Goal: Communication & Community: Share content

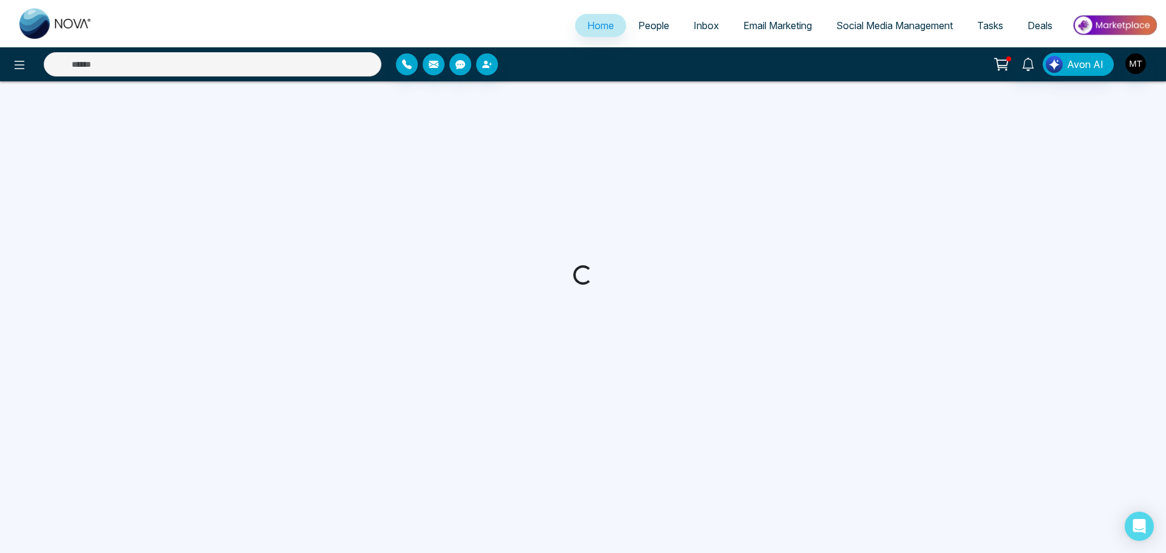
select select "*"
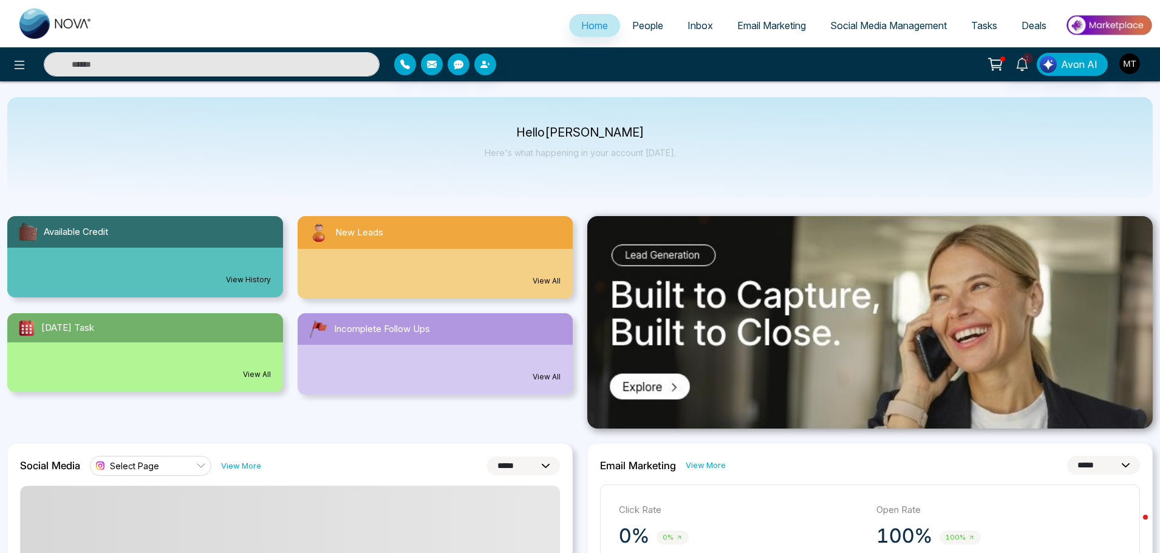
click at [732, 168] on div "Hello [PERSON_NAME] Here's what happening in your account [DATE]." at bounding box center [579, 147] width 1145 height 101
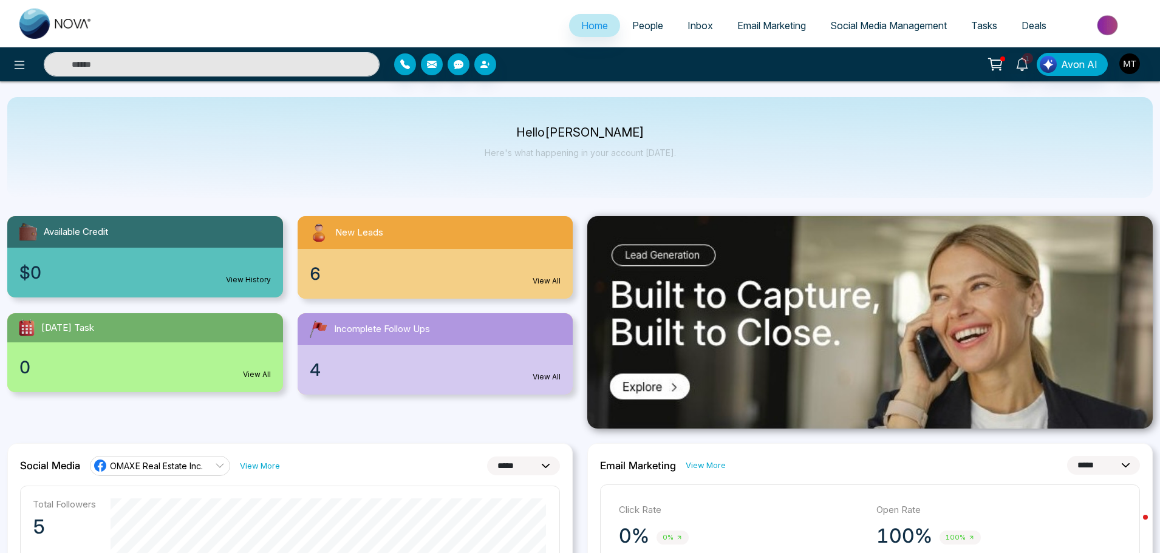
click at [632, 20] on span "People" at bounding box center [647, 25] width 31 height 12
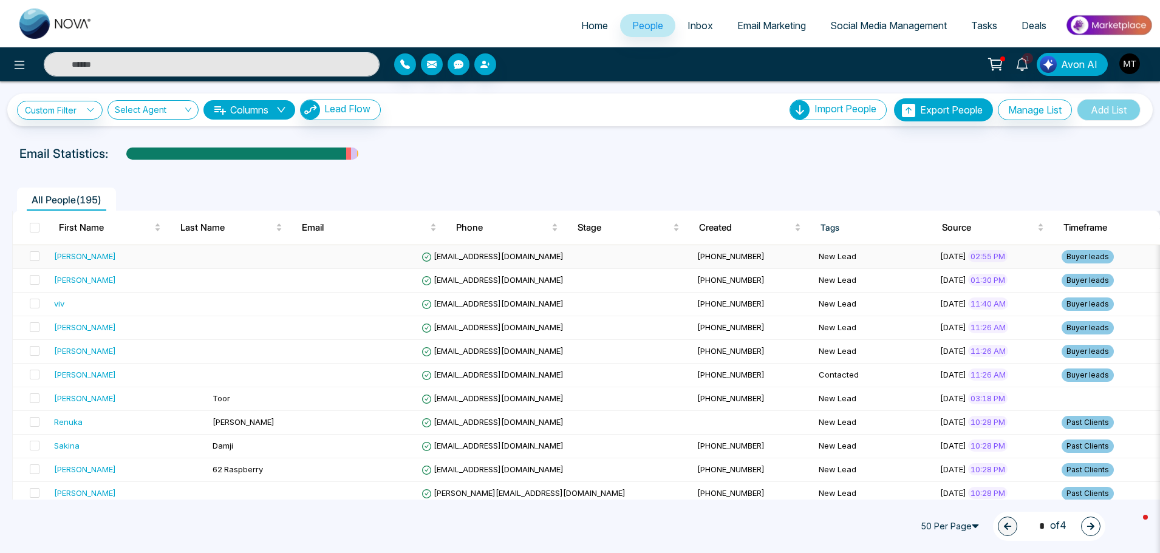
click at [90, 258] on div "[PERSON_NAME]" at bounding box center [128, 256] width 149 height 12
click at [78, 283] on div "[PERSON_NAME]" at bounding box center [85, 280] width 62 height 12
click at [83, 305] on div "viv" at bounding box center [128, 304] width 149 height 12
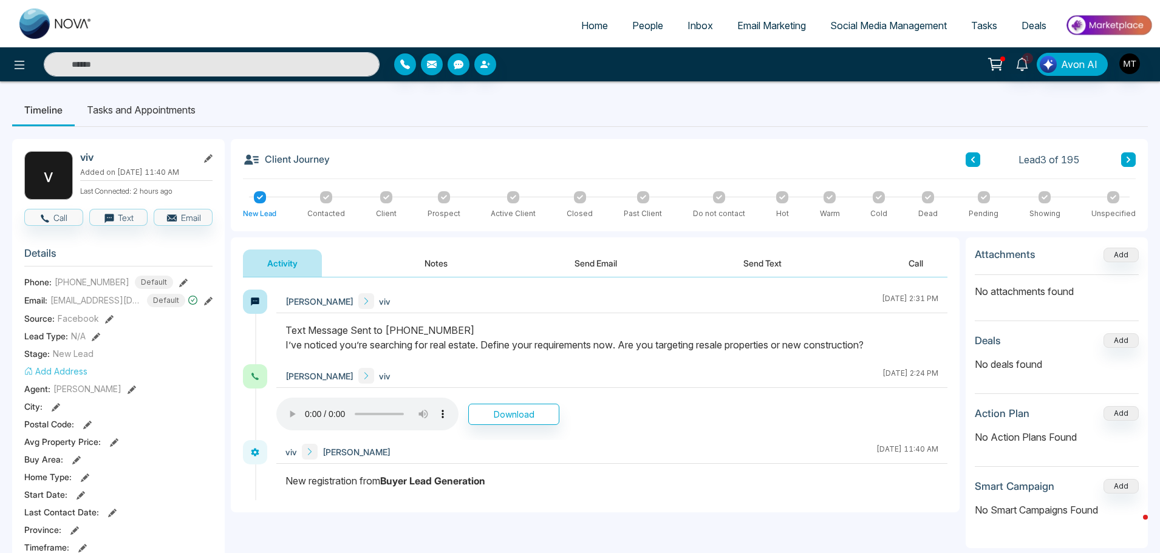
click at [322, 195] on div at bounding box center [326, 197] width 12 height 12
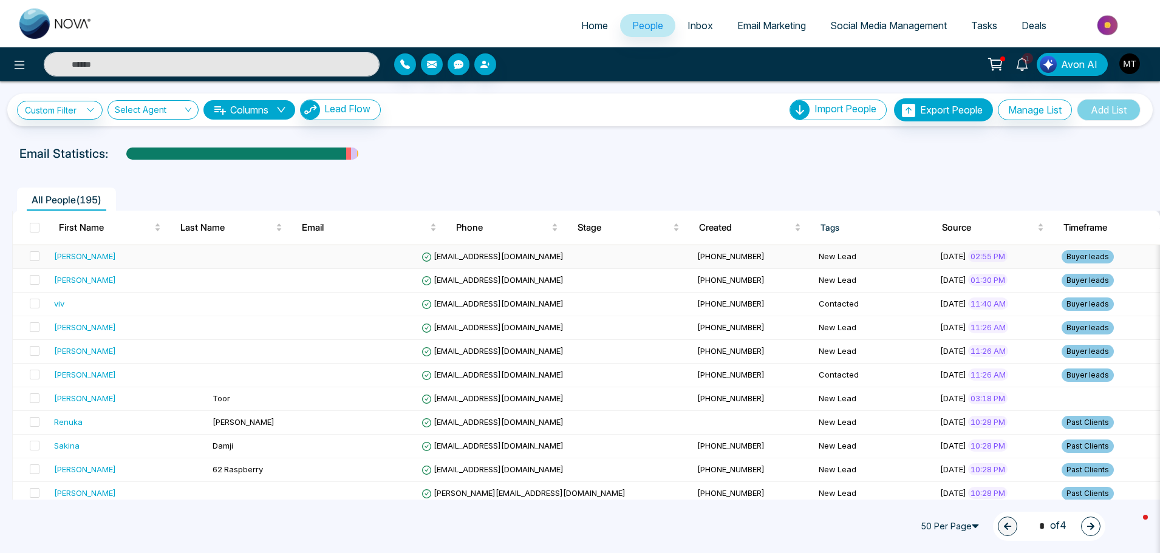
click at [66, 255] on div "[PERSON_NAME]" at bounding box center [85, 256] width 62 height 12
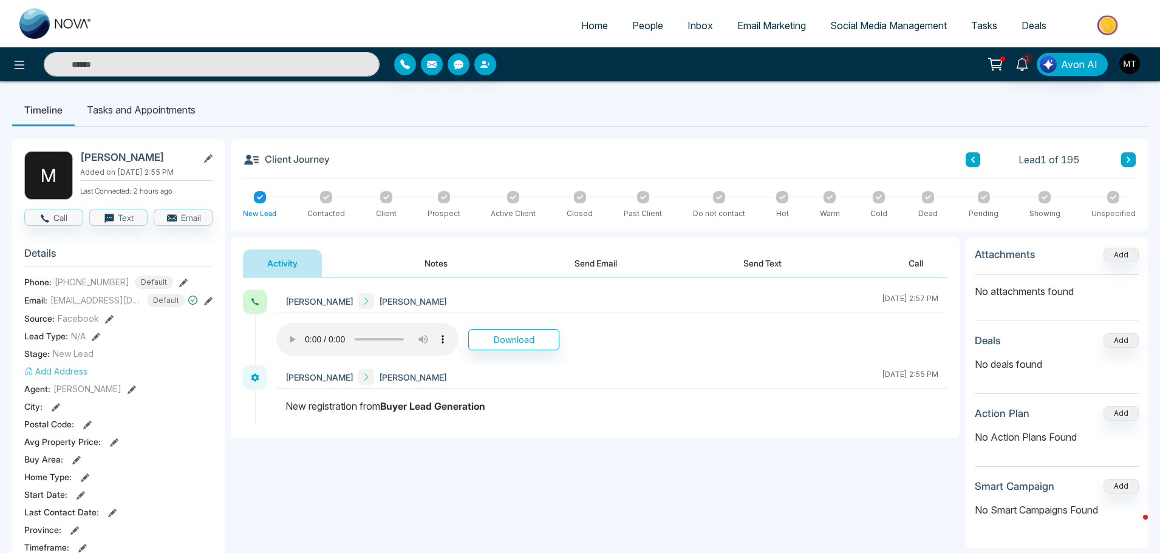
click at [326, 196] on icon at bounding box center [326, 197] width 6 height 6
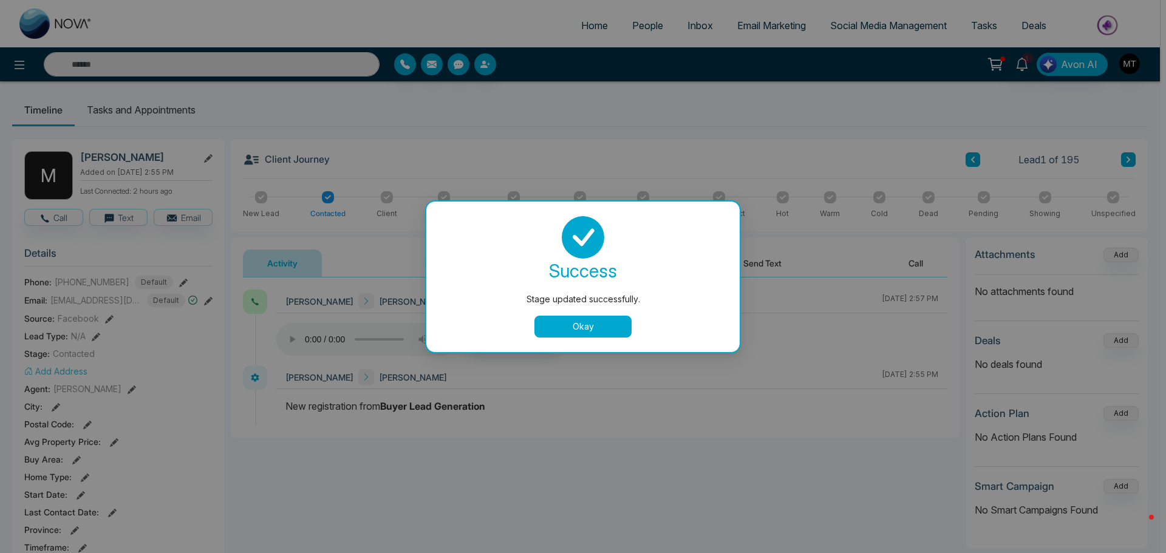
click at [591, 329] on button "Okay" at bounding box center [582, 327] width 97 height 22
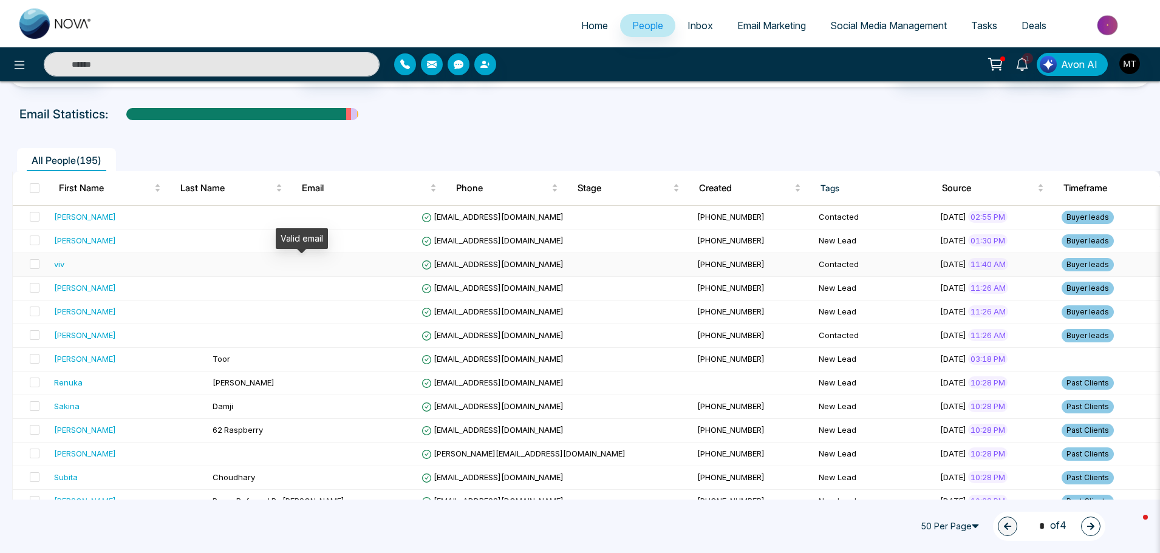
scroll to position [61, 0]
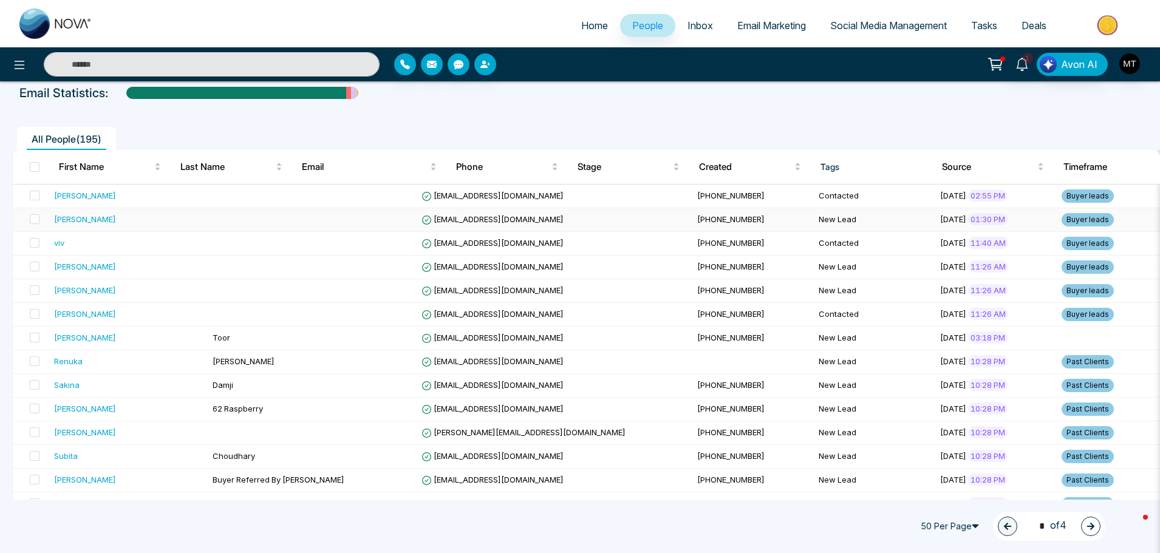
click at [123, 220] on div "[PERSON_NAME]" at bounding box center [128, 219] width 149 height 12
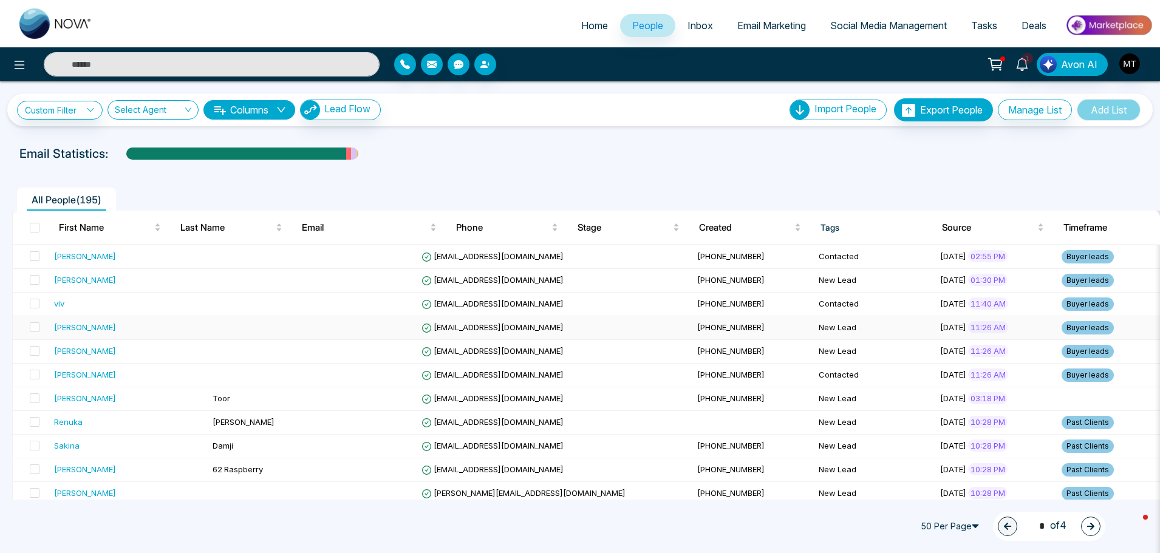
click at [99, 330] on div "[PERSON_NAME]" at bounding box center [85, 327] width 62 height 12
click at [80, 350] on div "[PERSON_NAME]" at bounding box center [85, 351] width 62 height 12
click at [70, 278] on div "[PERSON_NAME]" at bounding box center [85, 280] width 62 height 12
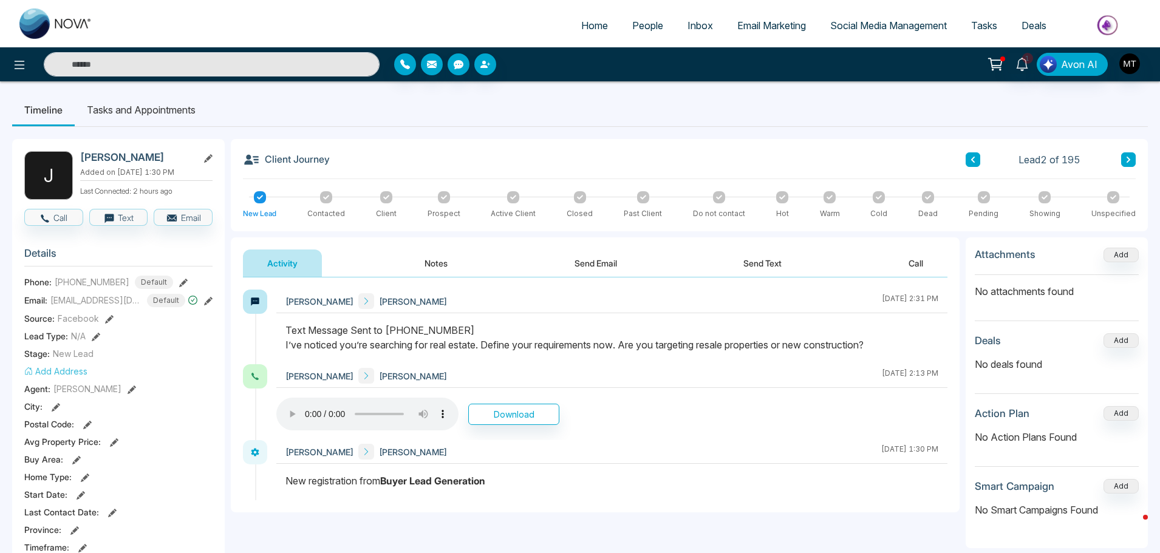
click at [324, 196] on icon at bounding box center [326, 197] width 6 height 6
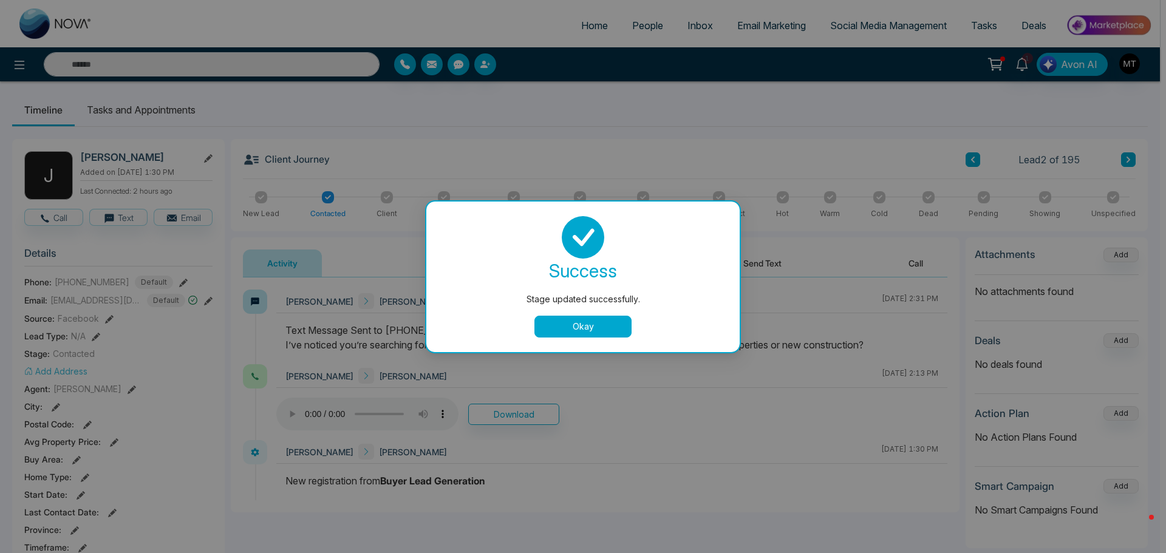
click at [581, 323] on button "Okay" at bounding box center [582, 327] width 97 height 22
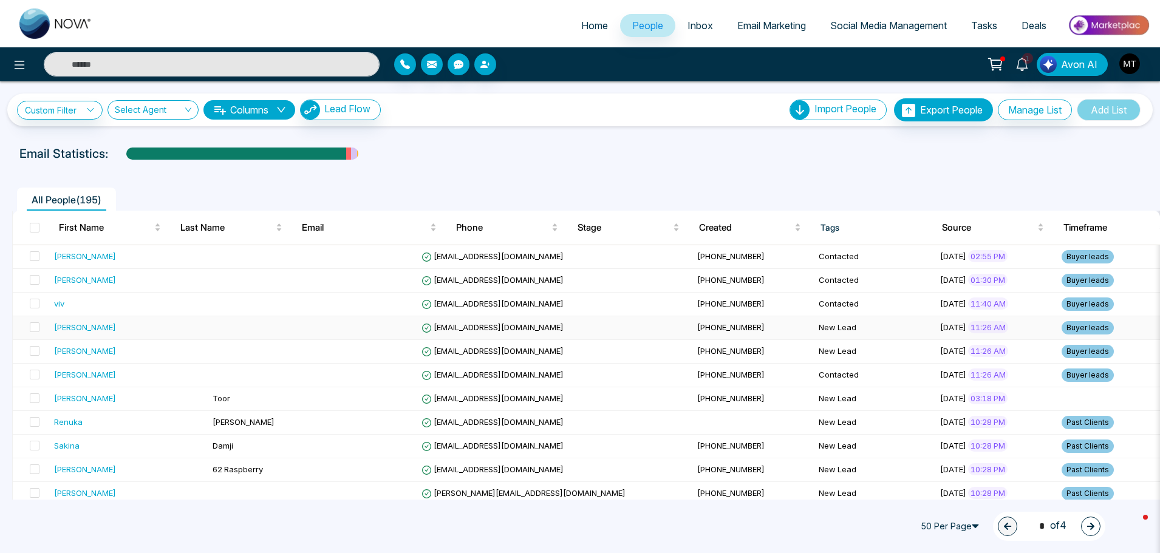
click at [102, 330] on div "[PERSON_NAME]" at bounding box center [85, 327] width 62 height 12
click at [90, 326] on div "[PERSON_NAME]" at bounding box center [85, 327] width 62 height 12
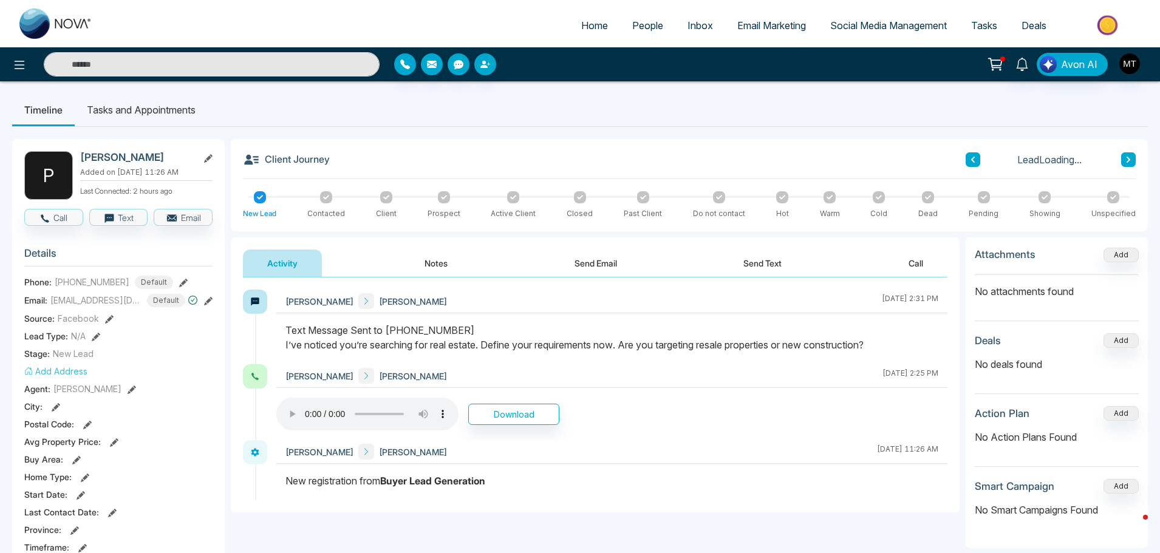
click at [326, 201] on div at bounding box center [326, 197] width 12 height 12
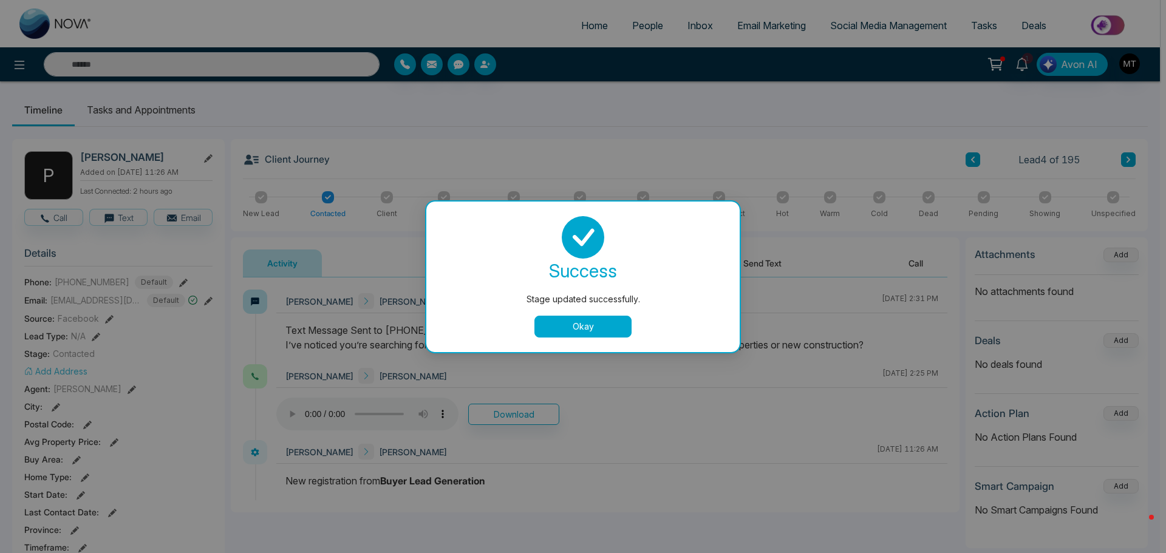
click at [587, 331] on button "Okay" at bounding box center [582, 327] width 97 height 22
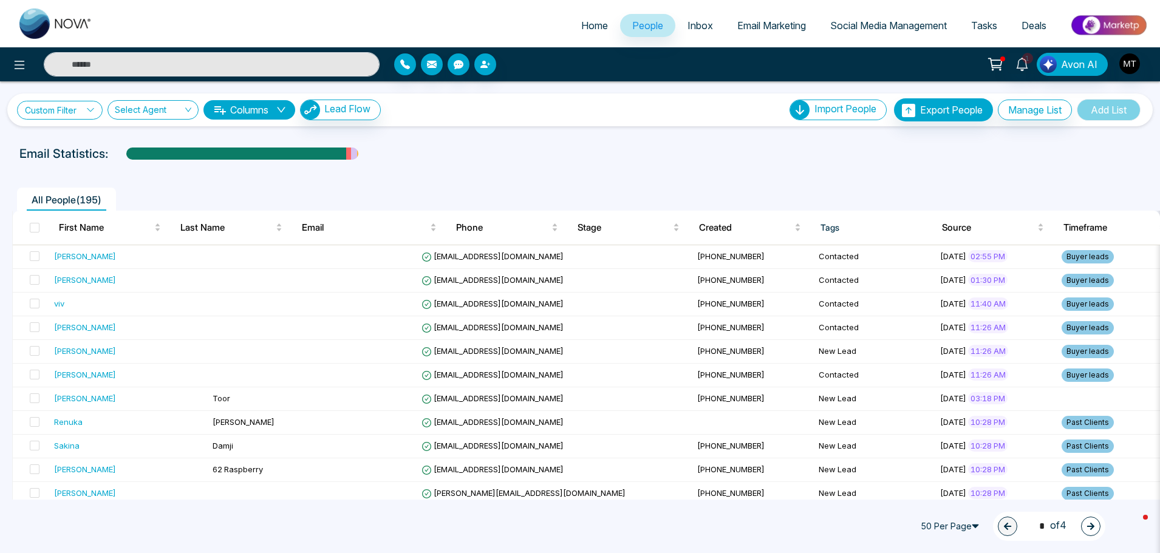
click at [75, 107] on link "Custom Filter" at bounding box center [60, 110] width 86 height 19
click at [128, 107] on input "search" at bounding box center [149, 112] width 68 height 23
click at [1024, 59] on span "1" at bounding box center [1027, 58] width 11 height 11
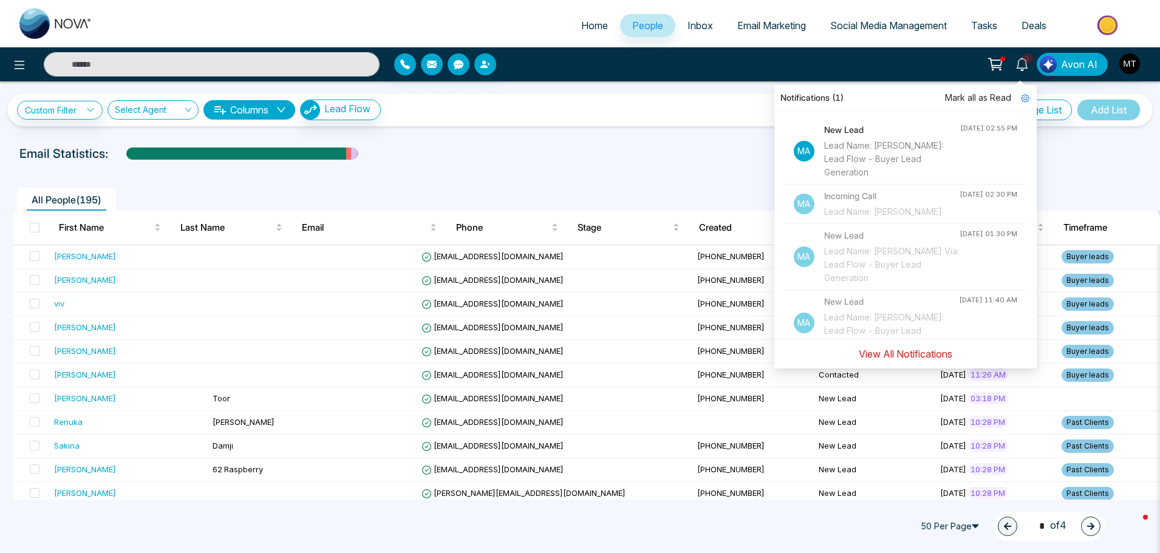
click at [915, 354] on button "View All Notifications" at bounding box center [905, 353] width 109 height 23
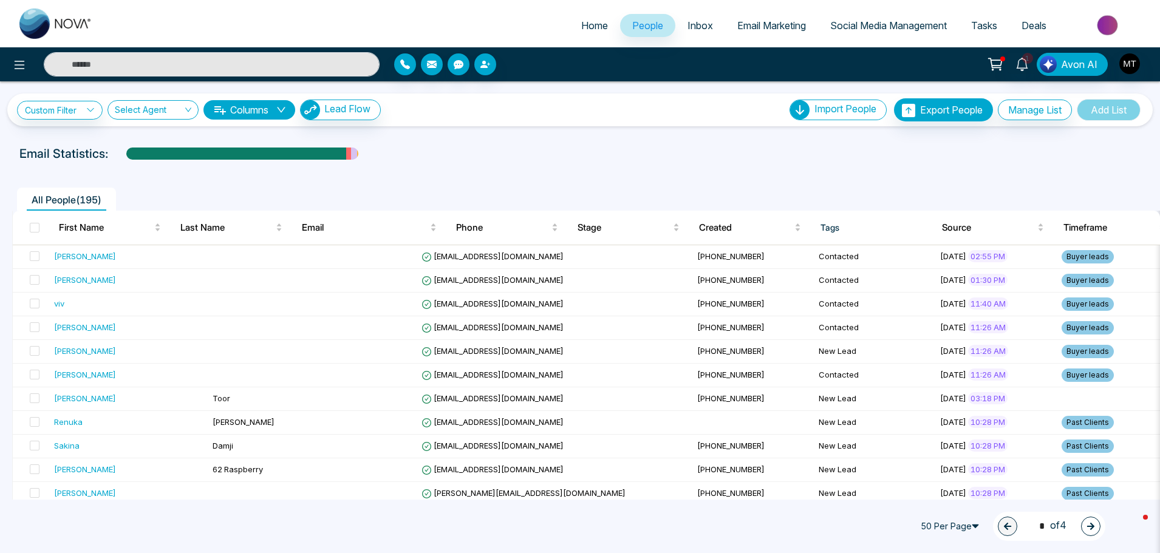
select select "*"
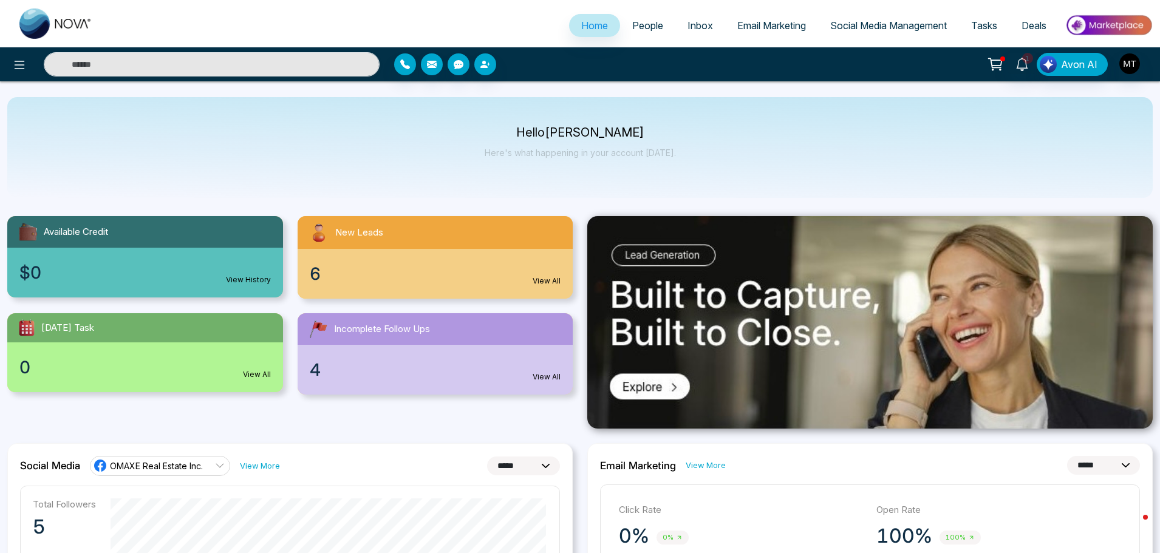
click at [653, 27] on span "People" at bounding box center [647, 25] width 31 height 12
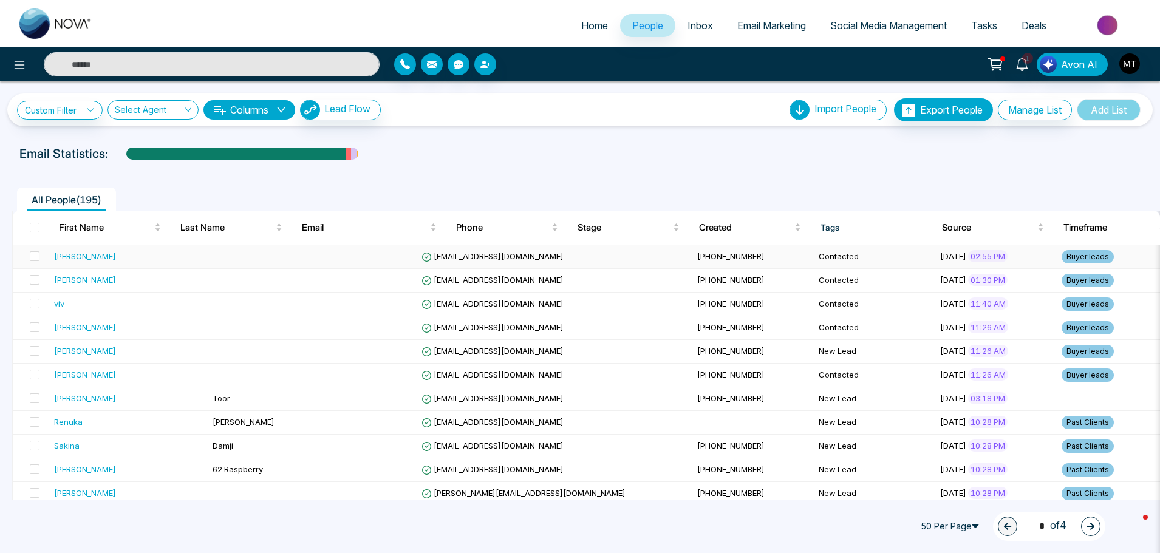
click at [69, 253] on div "[PERSON_NAME]" at bounding box center [85, 256] width 62 height 12
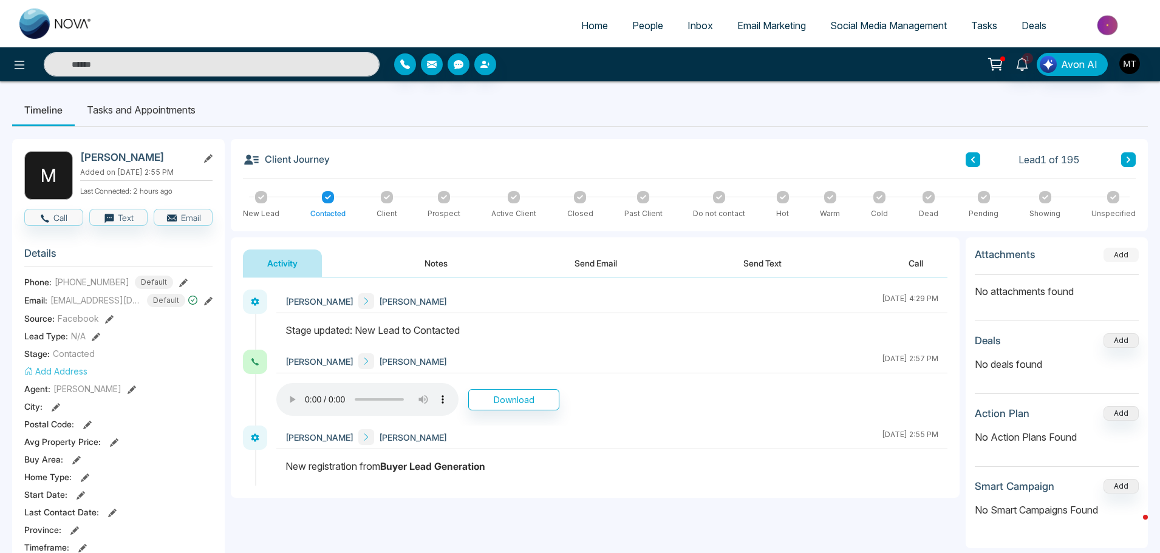
click at [1113, 254] on button "Add" at bounding box center [1120, 255] width 35 height 15
click at [1114, 340] on button "Add" at bounding box center [1120, 340] width 35 height 15
click at [1120, 413] on button "Add" at bounding box center [1120, 413] width 35 height 15
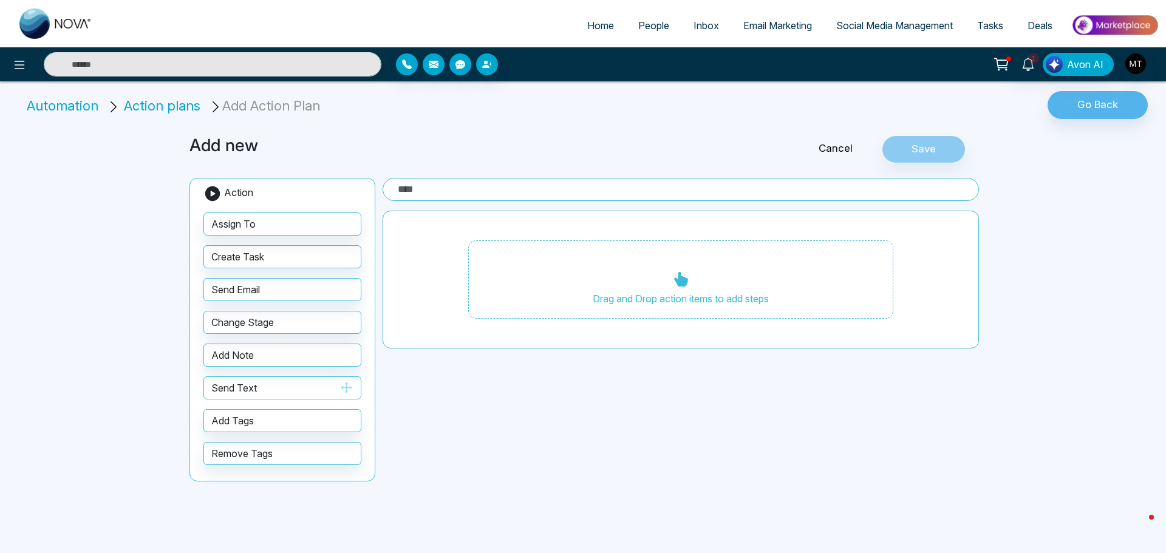
click at [216, 384] on button "Send Text" at bounding box center [282, 387] width 158 height 23
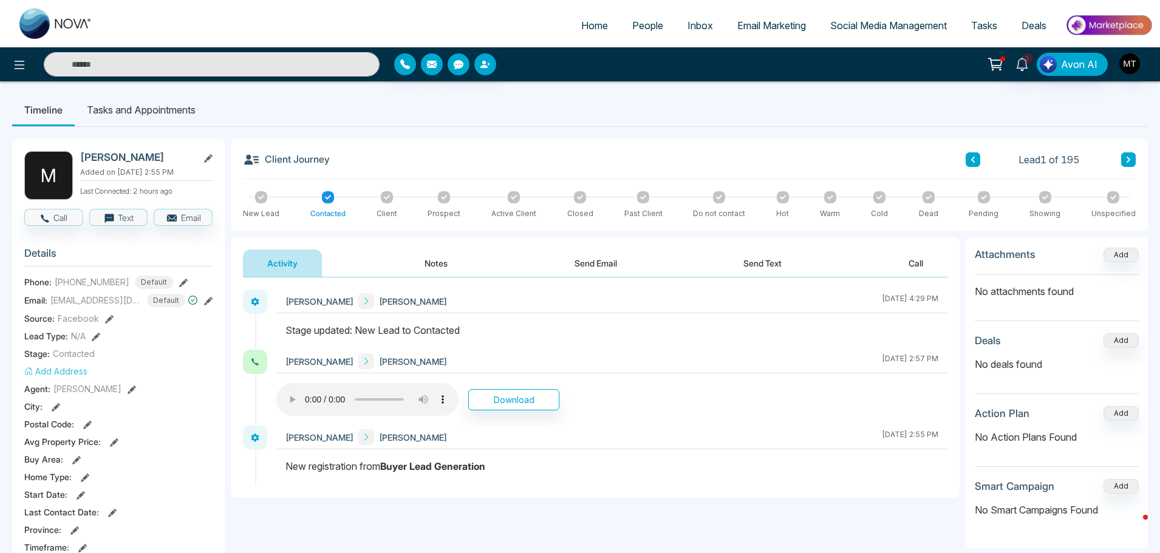
scroll to position [182, 0]
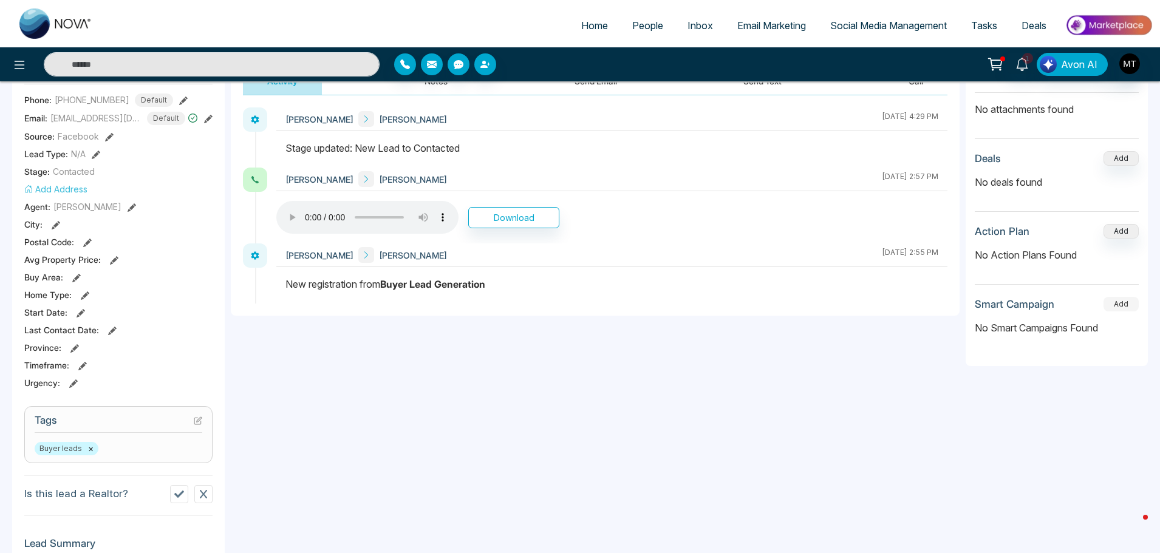
click at [1119, 302] on button "Add" at bounding box center [1120, 304] width 35 height 15
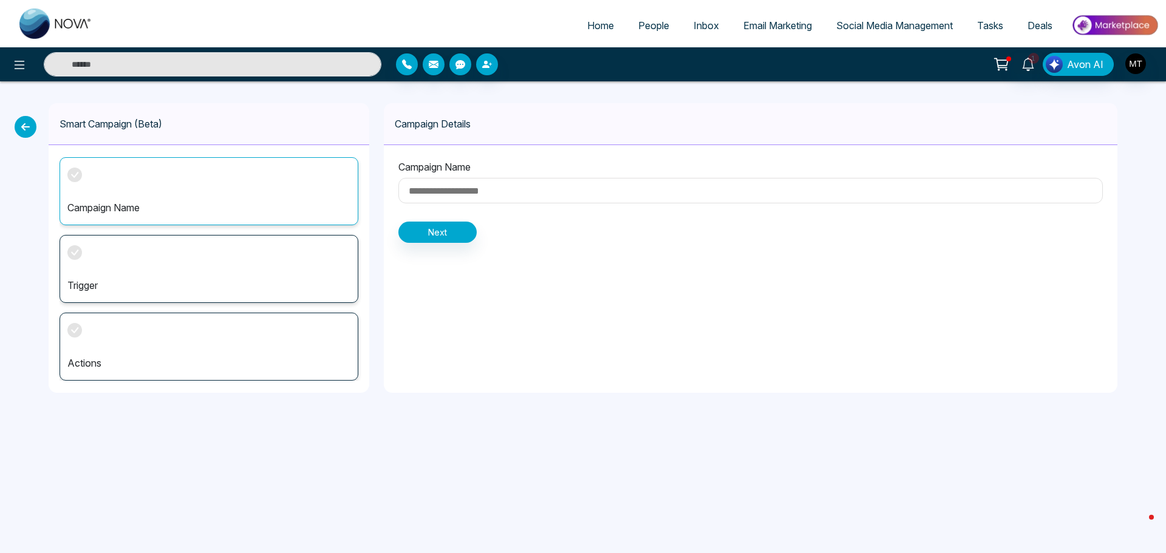
click at [67, 201] on div "Campaign Name" at bounding box center [209, 191] width 299 height 68
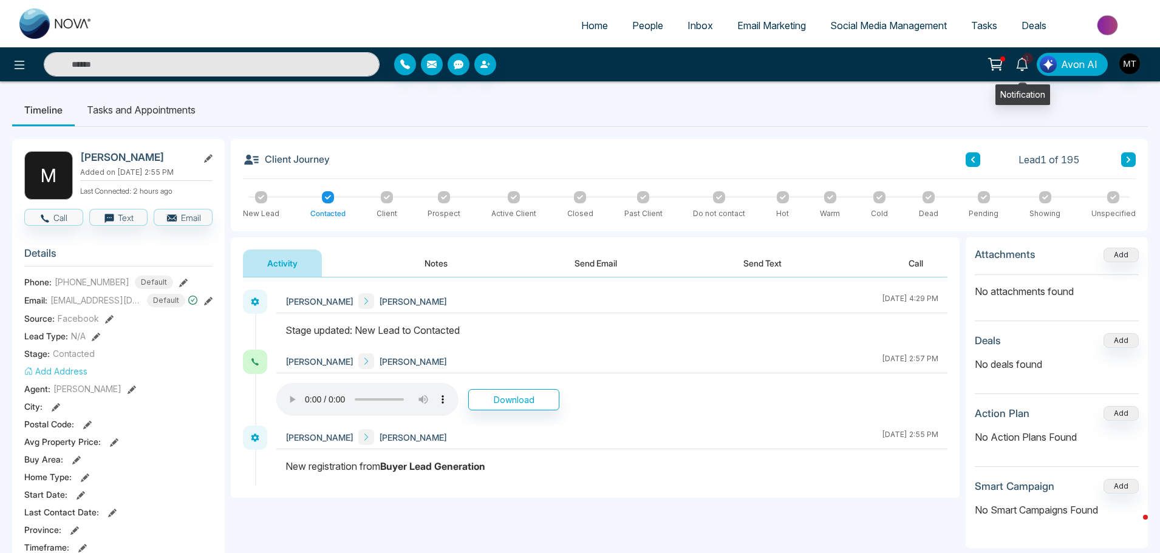
click at [1022, 60] on icon at bounding box center [1021, 64] width 13 height 13
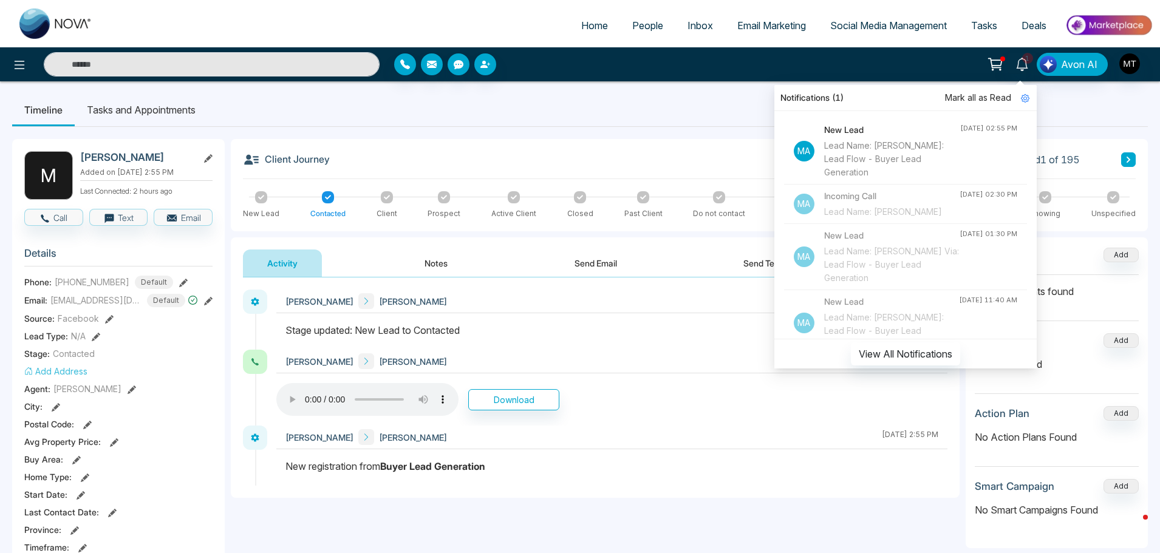
click at [976, 94] on span "Mark all as Read" at bounding box center [978, 97] width 66 height 13
click at [1000, 62] on icon at bounding box center [995, 64] width 17 height 17
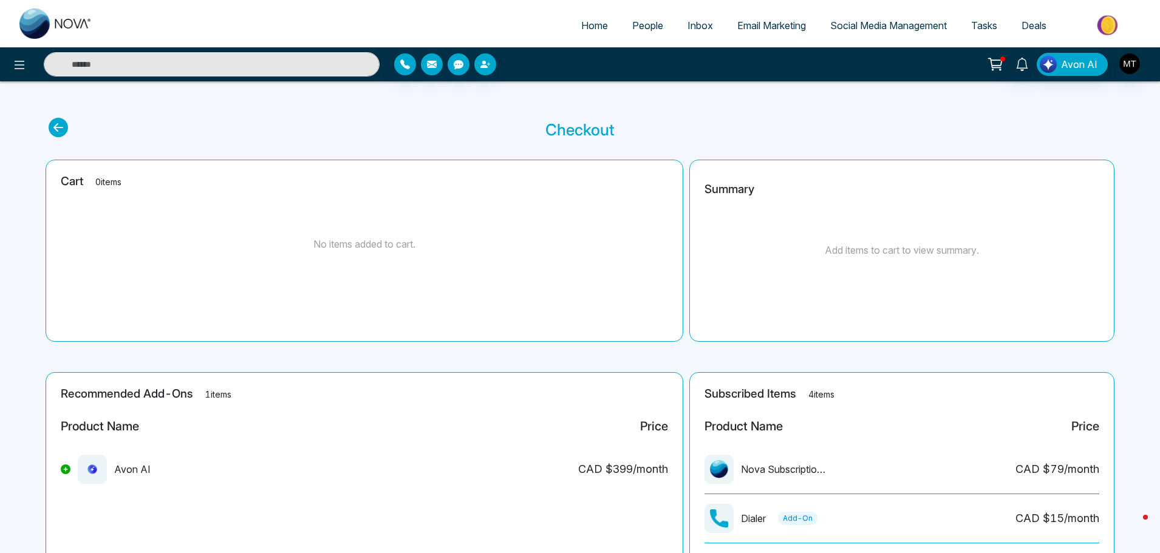
click at [632, 20] on span "People" at bounding box center [647, 25] width 31 height 12
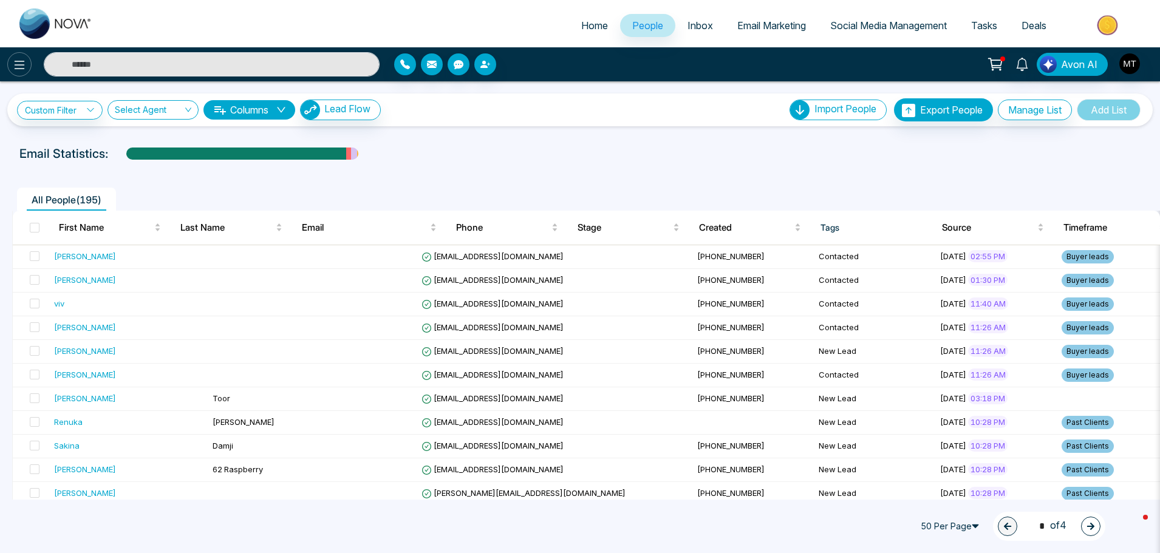
click at [24, 63] on icon at bounding box center [19, 65] width 15 height 15
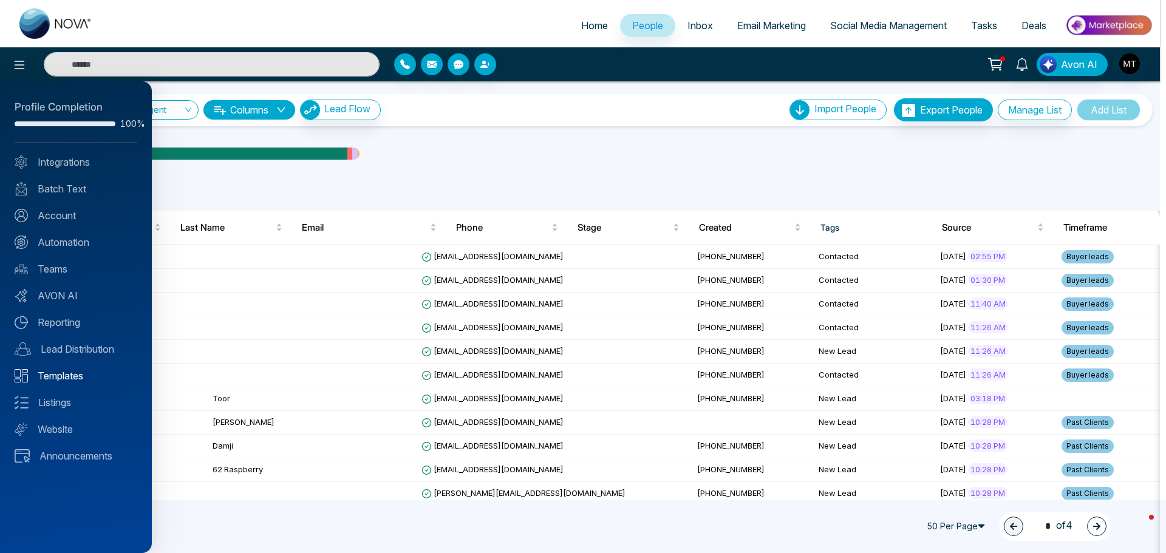
click at [70, 376] on link "Templates" at bounding box center [76, 376] width 123 height 15
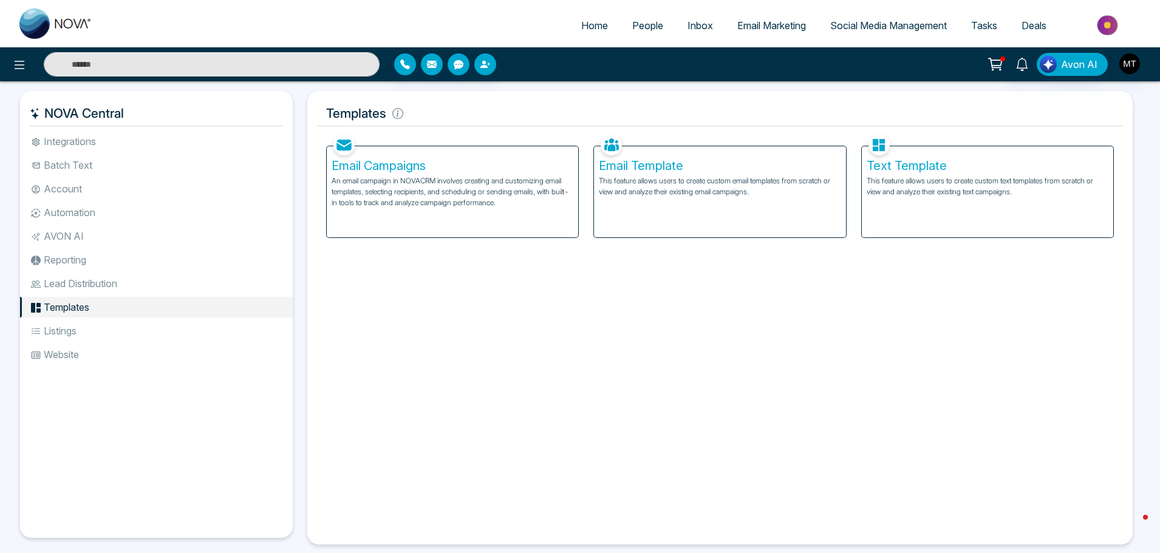
click at [442, 186] on p "An email campaign in NOVACRM involves creating and customizing email templates,…" at bounding box center [453, 191] width 242 height 33
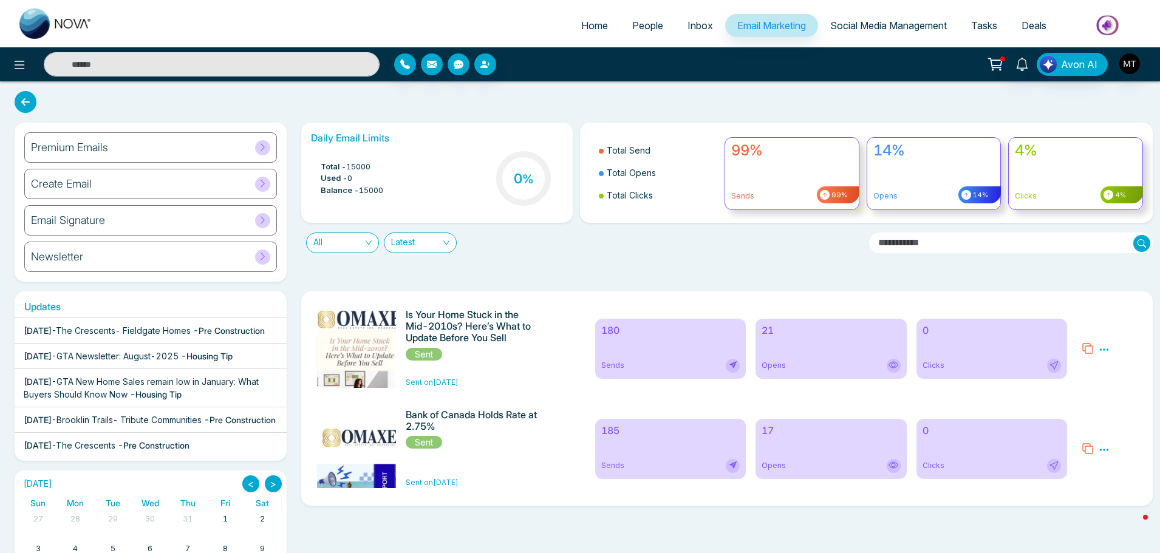
click at [50, 144] on h6 "Premium Emails" at bounding box center [69, 147] width 77 height 13
click at [64, 260] on h6 "Newsletter" at bounding box center [57, 256] width 52 height 13
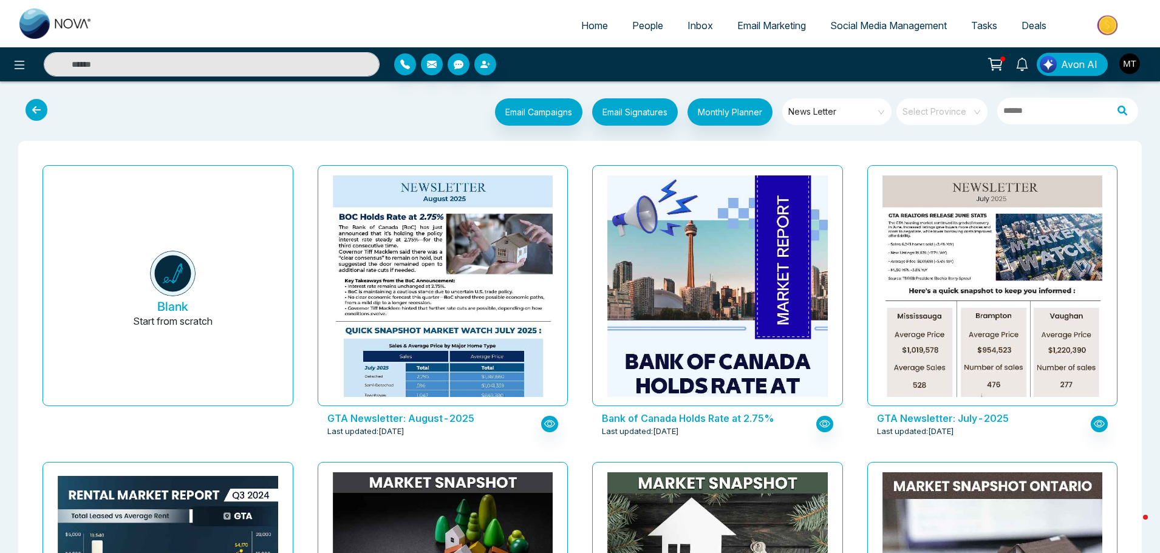
click at [592, 22] on span "Home" at bounding box center [594, 25] width 27 height 12
select select "*"
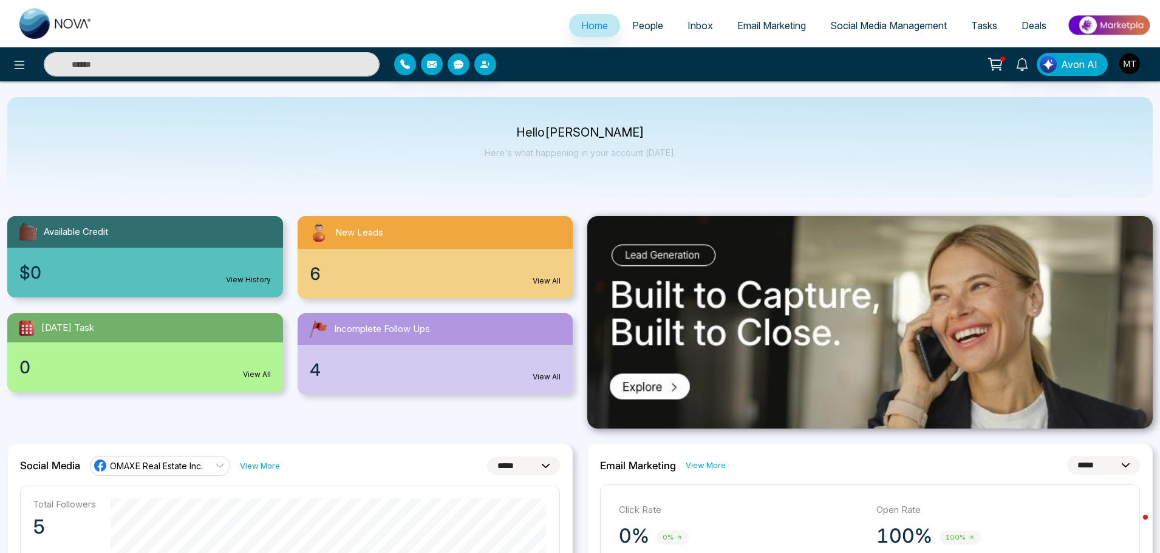
click at [536, 378] on link "View All" at bounding box center [547, 377] width 28 height 11
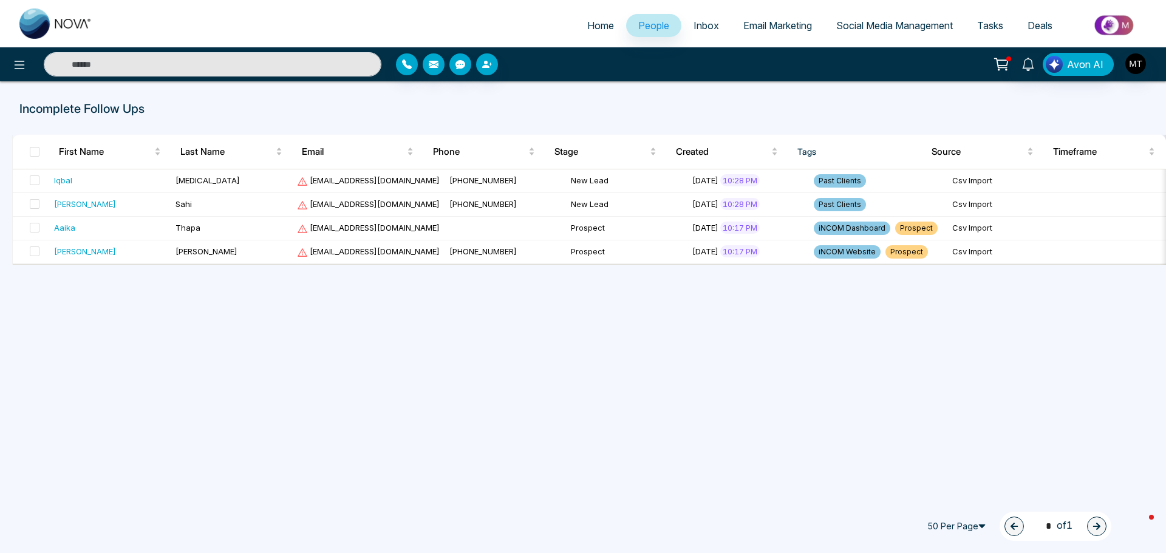
select select "*"
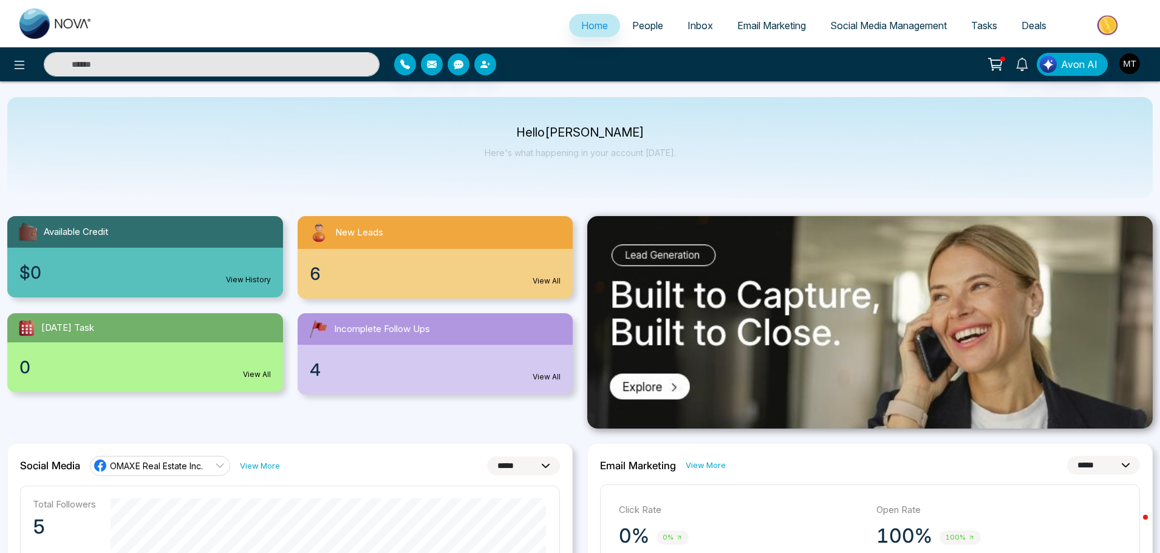
click at [543, 279] on link "View All" at bounding box center [547, 281] width 28 height 11
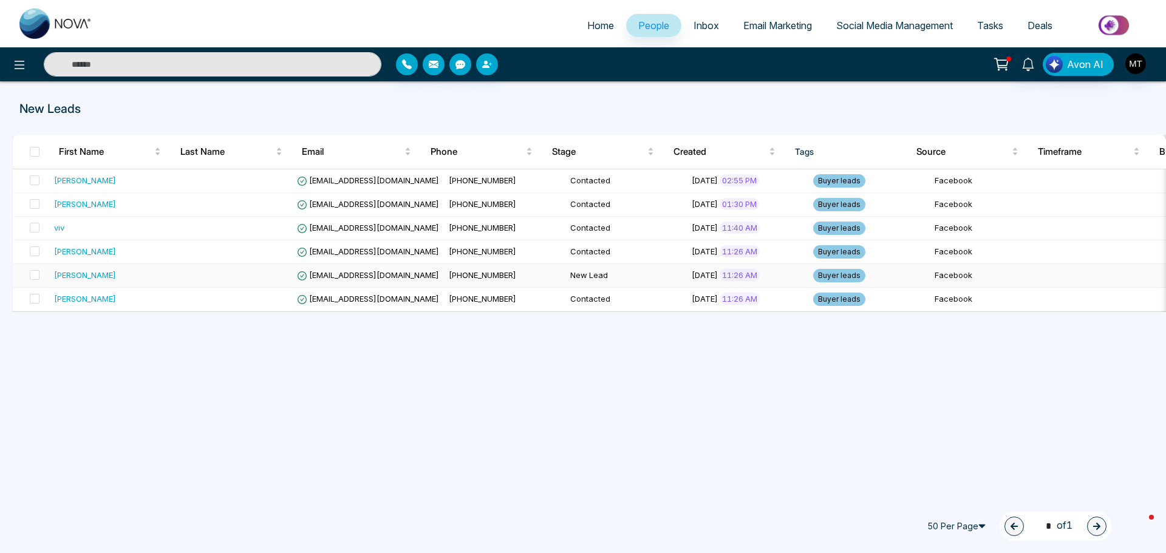
click at [67, 278] on div "[PERSON_NAME]" at bounding box center [85, 275] width 62 height 12
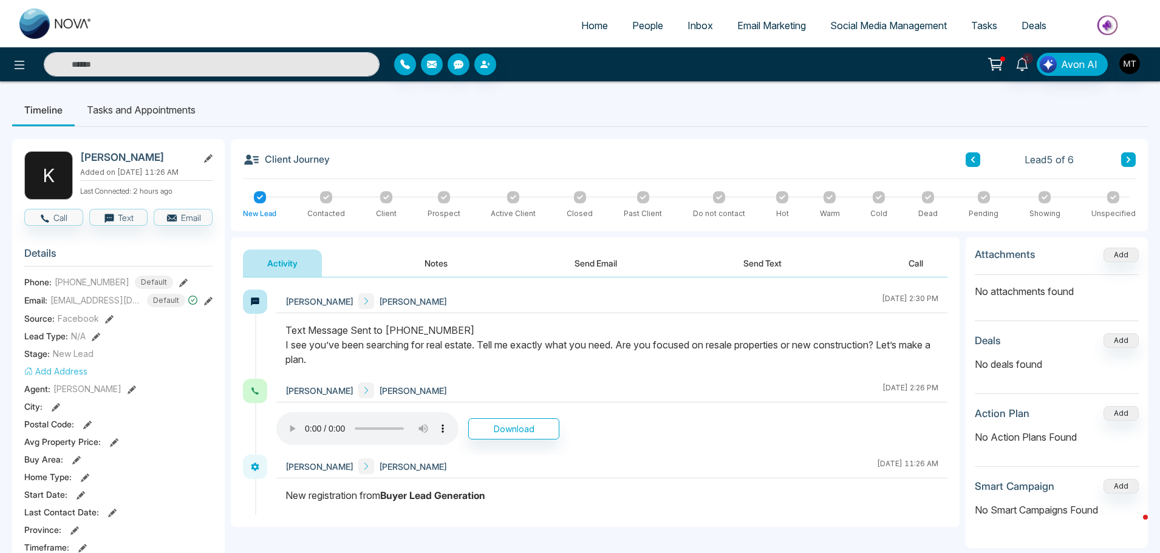
click at [324, 199] on icon at bounding box center [326, 197] width 6 height 6
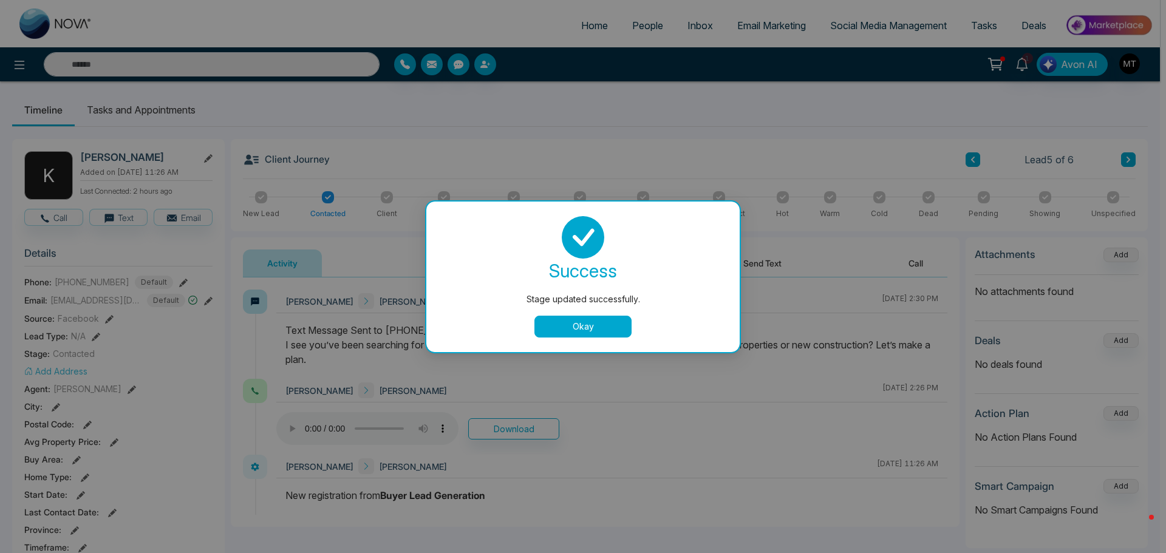
click at [612, 333] on button "Okay" at bounding box center [582, 327] width 97 height 22
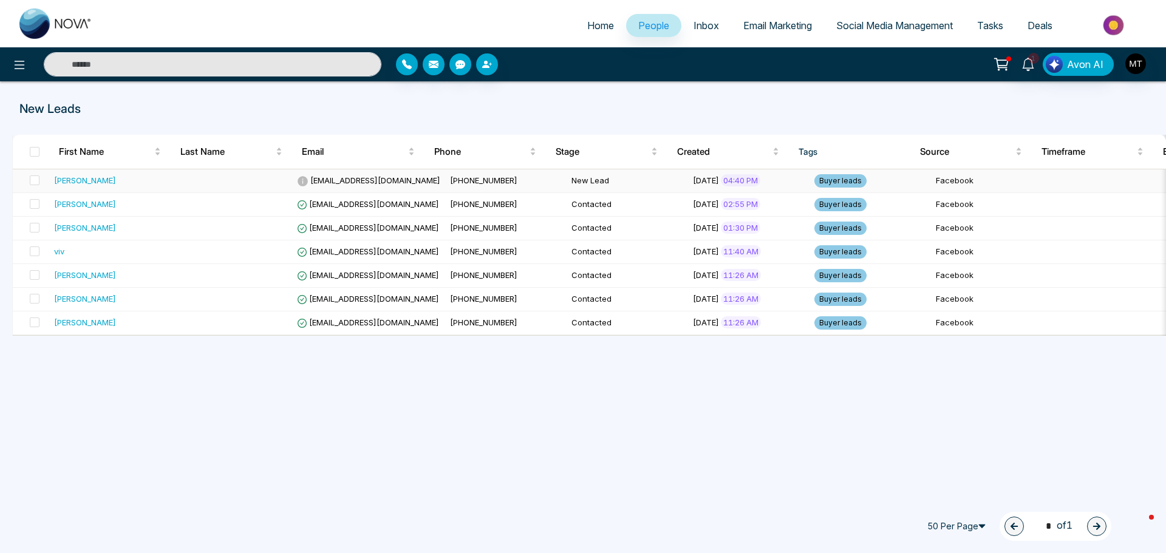
click at [73, 180] on div "[PERSON_NAME]" at bounding box center [85, 180] width 62 height 12
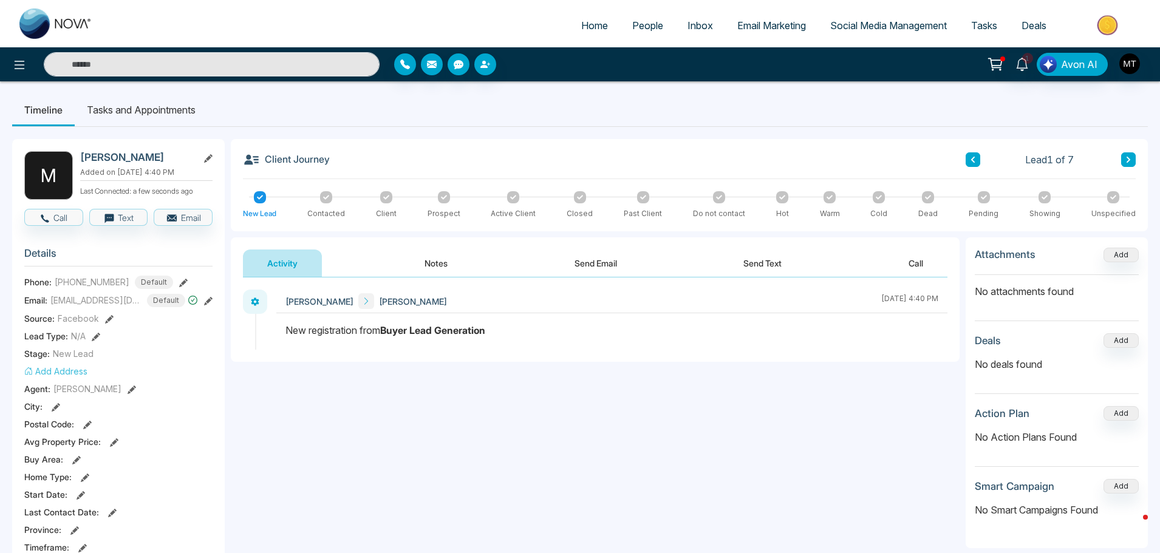
click at [633, 26] on span "People" at bounding box center [647, 25] width 31 height 12
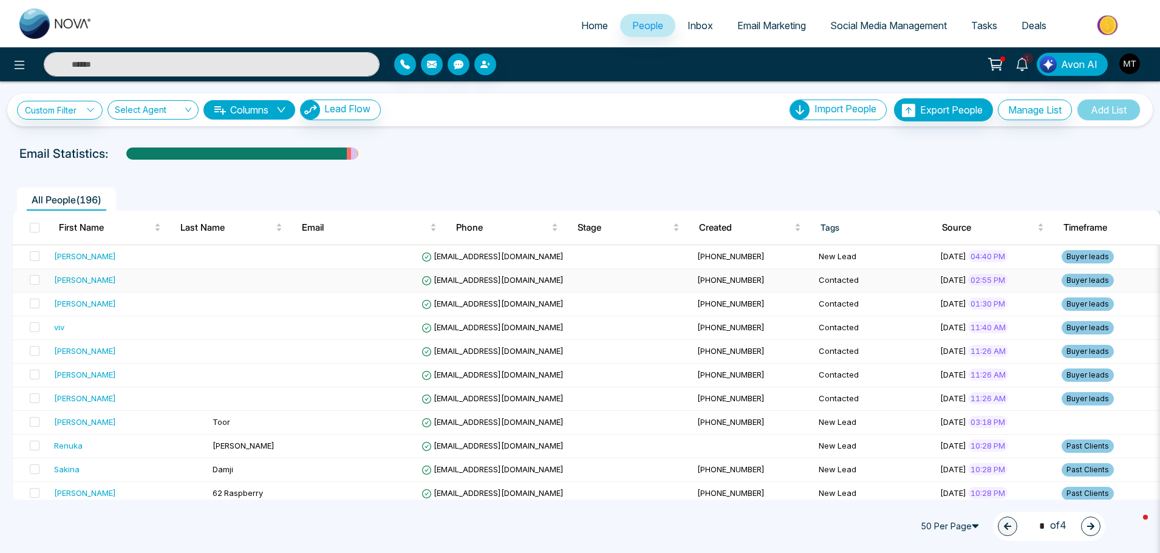
click at [83, 284] on div "[PERSON_NAME]" at bounding box center [85, 280] width 62 height 12
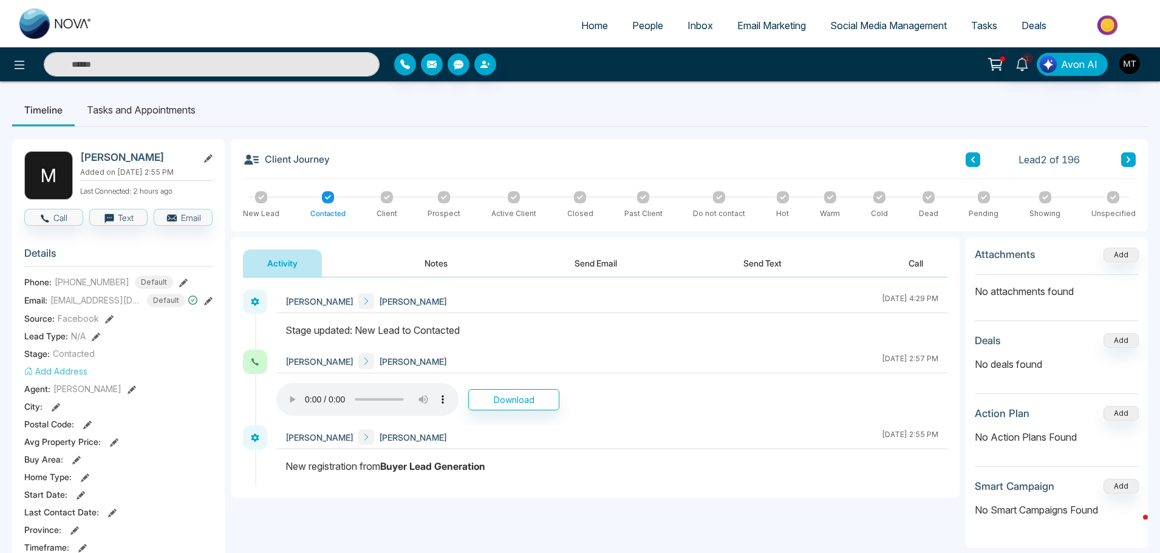
click at [584, 24] on span "Home" at bounding box center [594, 25] width 27 height 12
select select "*"
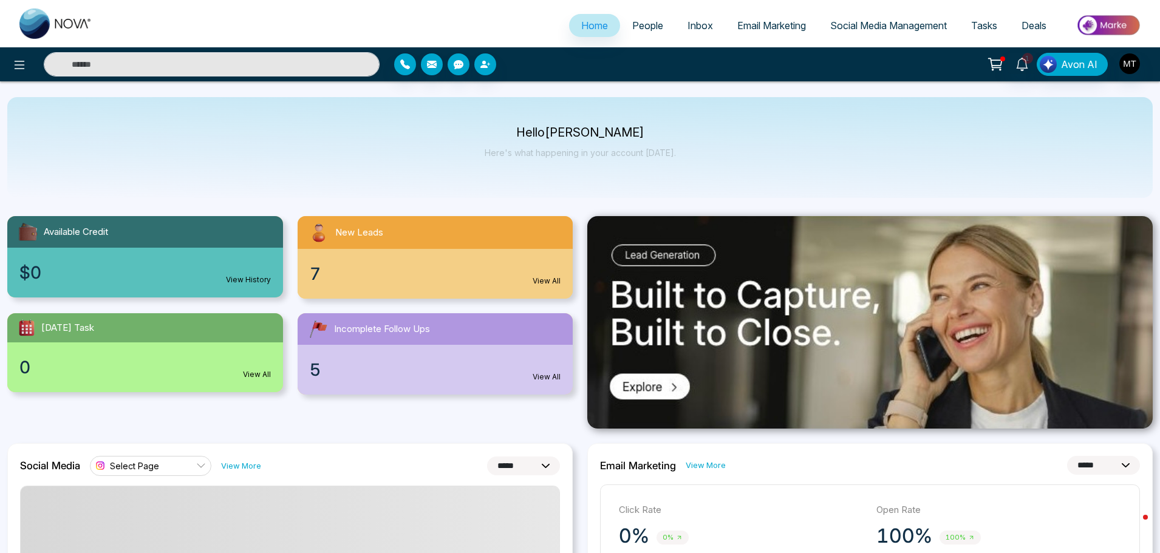
click at [644, 22] on span "People" at bounding box center [647, 25] width 31 height 12
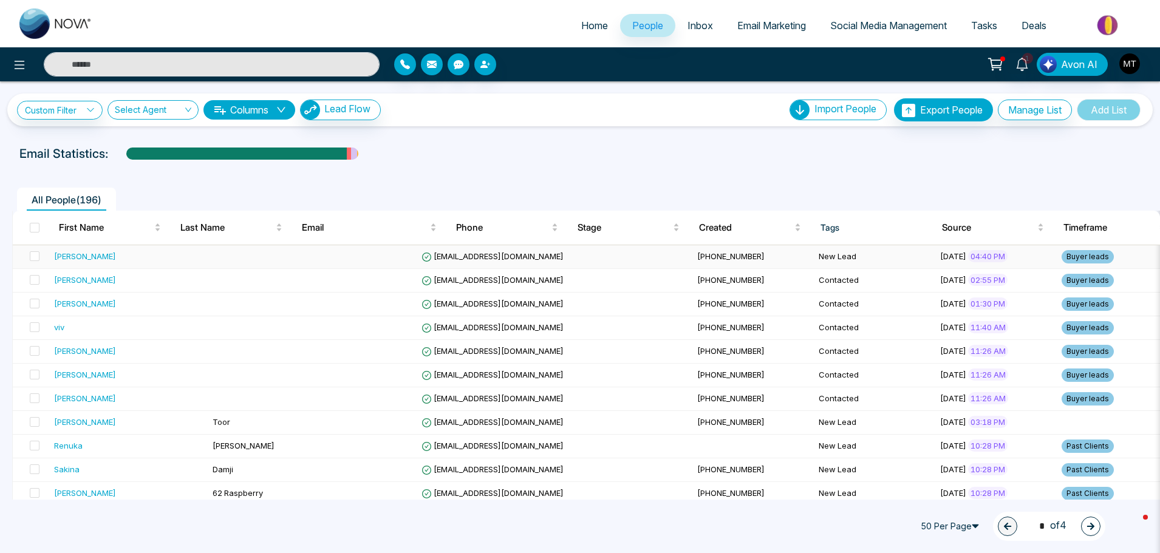
click at [107, 257] on div "[PERSON_NAME]" at bounding box center [85, 256] width 62 height 12
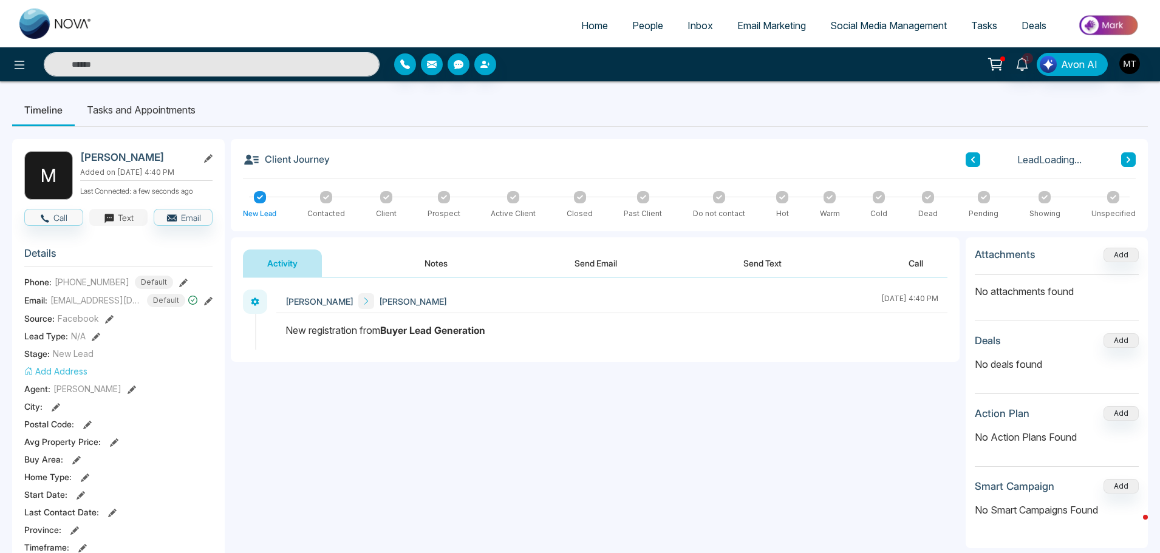
click at [115, 219] on button "Text" at bounding box center [118, 217] width 59 height 17
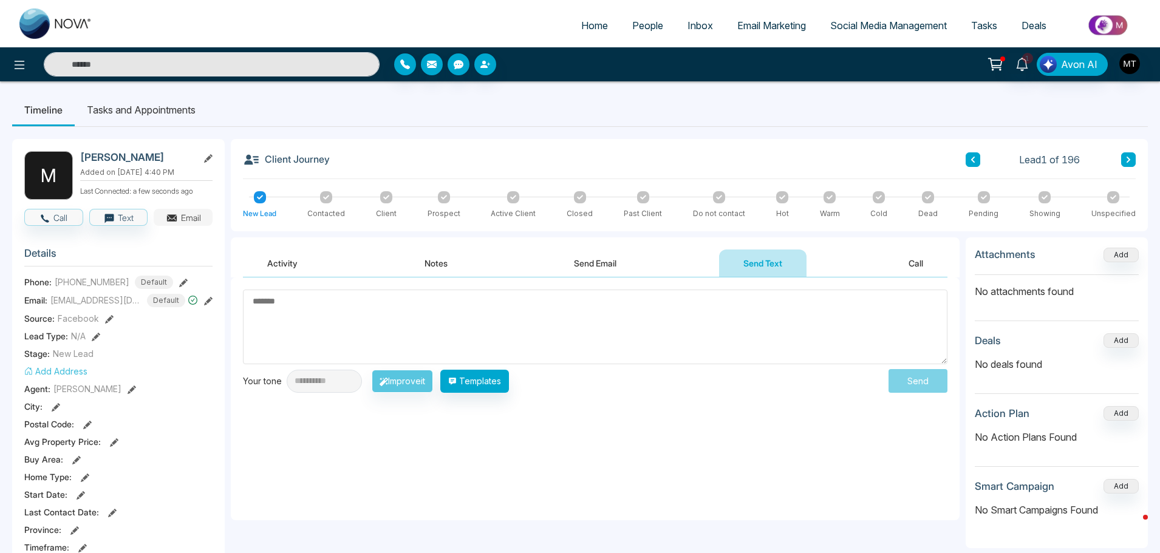
click at [200, 217] on button "Email" at bounding box center [183, 217] width 59 height 17
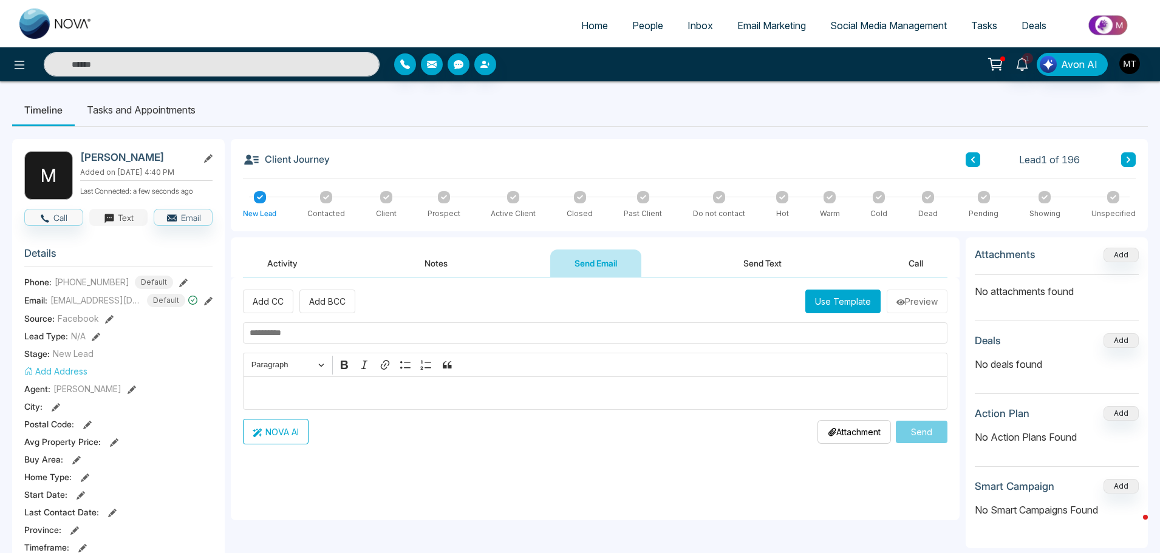
click at [118, 220] on button "Text" at bounding box center [118, 217] width 59 height 17
click at [632, 27] on span "People" at bounding box center [647, 25] width 31 height 12
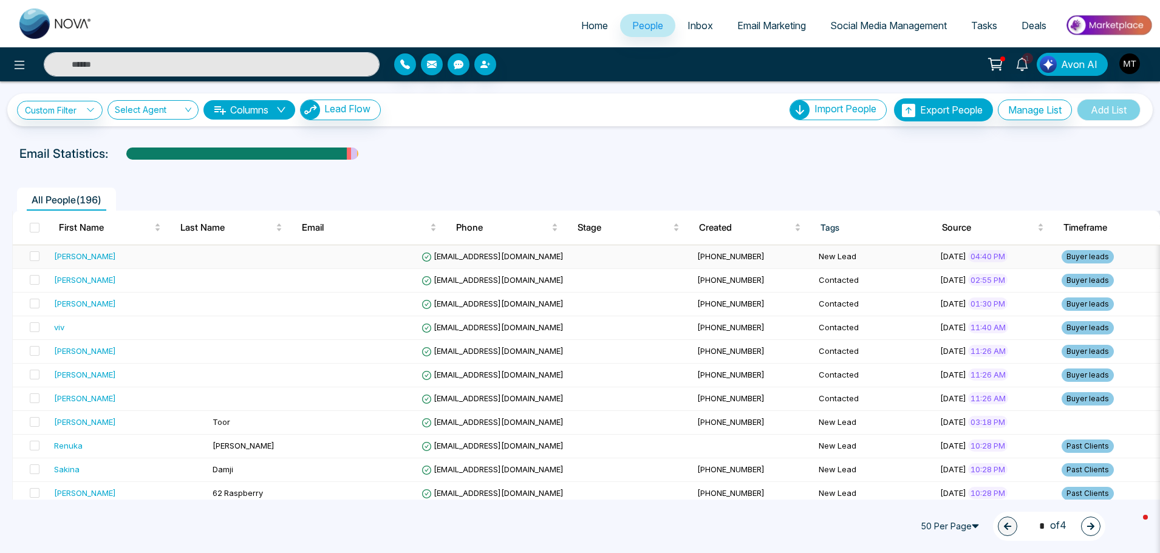
click at [73, 257] on div "[PERSON_NAME]" at bounding box center [85, 256] width 62 height 12
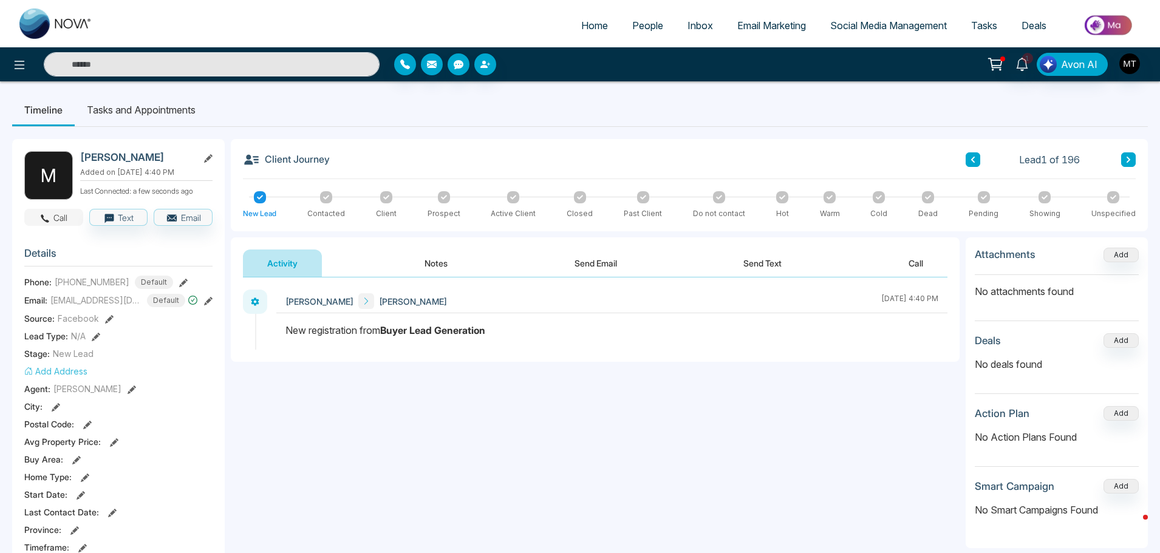
click at [66, 215] on button "Call" at bounding box center [53, 217] width 59 height 17
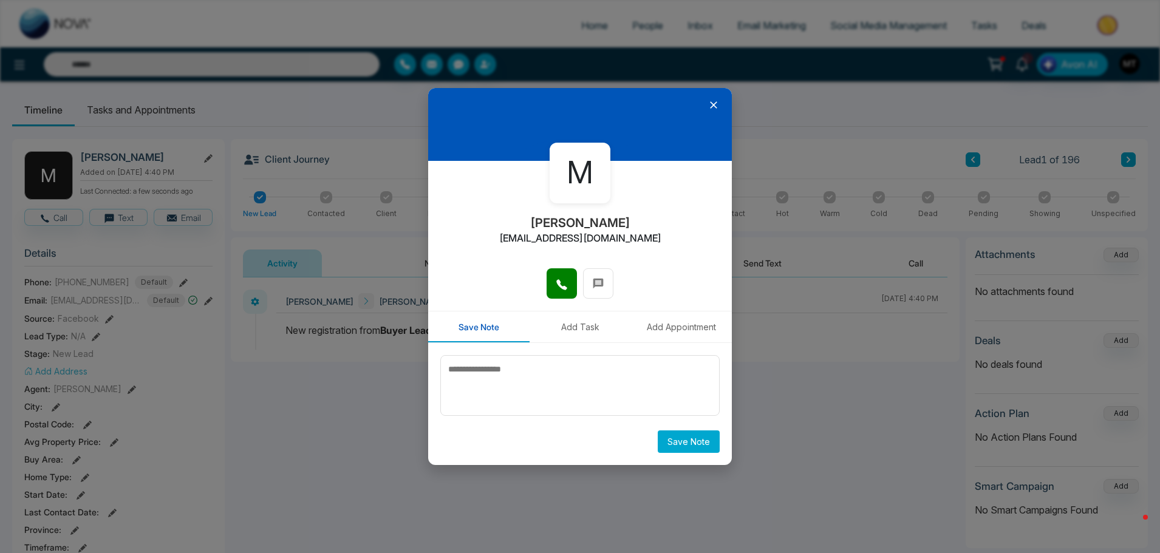
click at [708, 102] on icon at bounding box center [713, 105] width 12 height 12
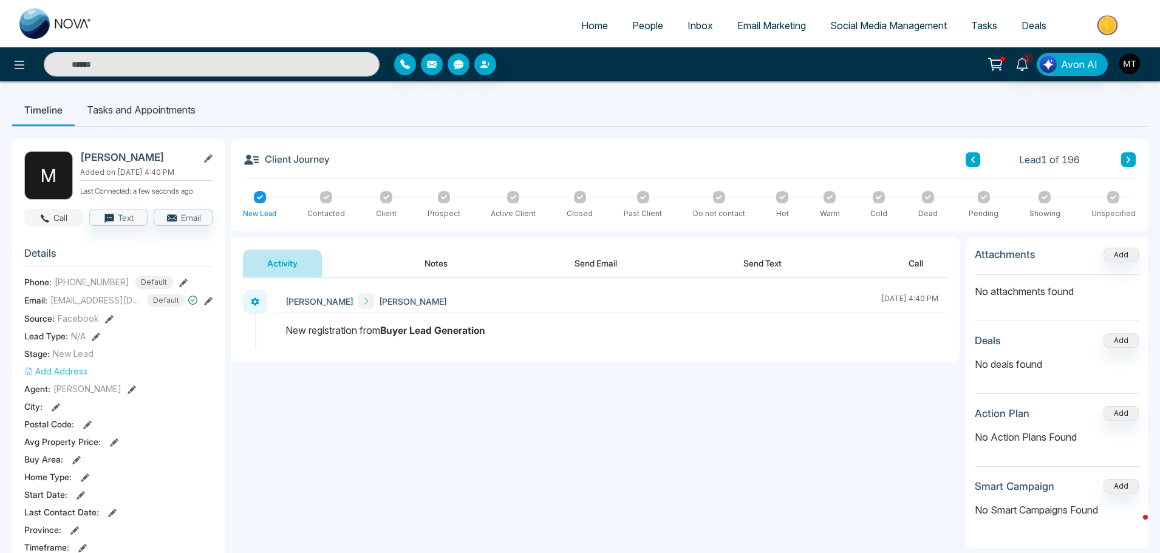
click at [43, 216] on icon "button" at bounding box center [45, 218] width 9 height 9
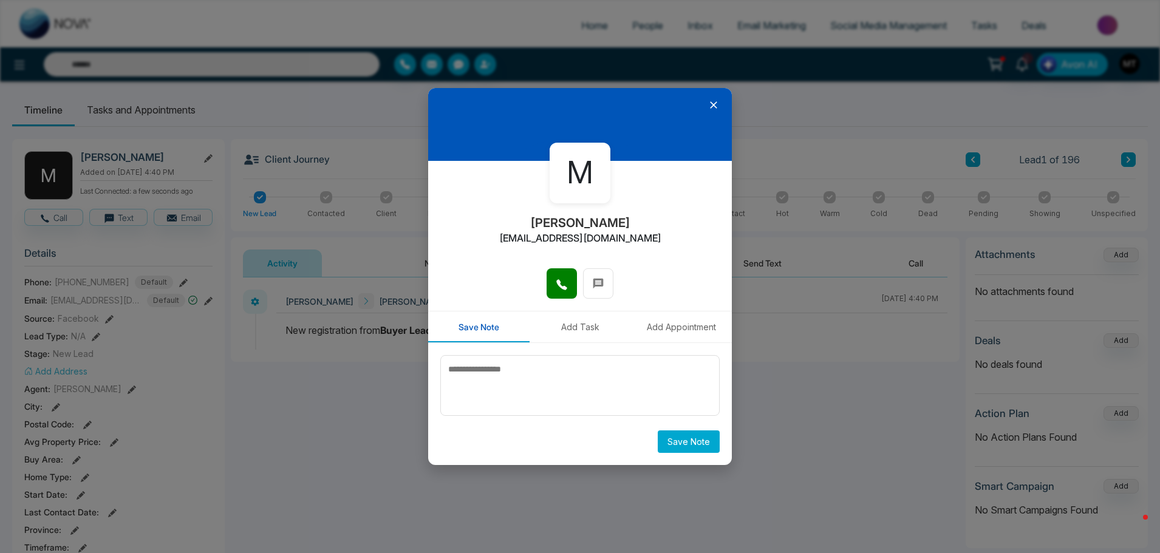
click at [713, 107] on icon at bounding box center [713, 105] width 12 height 12
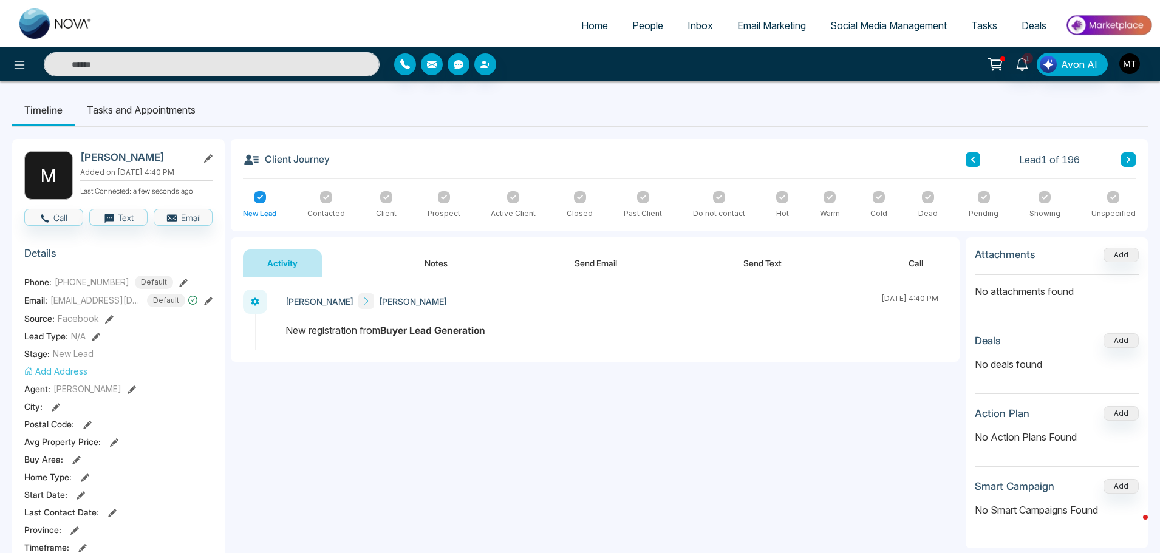
click at [632, 27] on span "People" at bounding box center [647, 25] width 31 height 12
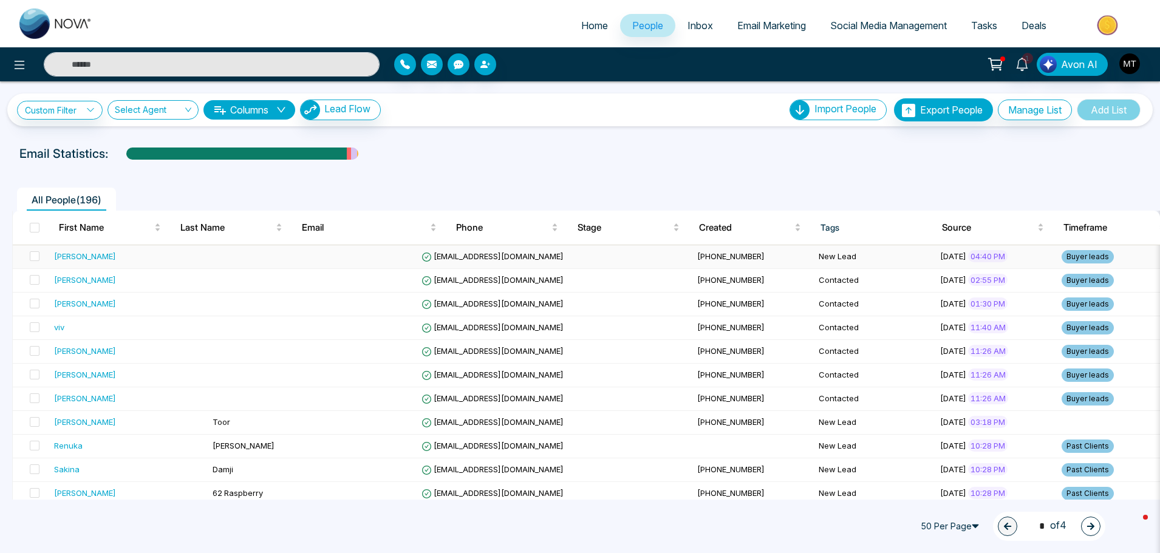
click at [137, 260] on div "[PERSON_NAME]" at bounding box center [128, 256] width 149 height 12
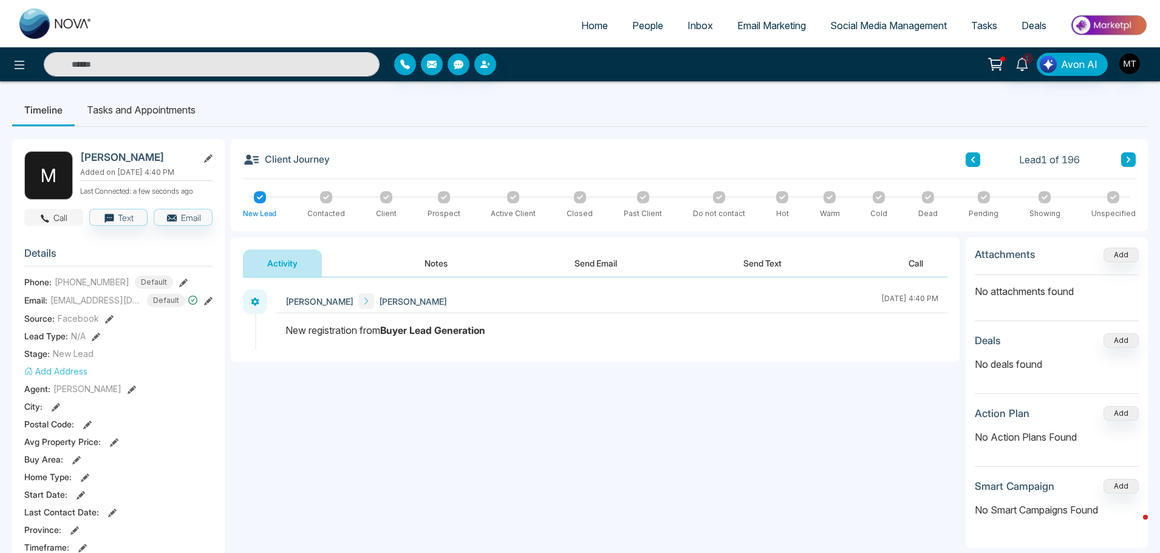
click at [55, 220] on button "Call" at bounding box center [53, 217] width 59 height 17
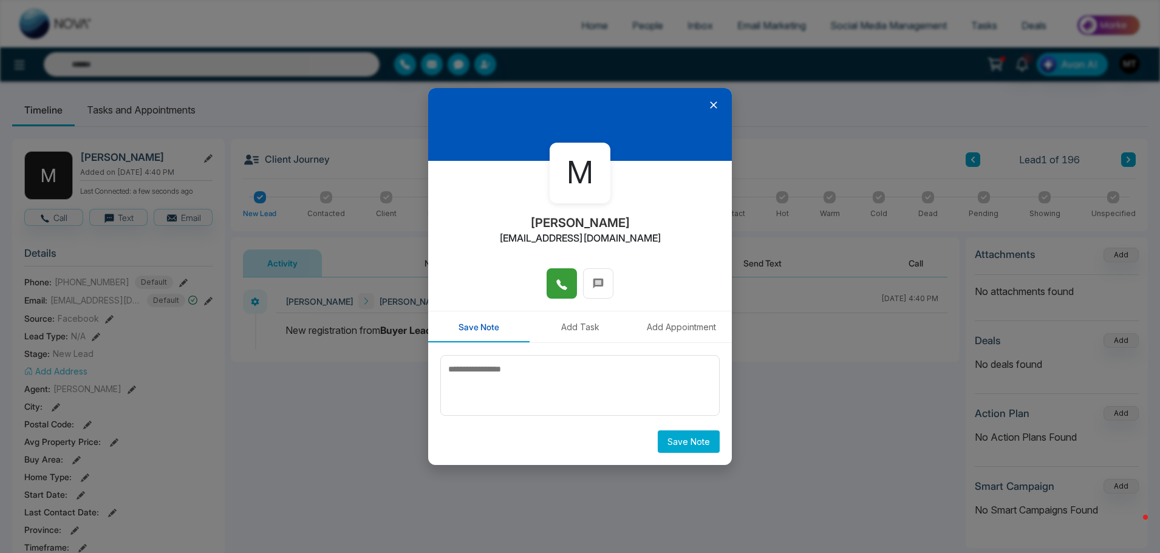
click at [561, 283] on icon at bounding box center [562, 285] width 12 height 12
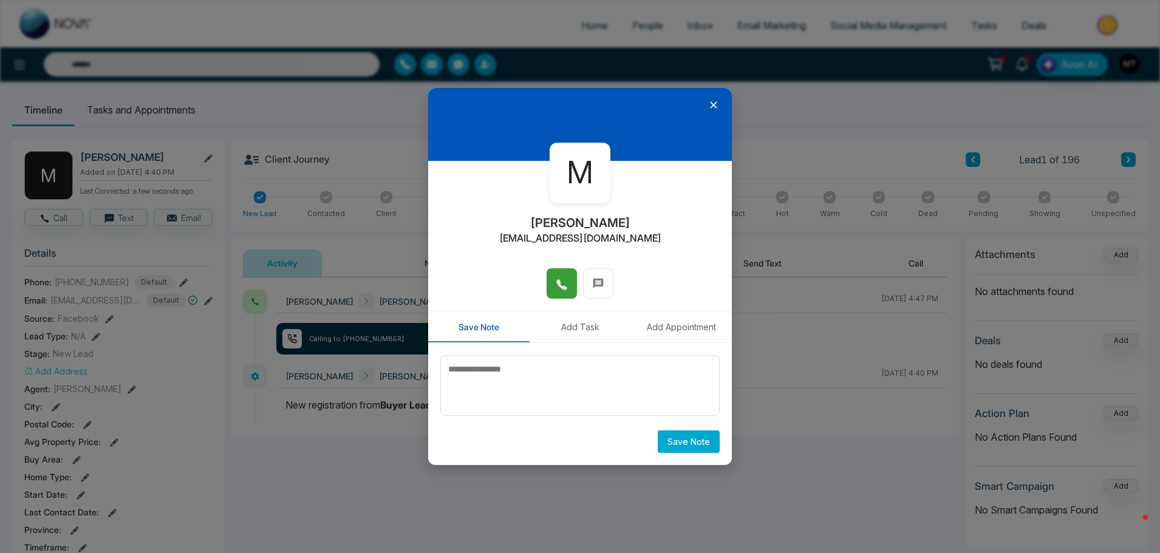
click at [714, 102] on icon at bounding box center [713, 105] width 12 height 12
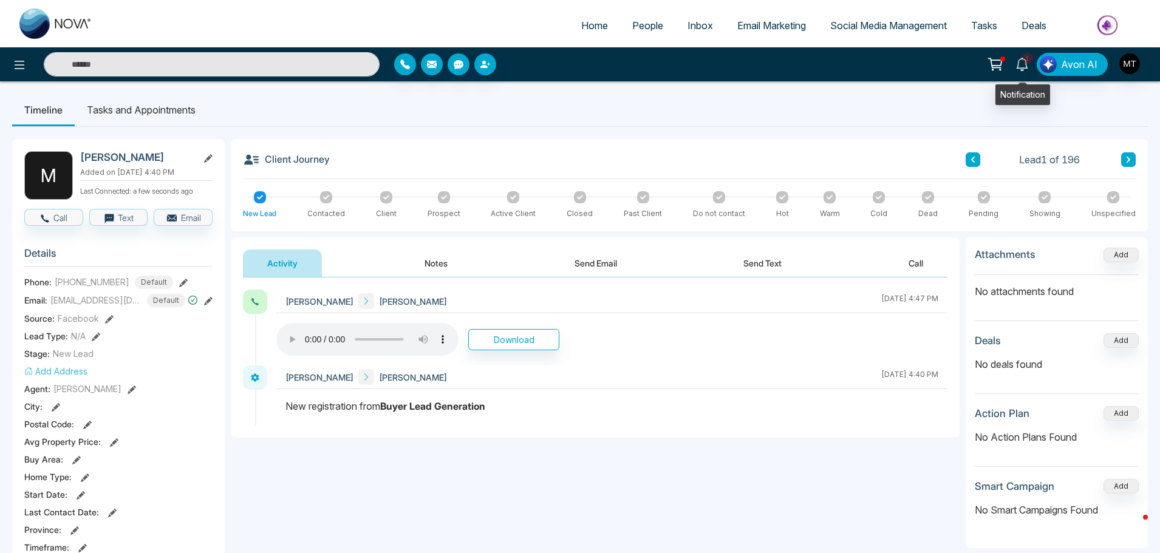
click at [1022, 61] on icon at bounding box center [1021, 64] width 13 height 13
click at [713, 98] on ul "Timeline Tasks and Appointments" at bounding box center [580, 110] width 1136 height 33
click at [658, 25] on link "People" at bounding box center [647, 25] width 55 height 23
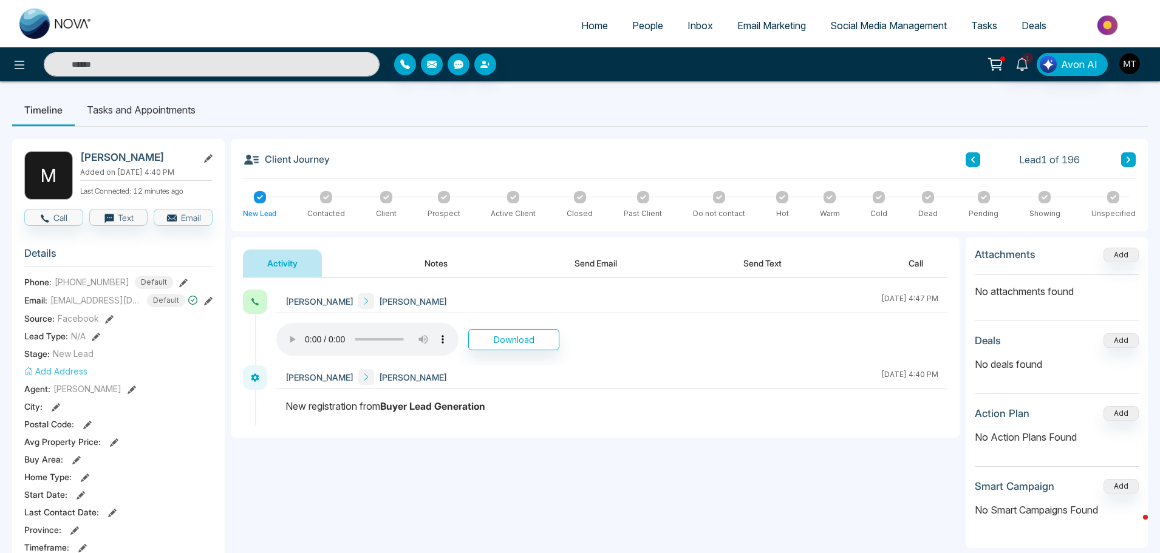
click at [442, 261] on button "Notes" at bounding box center [436, 263] width 72 height 27
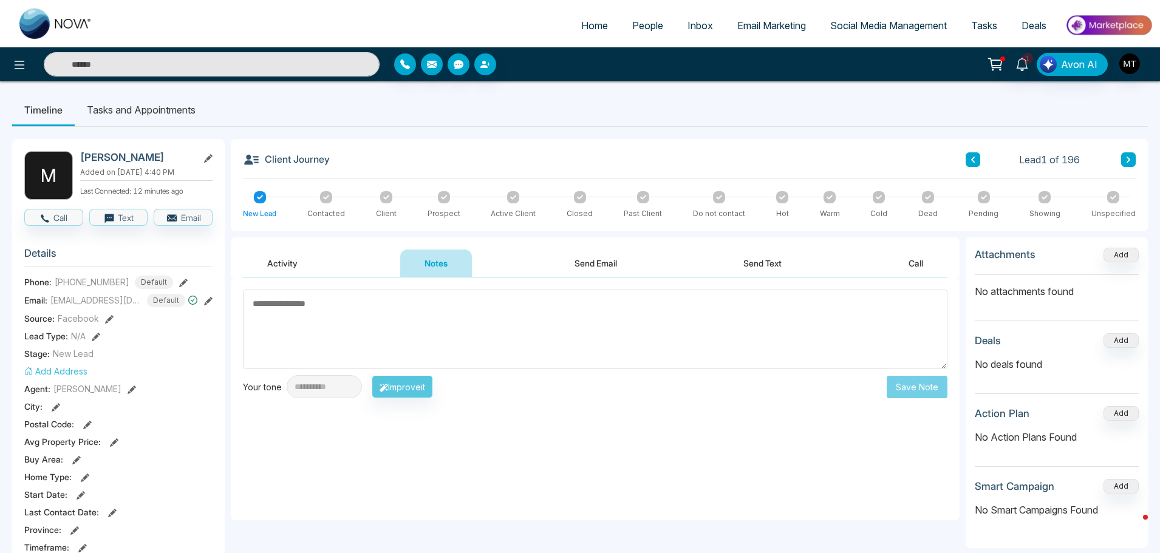
click at [327, 309] on textarea at bounding box center [595, 330] width 704 height 80
type textarea "*"
click at [248, 305] on textarea "**********" at bounding box center [595, 330] width 704 height 80
click at [282, 304] on textarea "**********" at bounding box center [595, 330] width 704 height 80
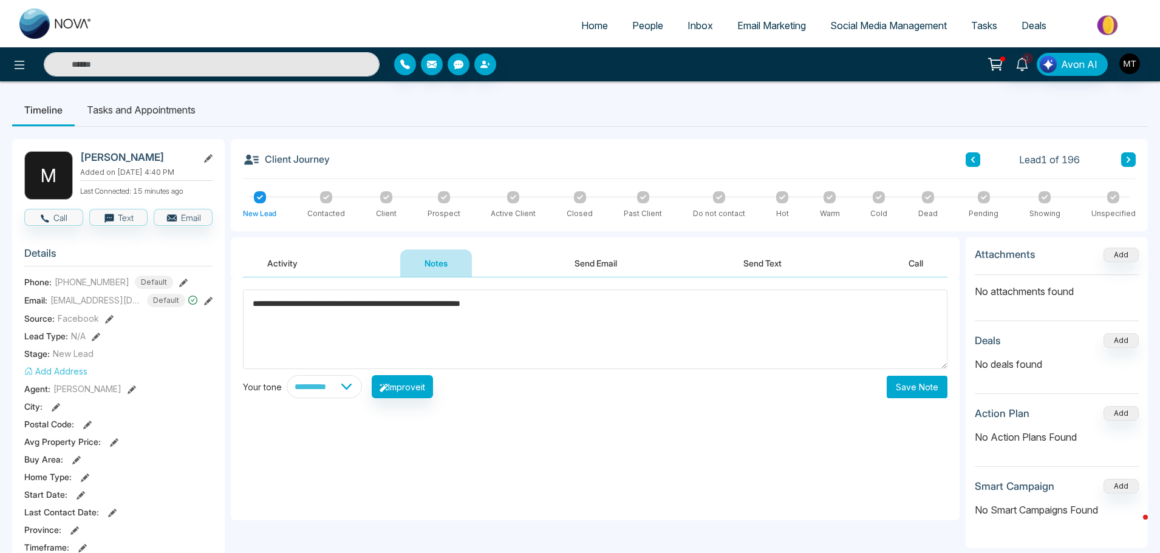
click at [422, 307] on textarea "**********" at bounding box center [595, 330] width 704 height 80
click at [560, 308] on textarea "**********" at bounding box center [595, 330] width 704 height 80
type textarea "**********"
click at [906, 389] on button "Save Note" at bounding box center [917, 387] width 61 height 22
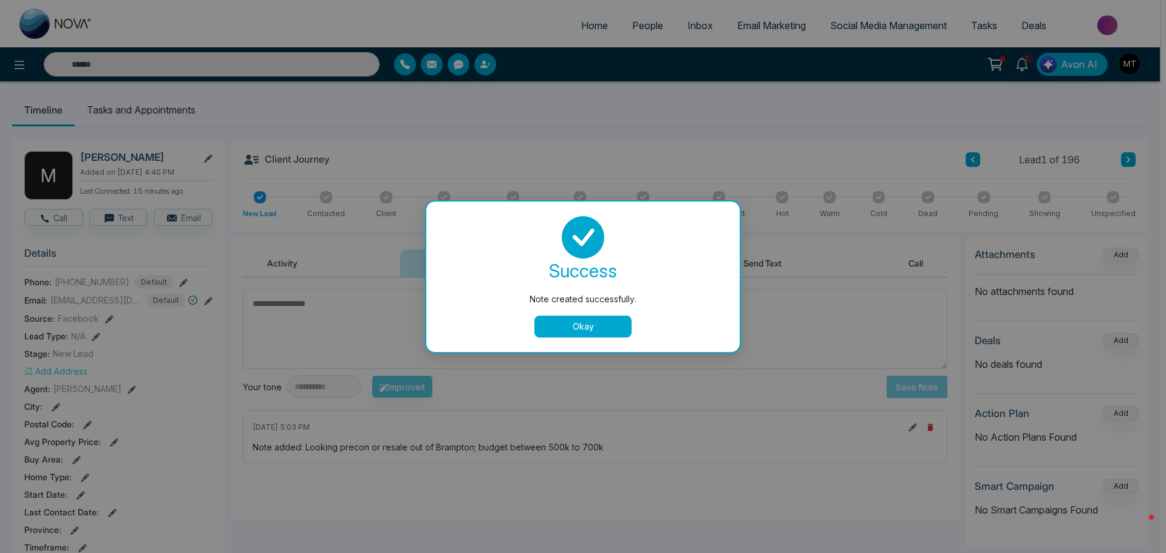
click at [576, 327] on button "Okay" at bounding box center [582, 327] width 97 height 22
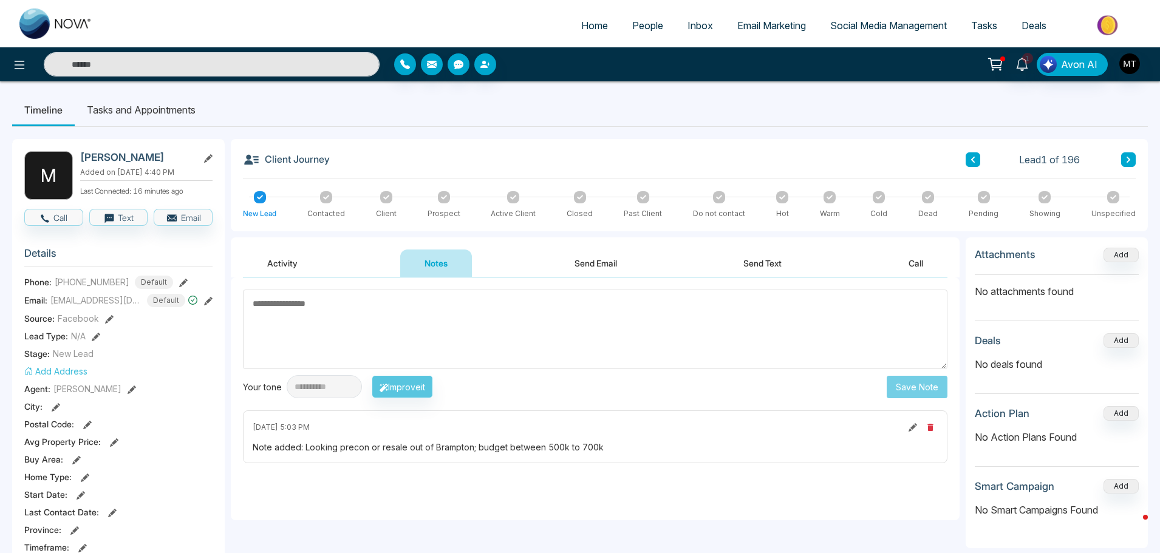
click at [322, 197] on div at bounding box center [326, 197] width 12 height 12
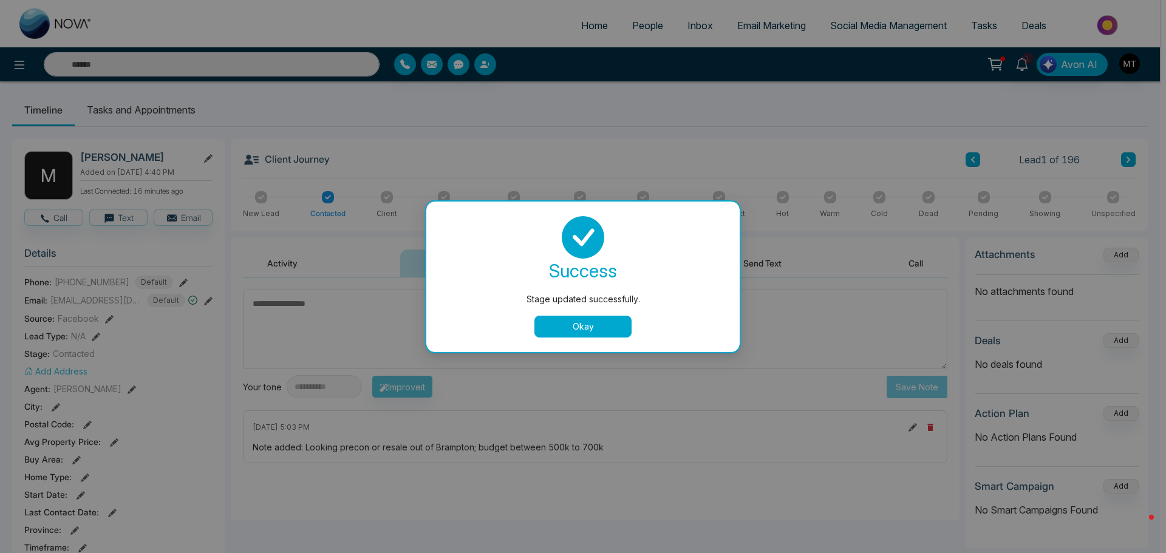
click at [604, 325] on button "Okay" at bounding box center [582, 327] width 97 height 22
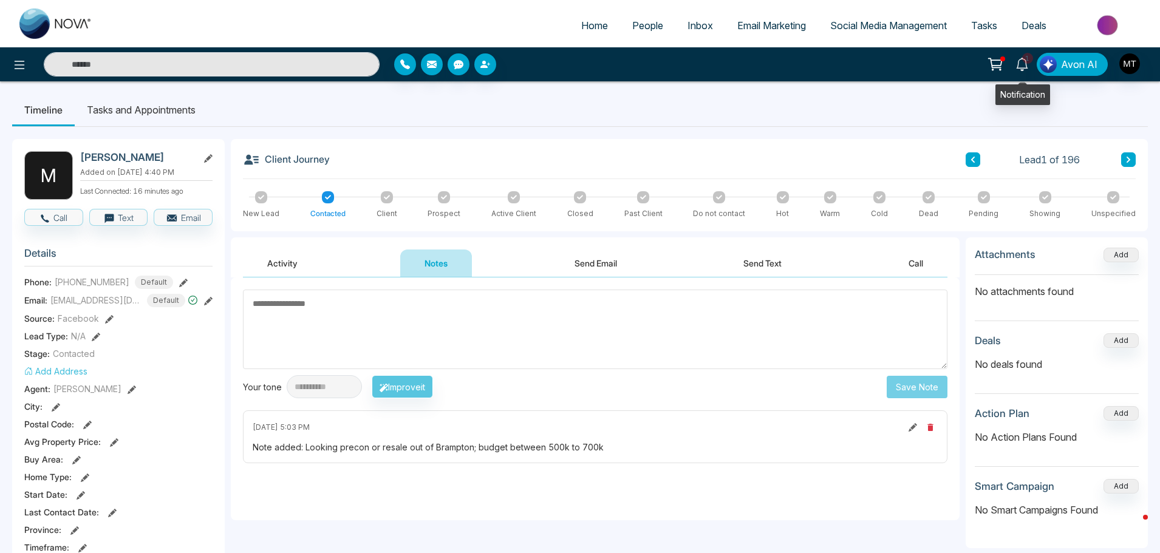
click at [1025, 58] on span "1" at bounding box center [1027, 58] width 11 height 11
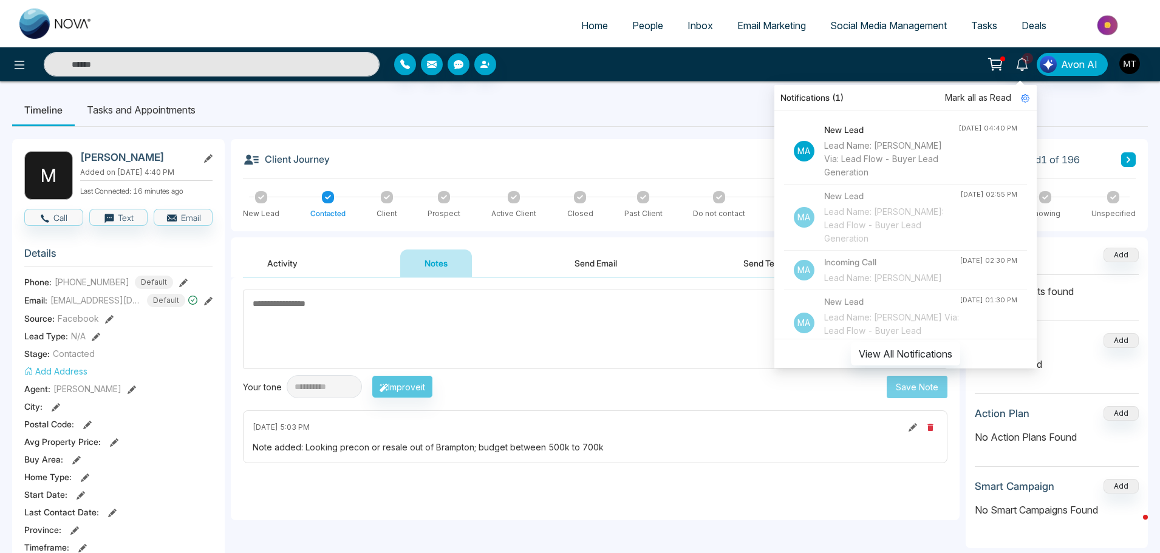
click at [737, 109] on ul "Timeline Tasks and Appointments" at bounding box center [580, 110] width 1136 height 33
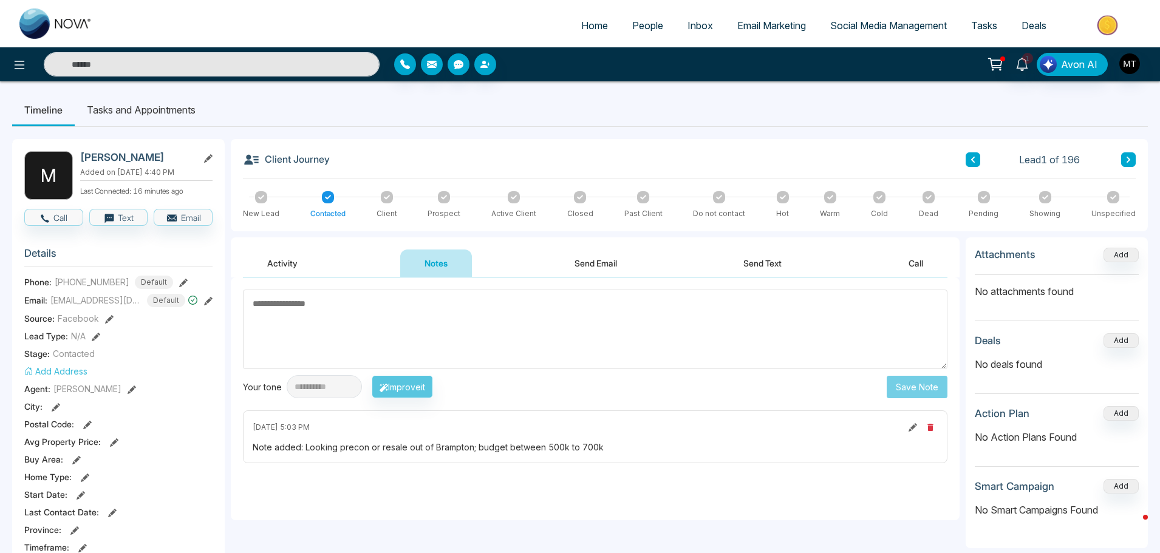
click at [278, 264] on button "Activity" at bounding box center [282, 263] width 79 height 27
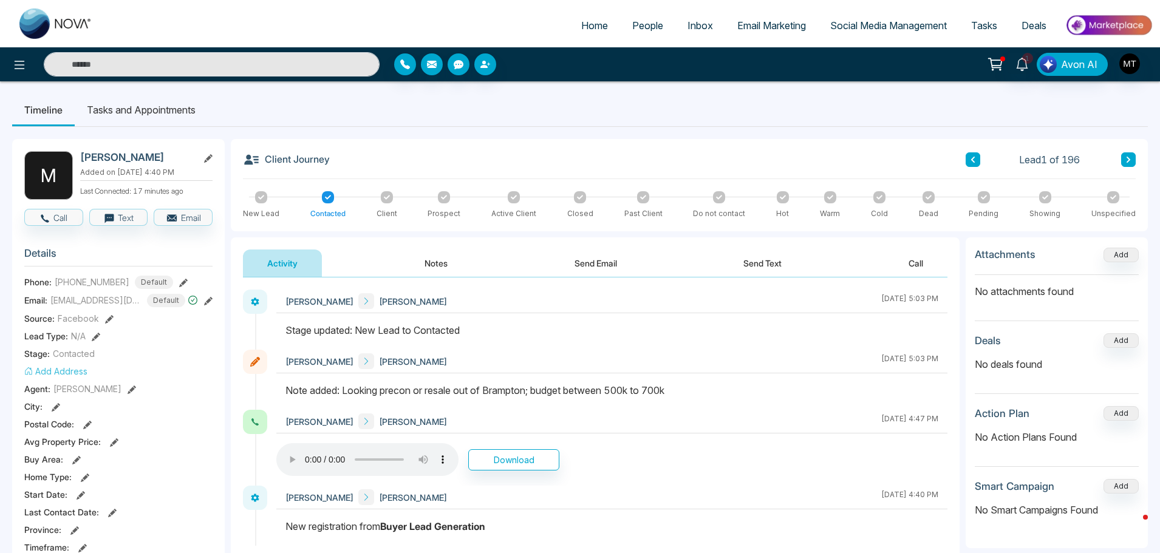
click at [441, 265] on button "Notes" at bounding box center [436, 263] width 72 height 27
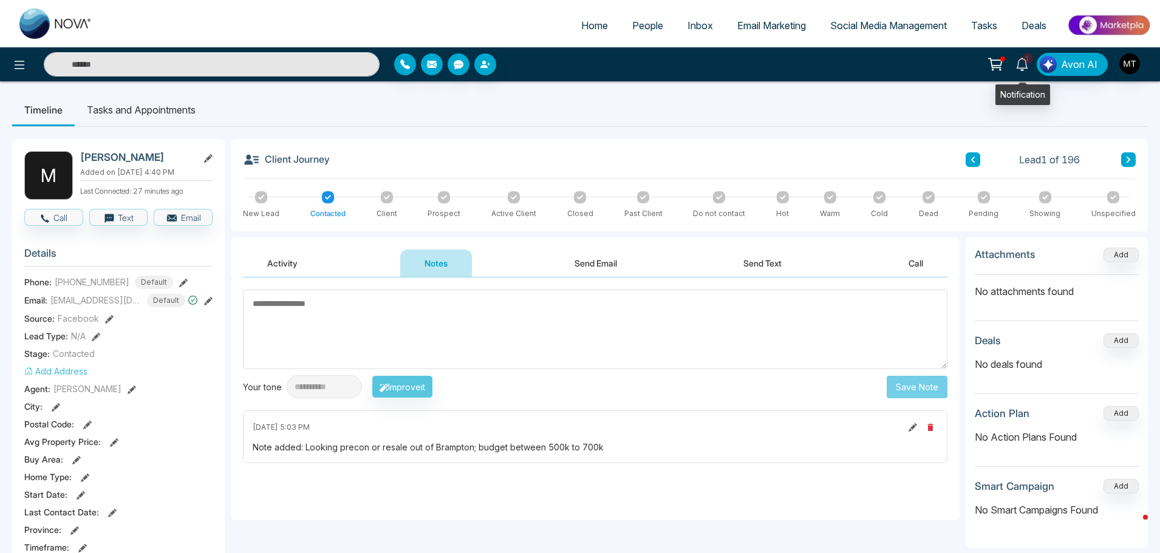
click at [1020, 61] on icon at bounding box center [1021, 64] width 13 height 13
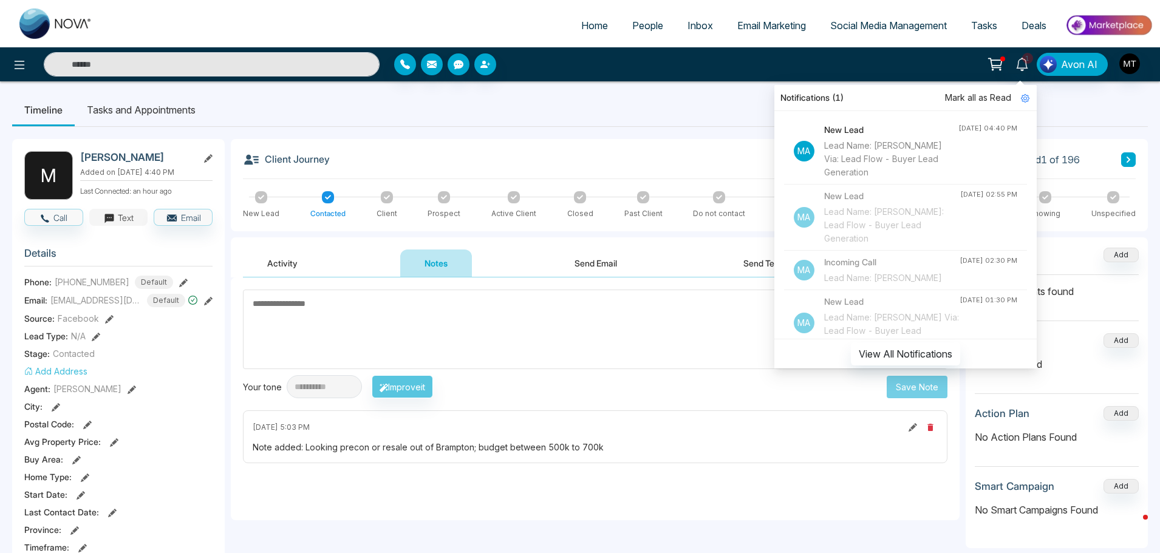
click at [119, 219] on button "Text" at bounding box center [118, 217] width 59 height 17
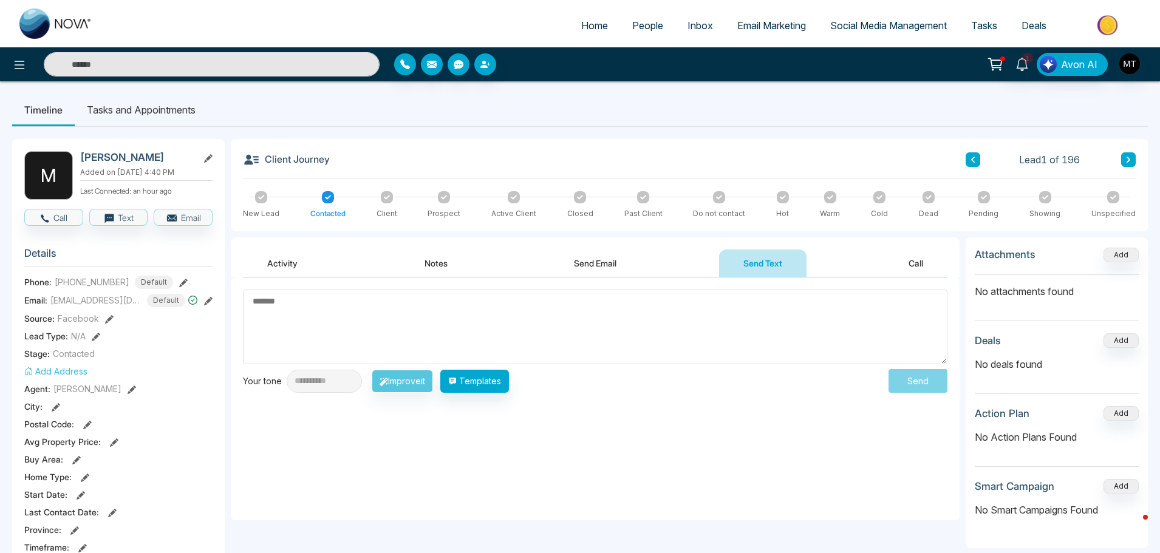
click at [308, 306] on textarea at bounding box center [595, 327] width 704 height 75
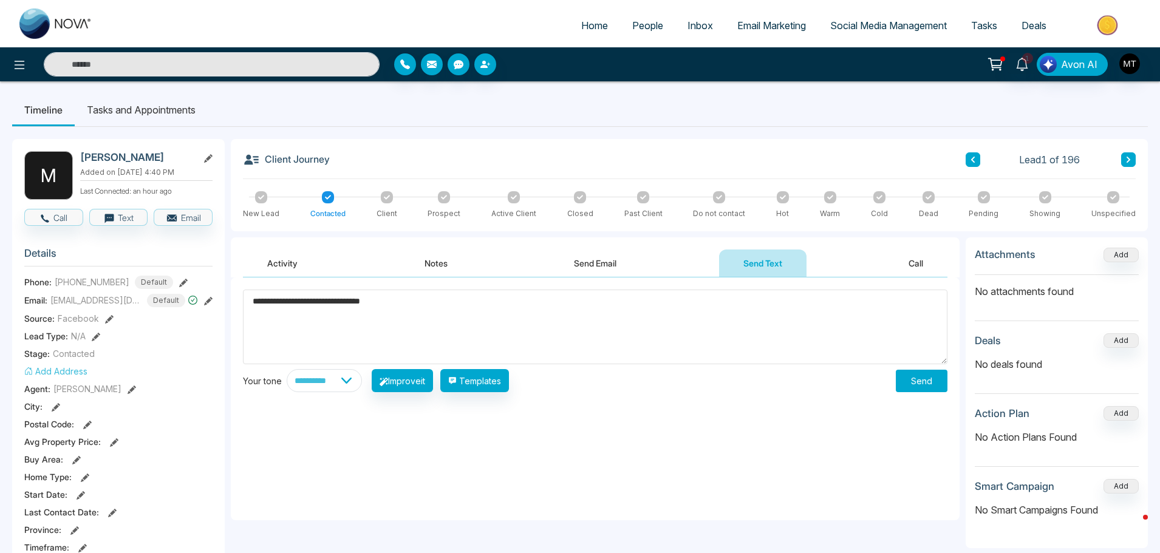
type textarea "**********"
click at [910, 380] on button "Send" at bounding box center [922, 381] width 52 height 22
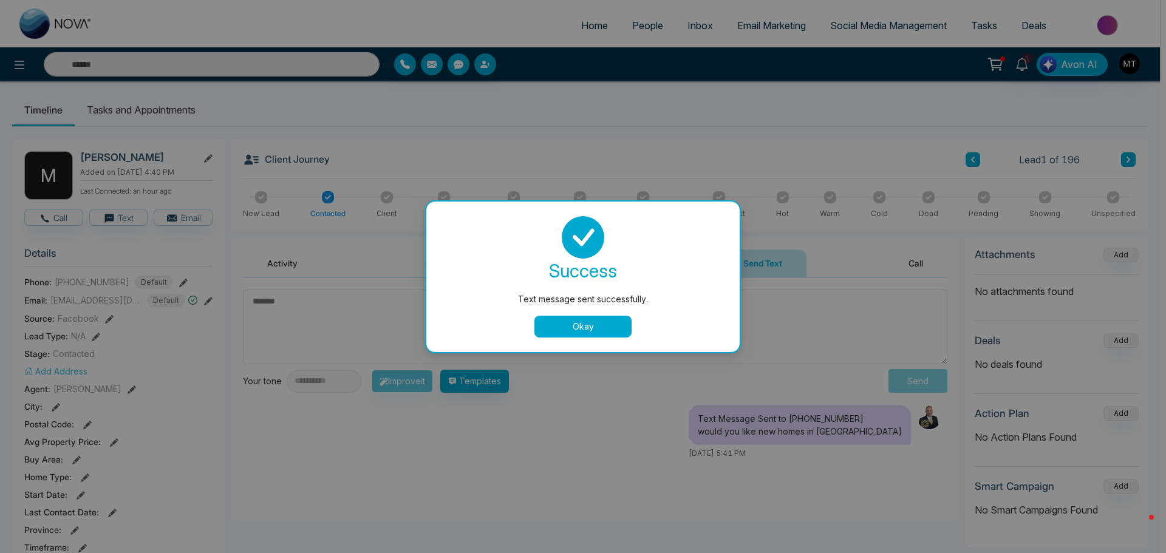
click at [604, 329] on button "Okay" at bounding box center [582, 327] width 97 height 22
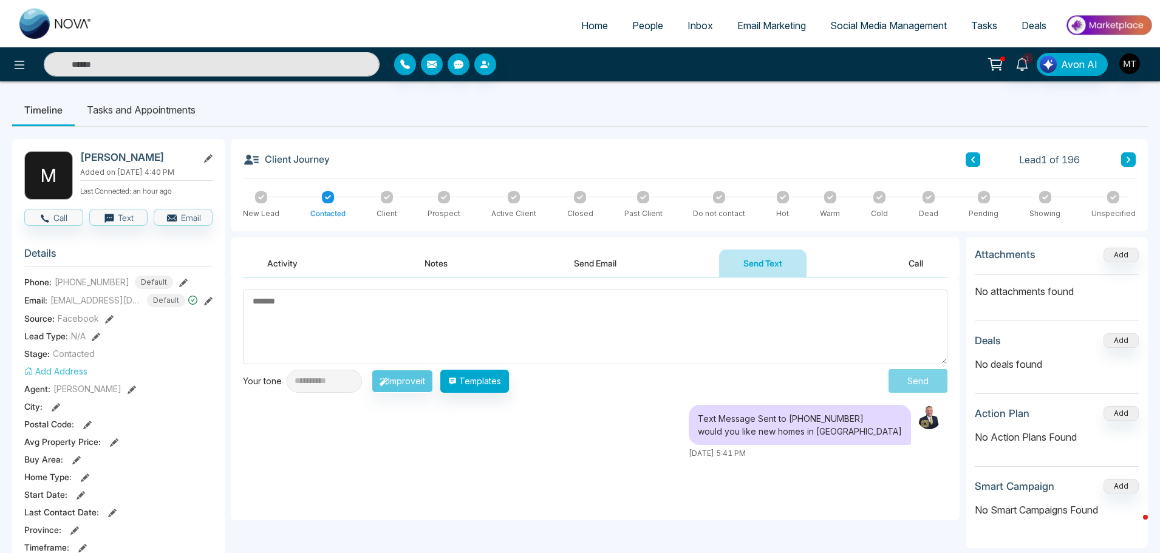
click at [258, 198] on icon at bounding box center [261, 197] width 6 height 6
click at [325, 188] on div "Client Journey Lead 1 of 196 New Lead Contacted Client Prospect Active Client C…" at bounding box center [689, 185] width 917 height 92
click at [322, 197] on div at bounding box center [326, 197] width 12 height 12
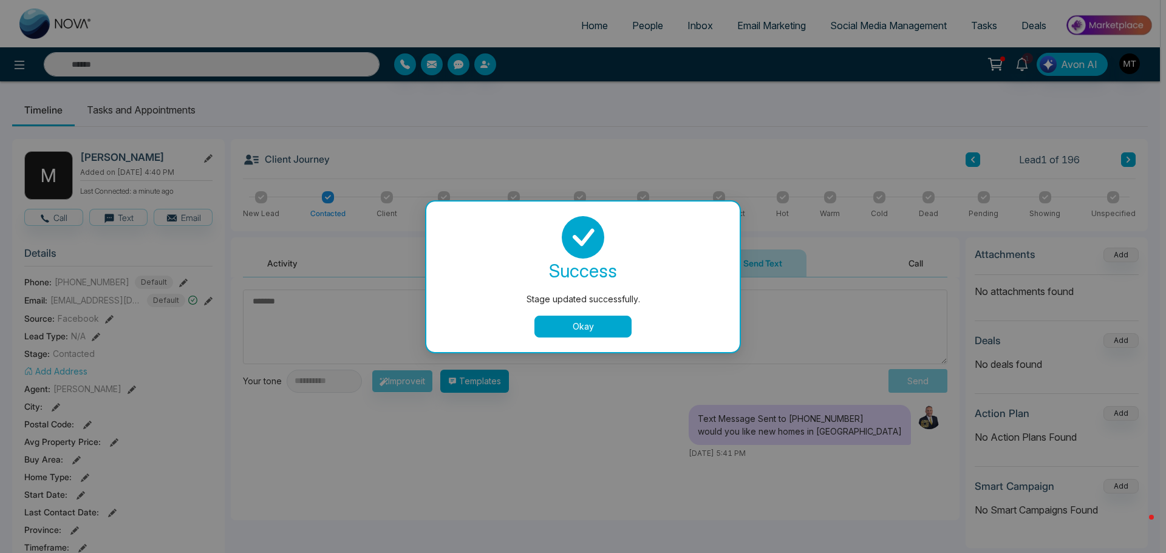
click at [592, 324] on button "Okay" at bounding box center [582, 327] width 97 height 22
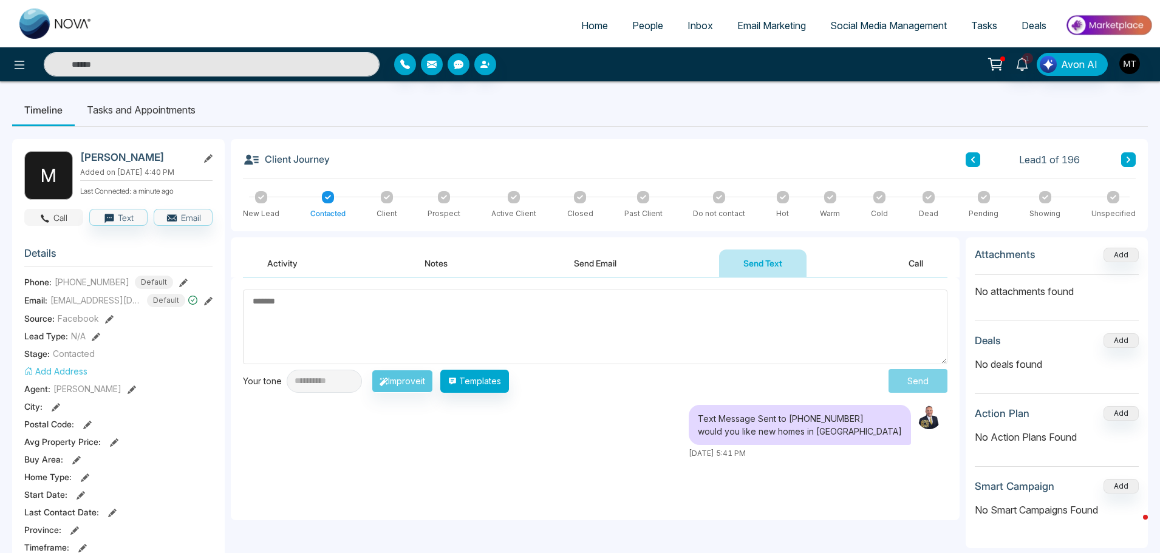
click at [62, 219] on button "Call" at bounding box center [53, 217] width 59 height 17
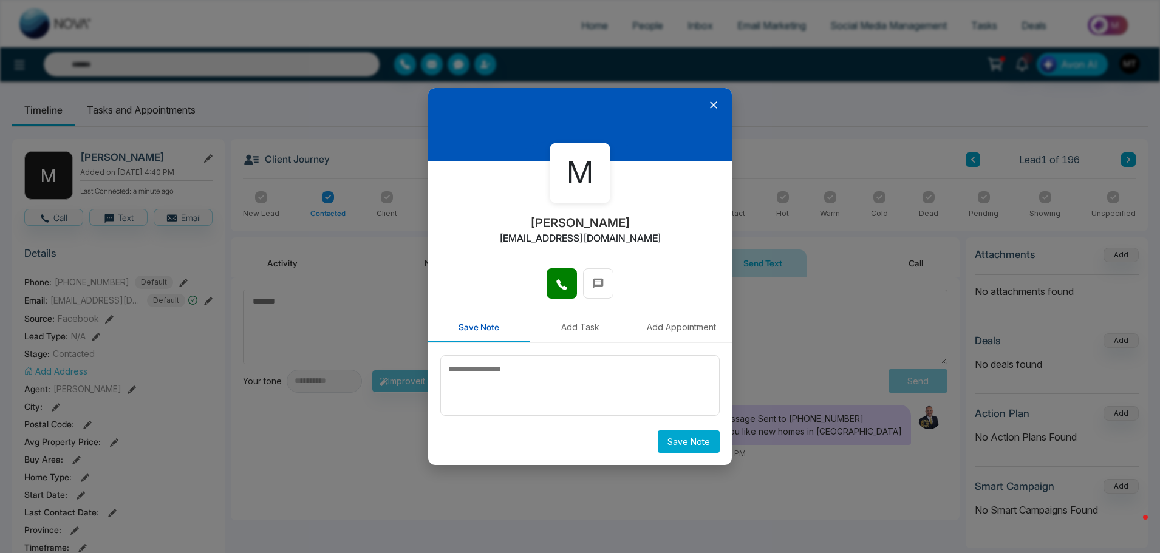
click at [715, 106] on icon at bounding box center [713, 105] width 12 height 12
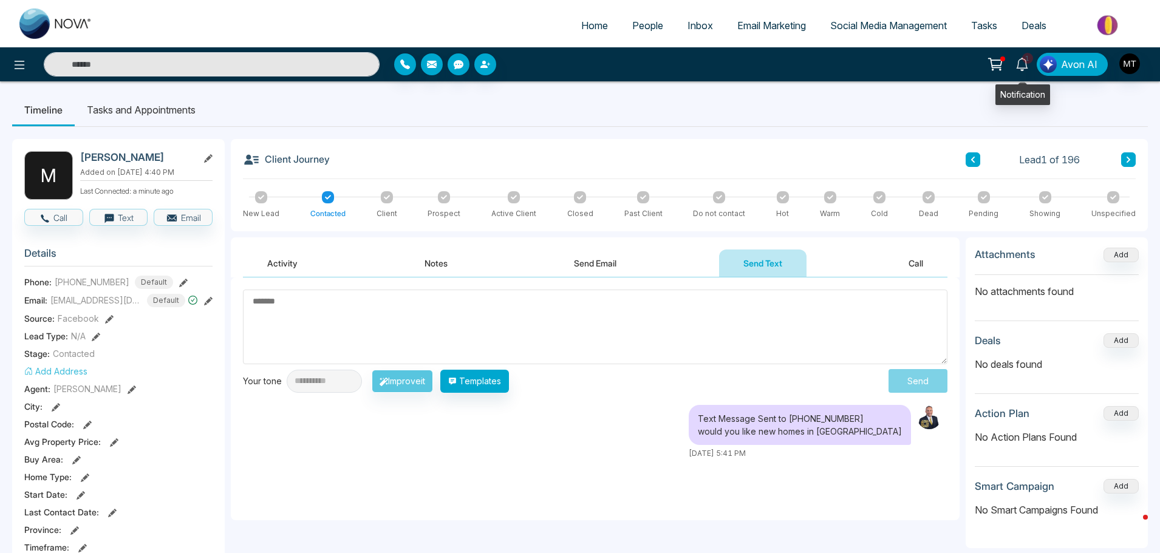
click at [1021, 59] on icon at bounding box center [1021, 64] width 13 height 13
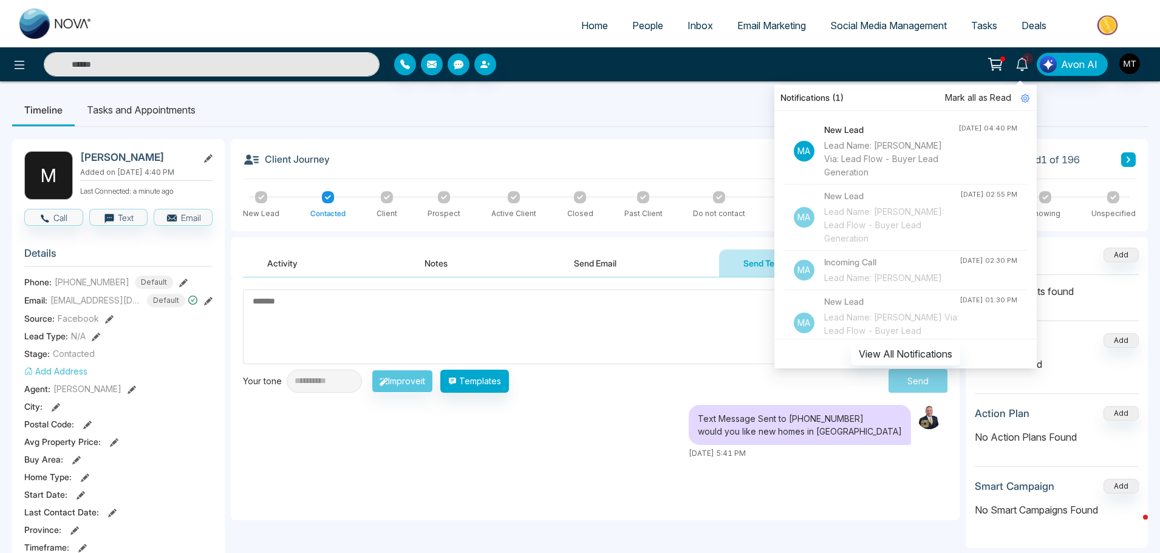
click at [892, 155] on div "Lead Name: [PERSON_NAME] Via: Lead Flow - Buyer Lead Generation" at bounding box center [891, 159] width 134 height 40
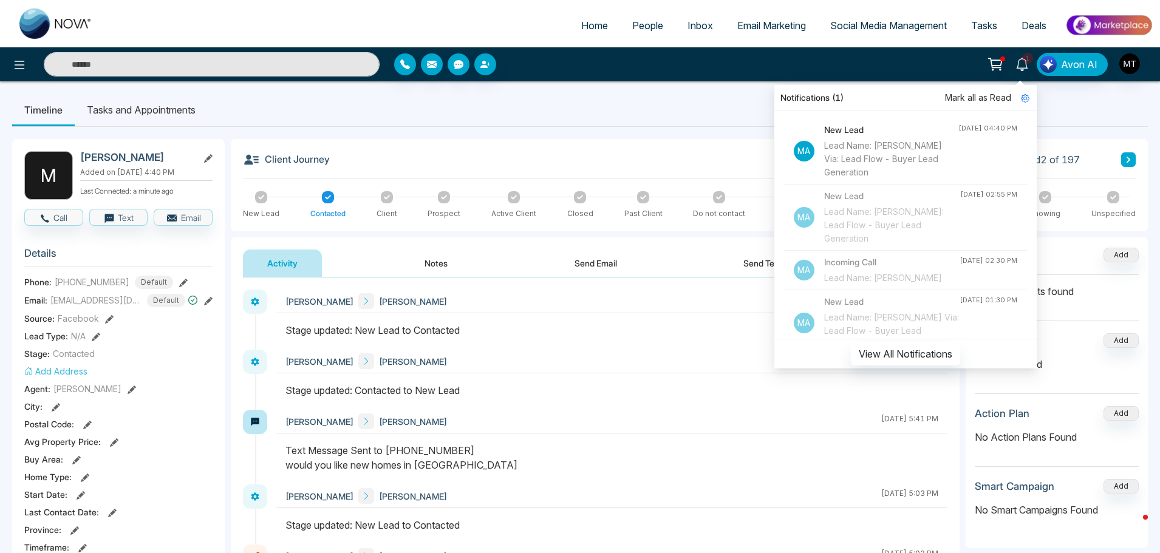
click at [650, 123] on ul "Timeline Tasks and Appointments" at bounding box center [580, 110] width 1136 height 33
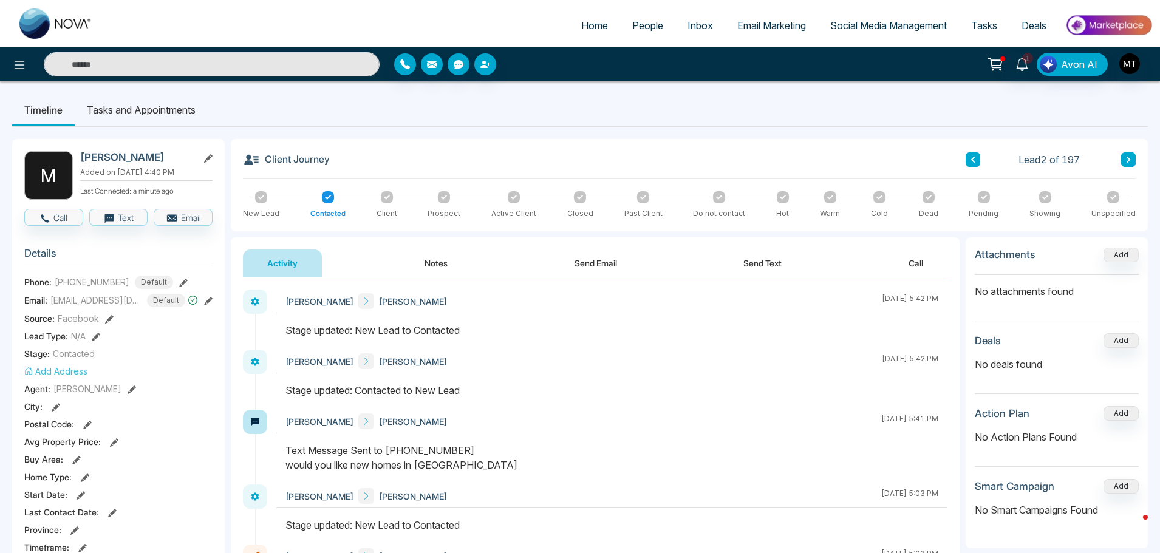
click at [297, 321] on div "[PERSON_NAME] [PERSON_NAME] [DATE] 5:42 PM" at bounding box center [611, 320] width 671 height 60
click at [295, 330] on div "Stage updated: New Lead to Contacted" at bounding box center [611, 330] width 653 height 15
click at [132, 217] on button "Text" at bounding box center [118, 217] width 59 height 17
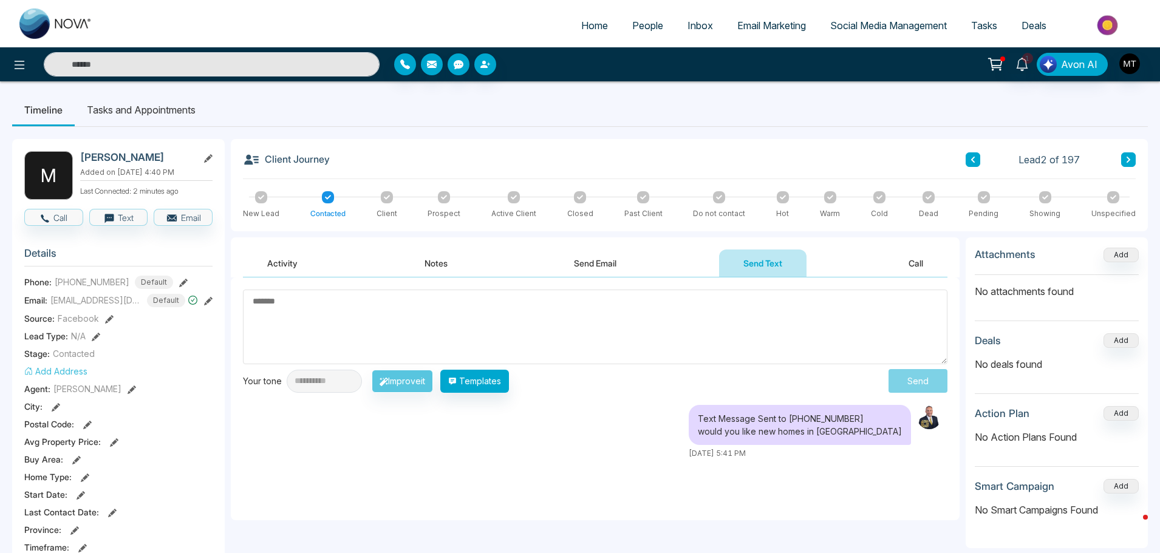
click at [443, 262] on button "Notes" at bounding box center [436, 263] width 72 height 27
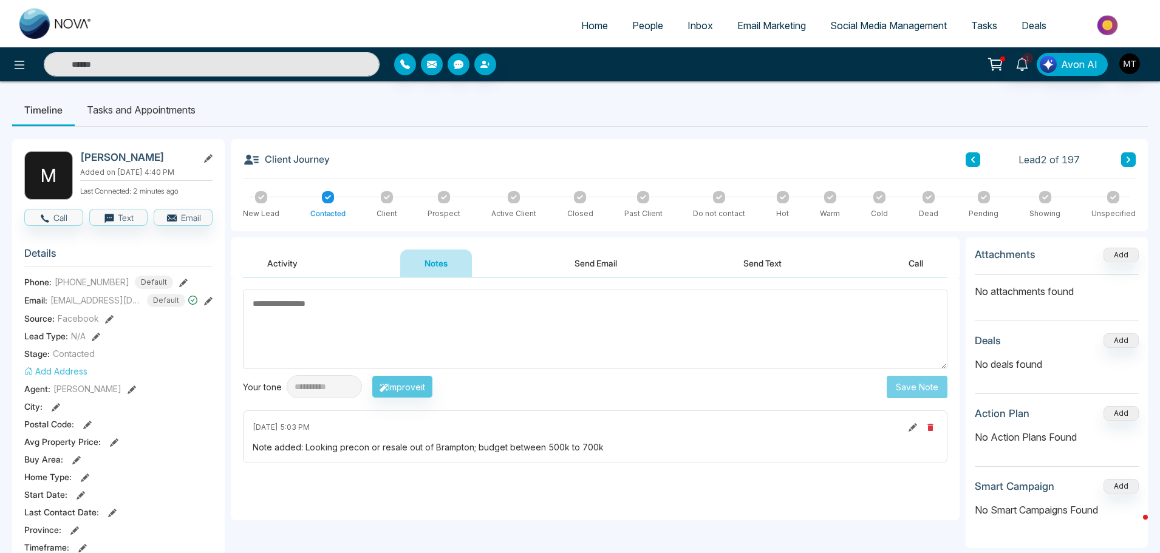
click at [597, 264] on button "Send Email" at bounding box center [595, 263] width 91 height 27
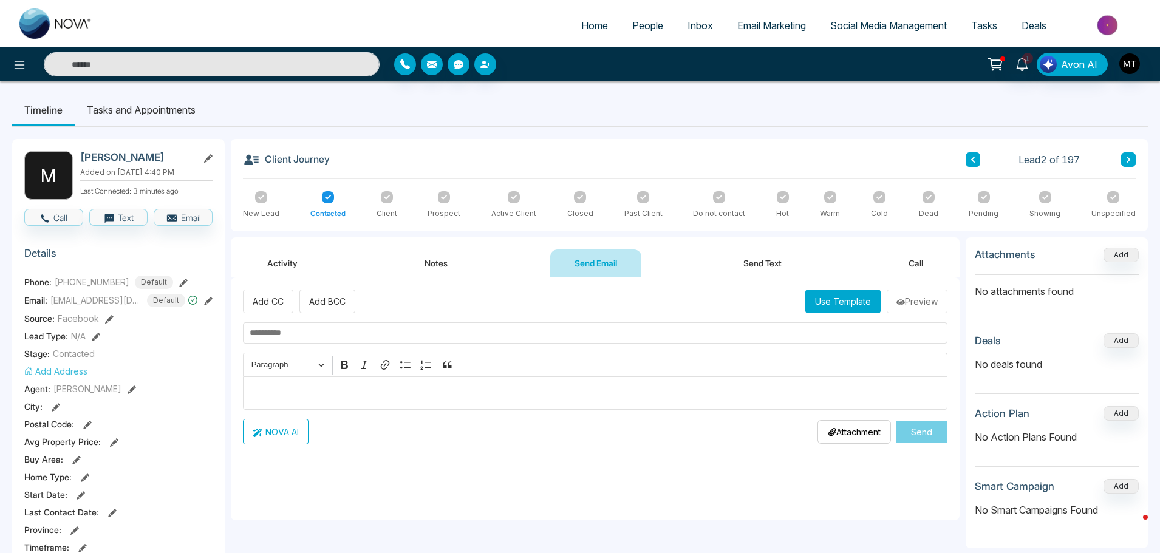
click at [291, 431] on button "NOVA AI" at bounding box center [276, 432] width 66 height 26
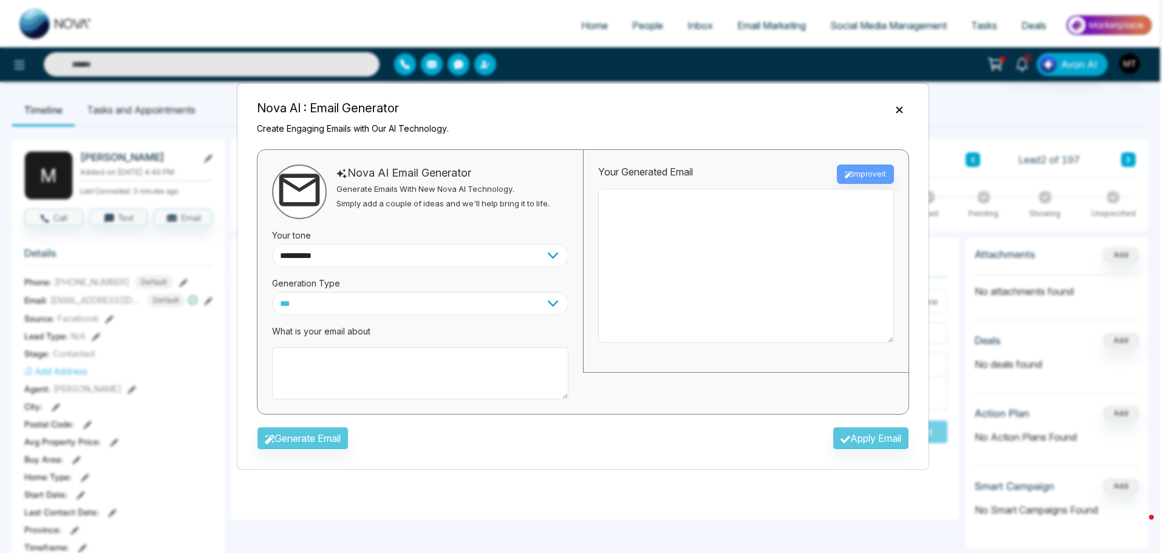
click at [556, 253] on select "**********" at bounding box center [420, 255] width 296 height 23
click at [550, 235] on div "Your tone" at bounding box center [420, 231] width 296 height 25
click at [557, 304] on select "*** ***** ******* ******* ********" at bounding box center [420, 303] width 296 height 23
click at [896, 108] on icon "Close" at bounding box center [899, 110] width 12 height 12
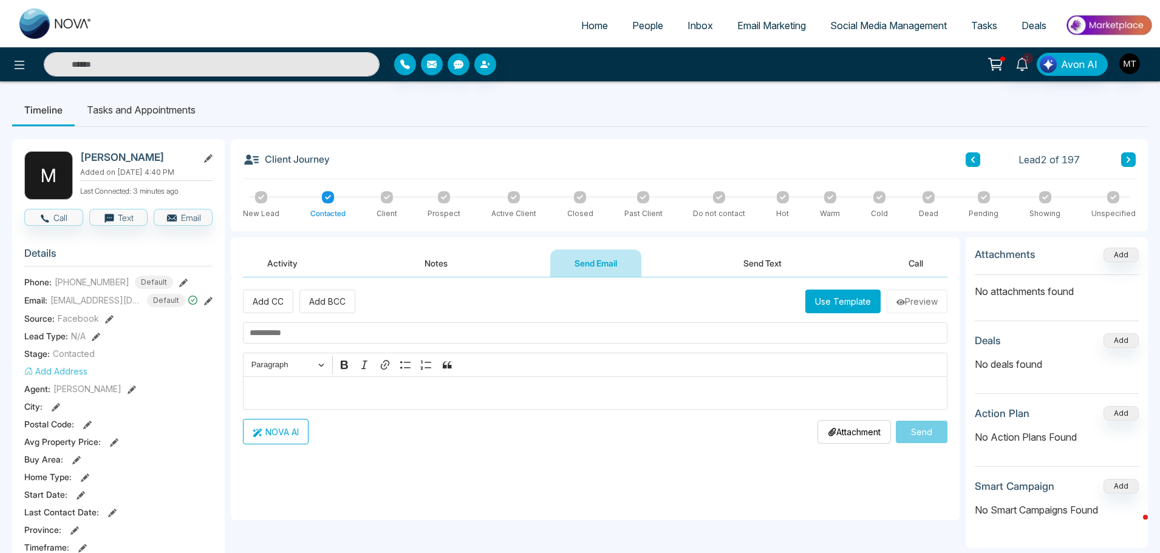
click at [828, 307] on button "Use Template" at bounding box center [842, 302] width 75 height 24
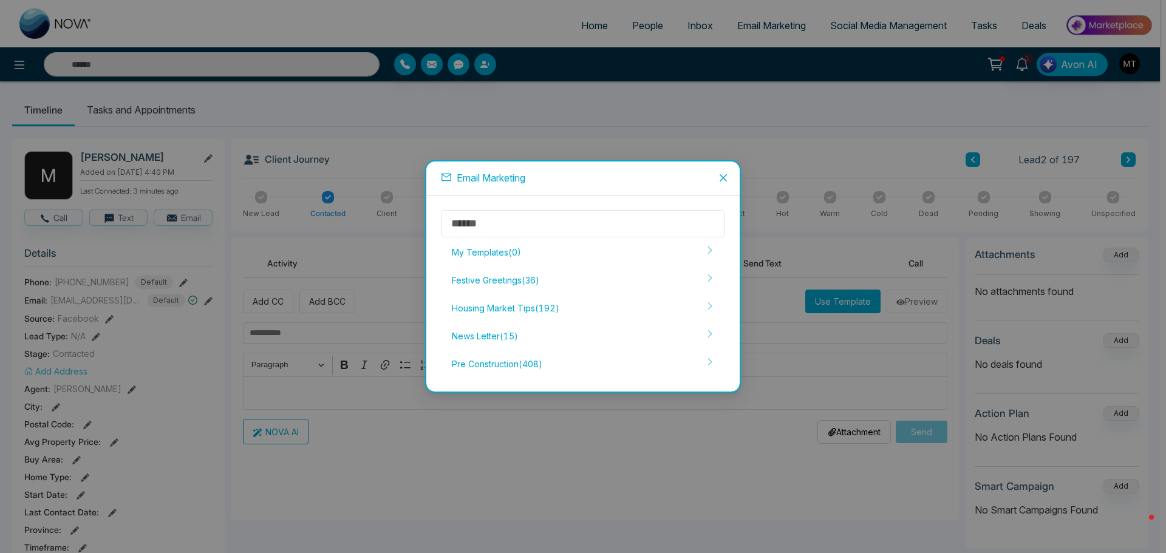
click at [723, 178] on icon "close" at bounding box center [723, 177] width 7 height 7
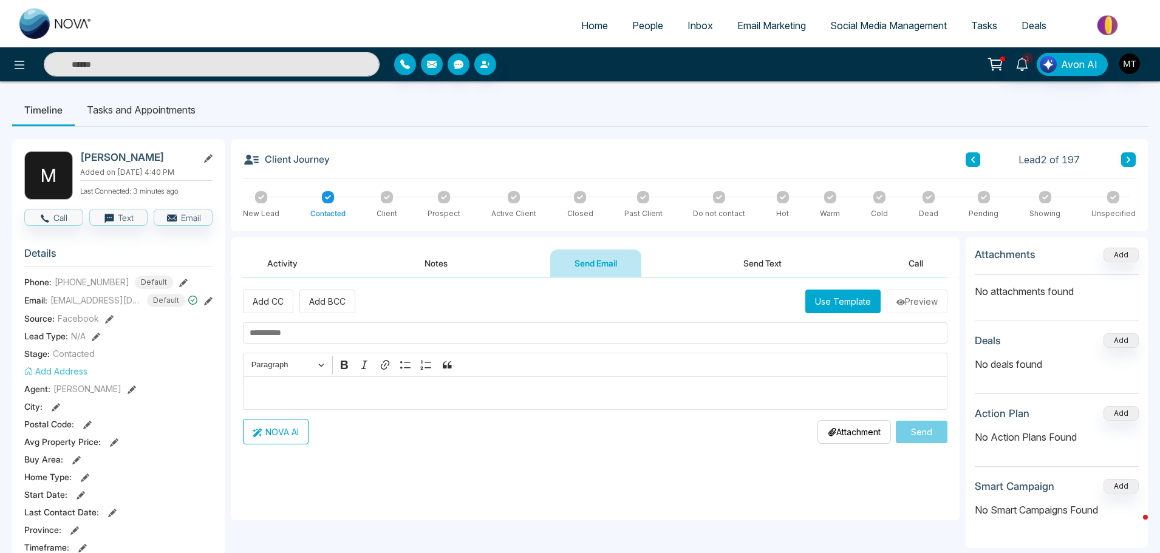
click at [750, 258] on button "Send Text" at bounding box center [762, 263] width 87 height 27
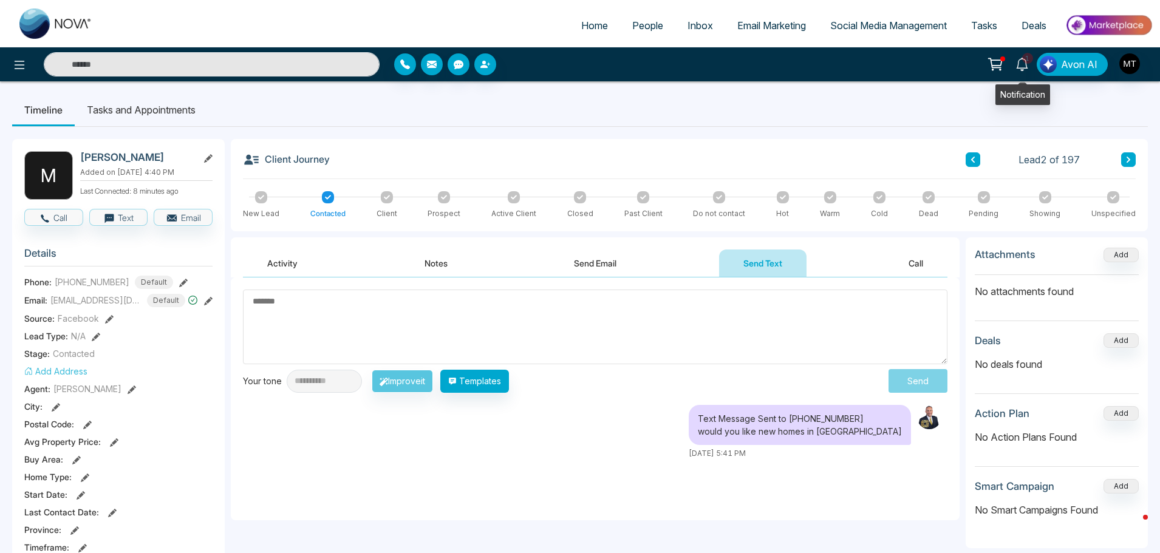
click at [1028, 57] on span "1" at bounding box center [1027, 58] width 11 height 11
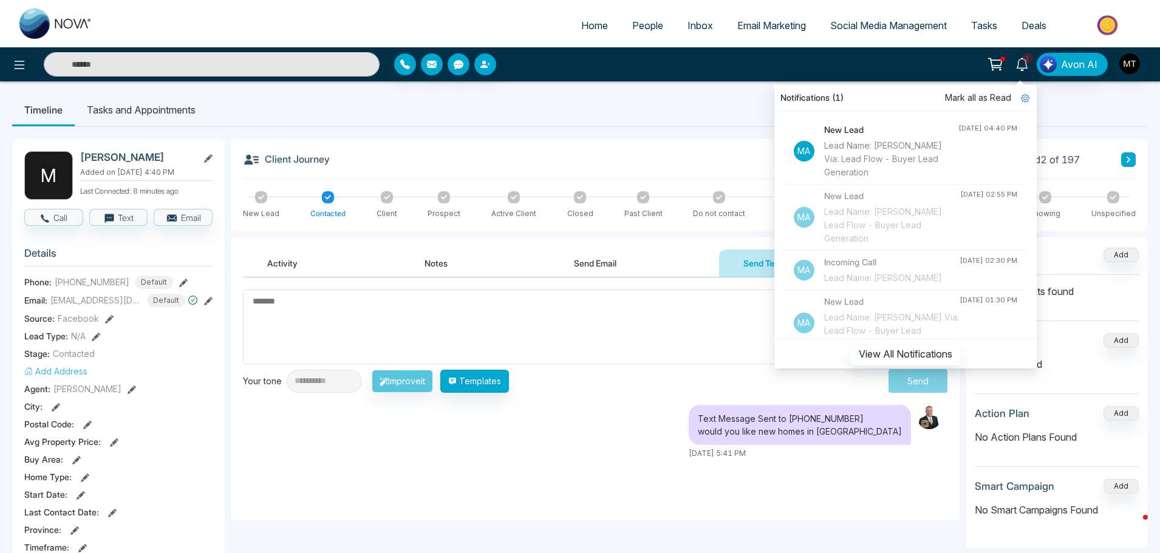
click at [878, 159] on div "Lead Name: [PERSON_NAME] Via: Lead Flow - Buyer Lead Generation" at bounding box center [891, 159] width 134 height 40
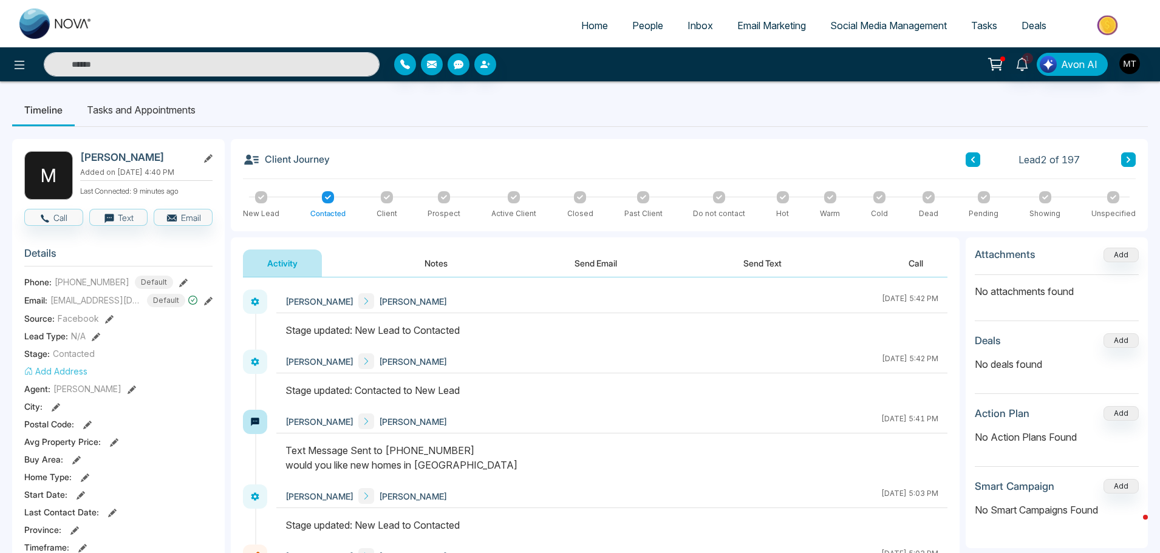
click at [438, 266] on button "Notes" at bounding box center [436, 263] width 72 height 27
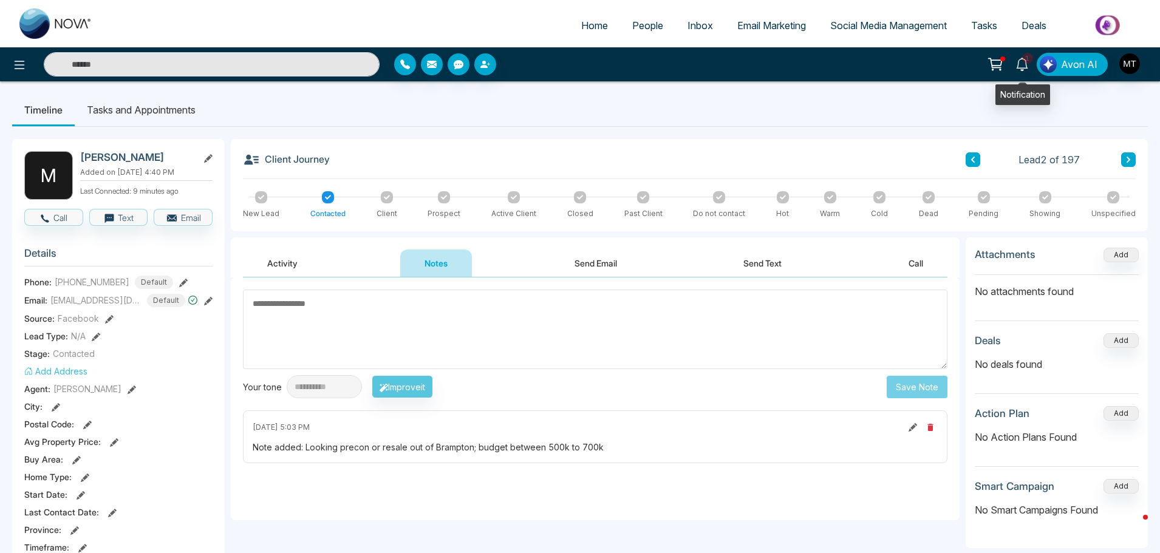
click at [1023, 60] on icon at bounding box center [1021, 64] width 13 height 13
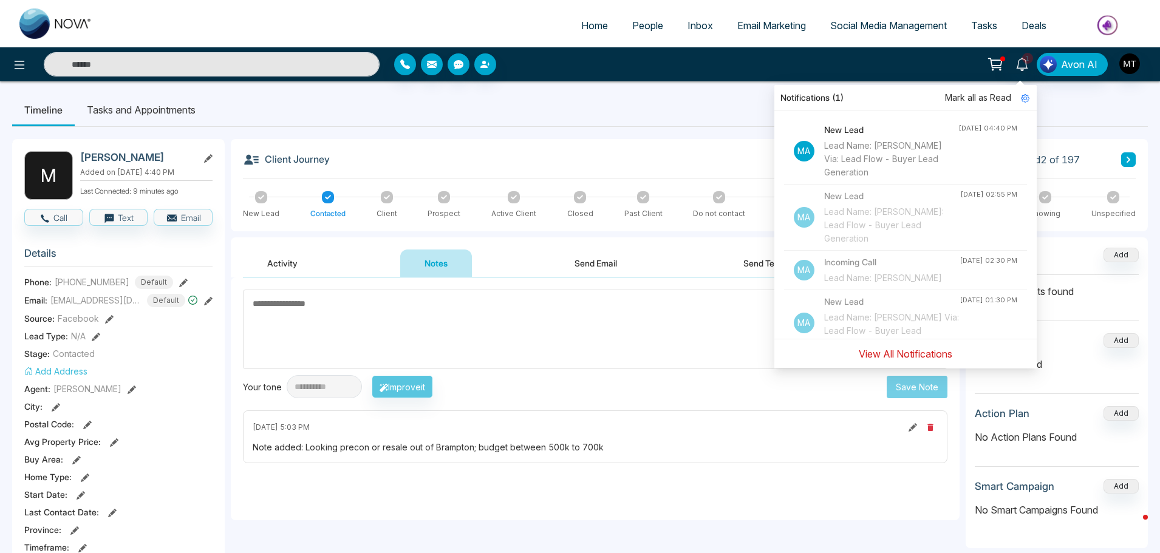
click at [933, 359] on button "View All Notifications" at bounding box center [905, 353] width 109 height 23
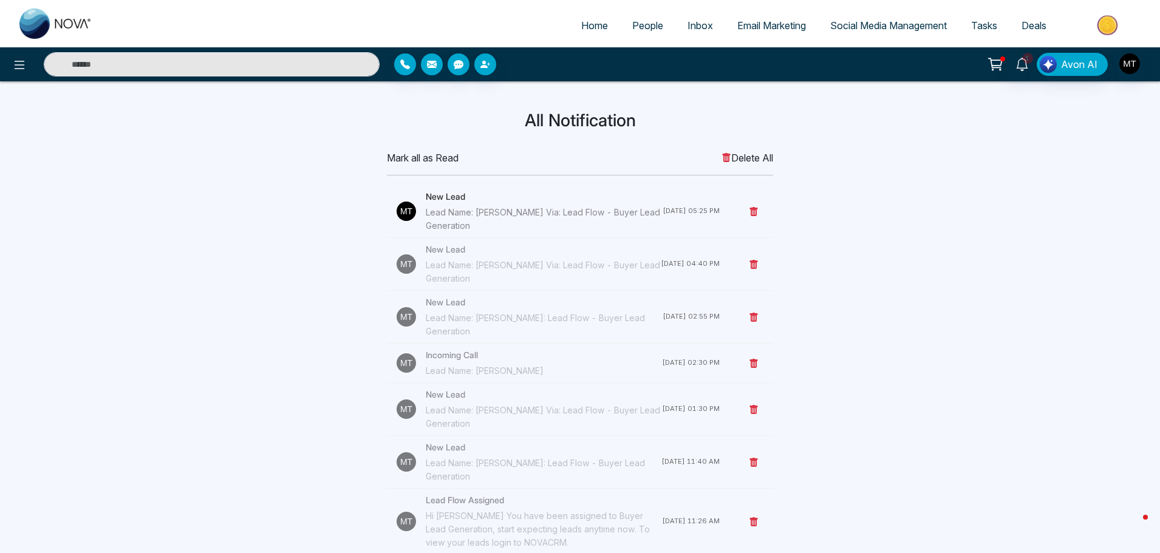
click at [456, 216] on div "Lead Name: [PERSON_NAME] Via: Lead Flow - Buyer Lead Generation" at bounding box center [544, 219] width 237 height 27
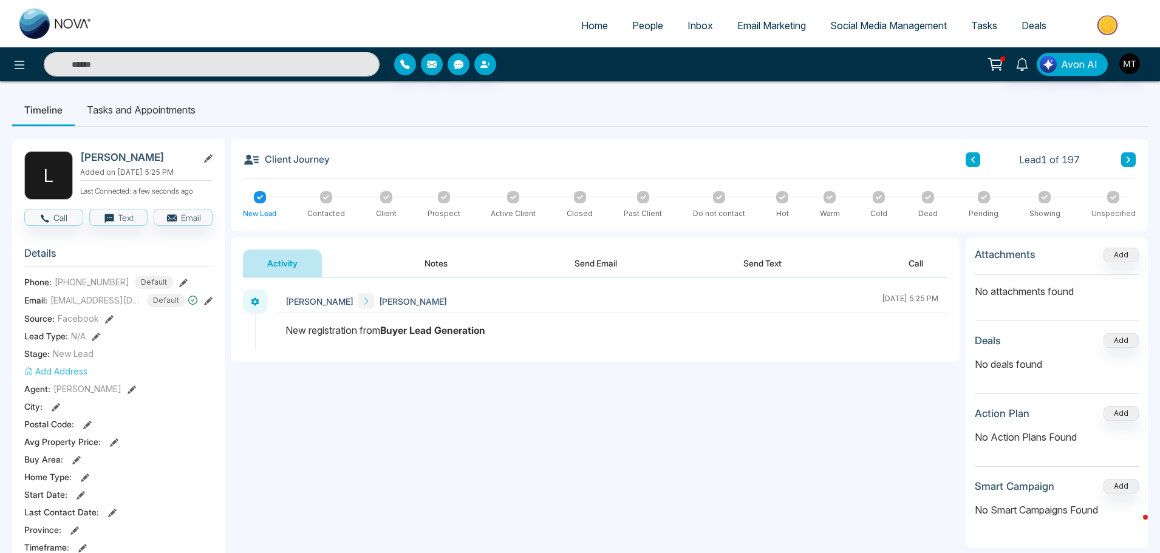
click at [1004, 61] on icon at bounding box center [995, 64] width 17 height 17
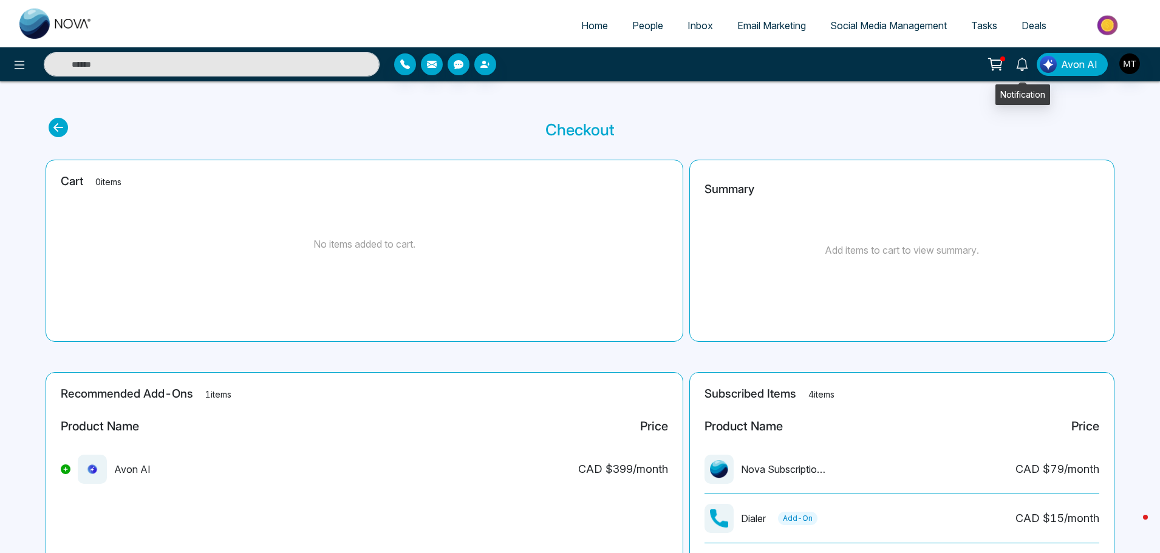
click at [1026, 70] on icon at bounding box center [1021, 64] width 13 height 13
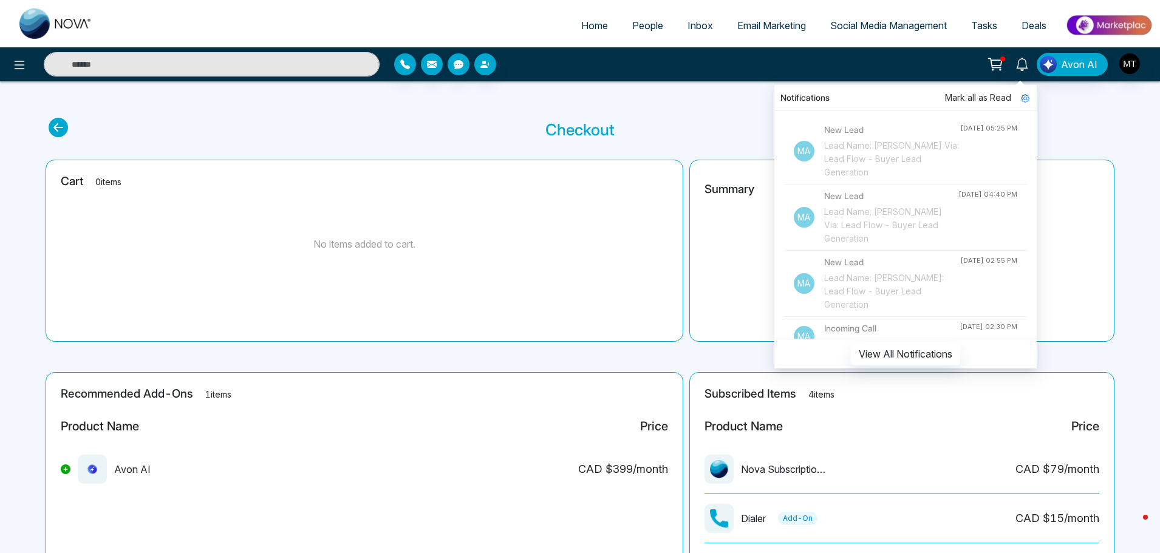
click at [864, 149] on div "Lead Name: [PERSON_NAME] Via: Lead Flow - Buyer Lead Generation" at bounding box center [892, 159] width 136 height 40
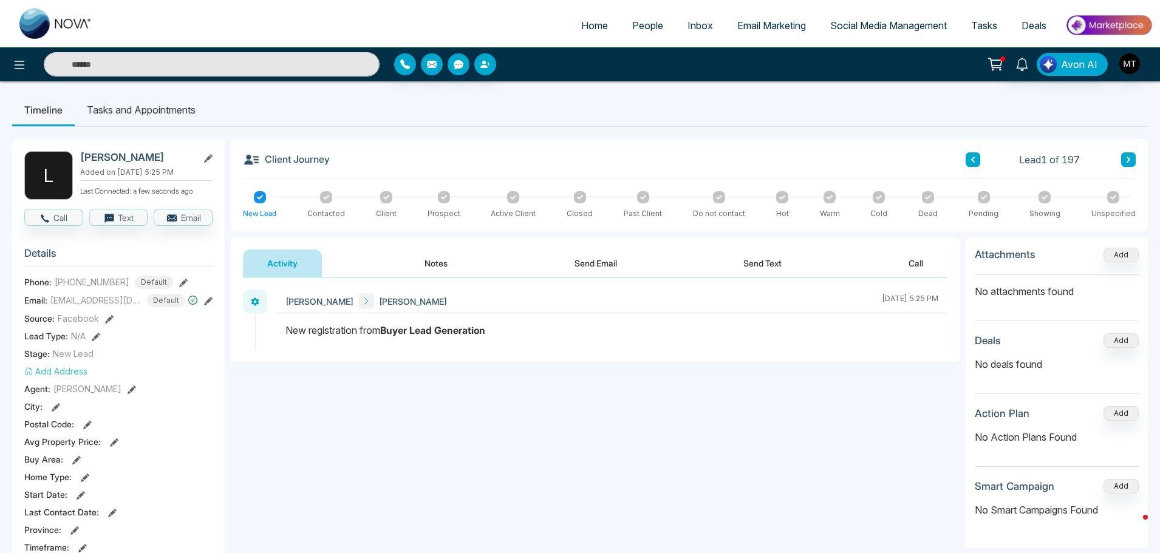
click at [260, 194] on icon at bounding box center [260, 197] width 6 height 6
click at [632, 22] on span "People" at bounding box center [647, 25] width 31 height 12
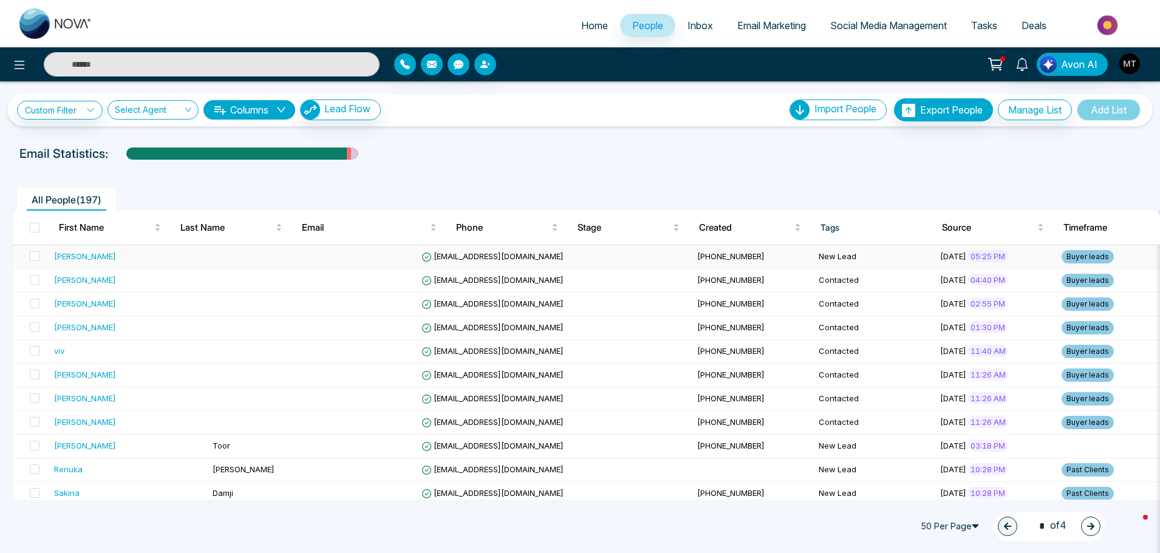
click at [112, 257] on div "[PERSON_NAME]" at bounding box center [85, 256] width 62 height 12
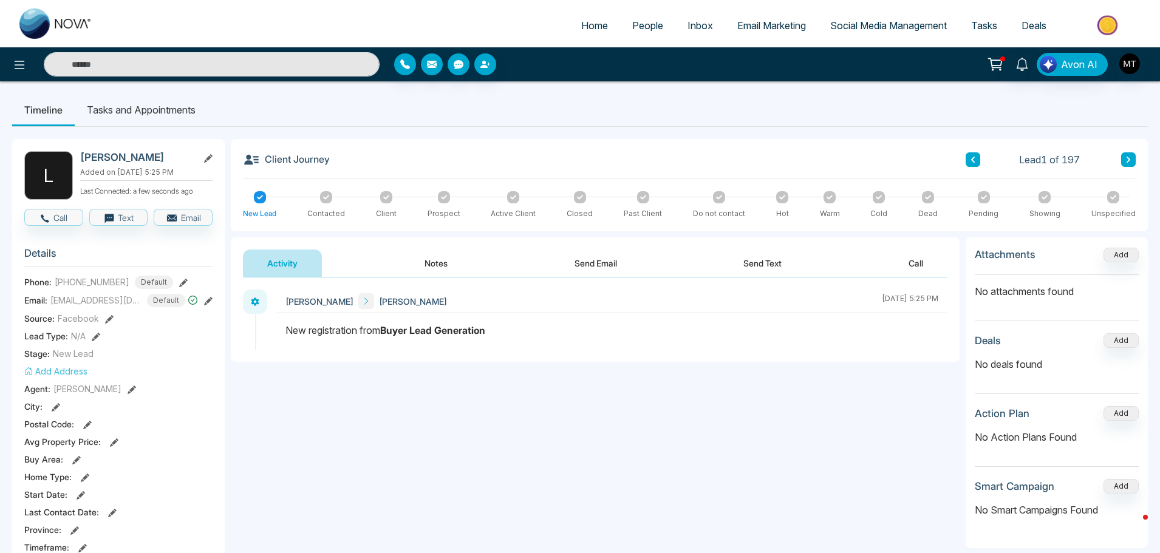
click at [325, 198] on icon at bounding box center [326, 197] width 6 height 4
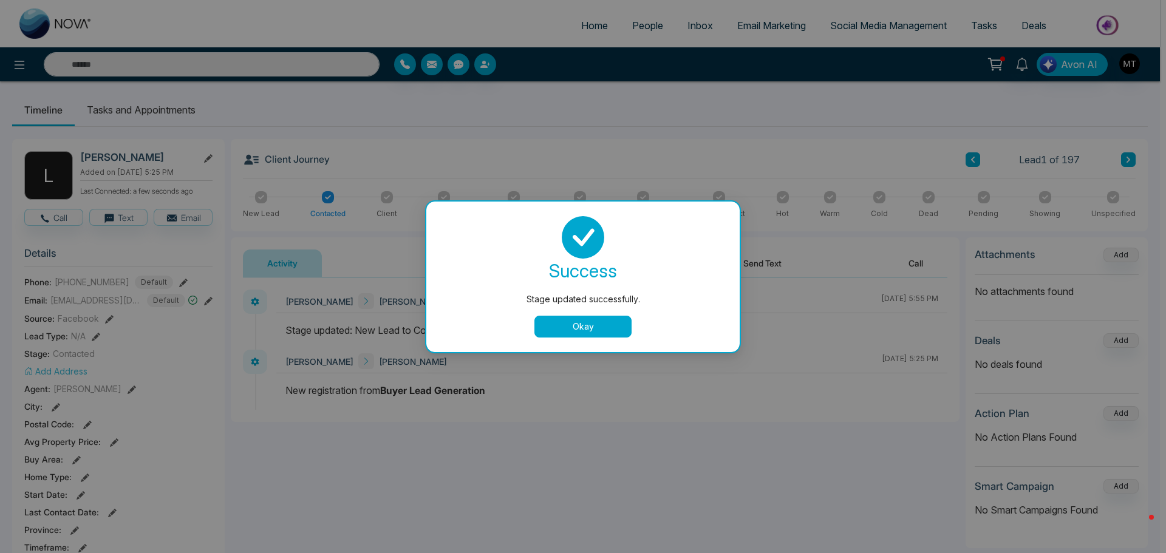
click at [594, 329] on button "Okay" at bounding box center [582, 327] width 97 height 22
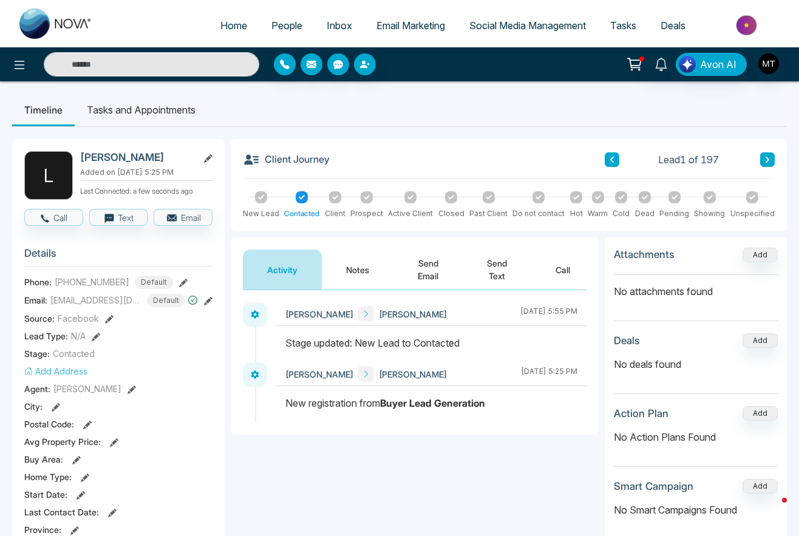
click at [273, 21] on span "People" at bounding box center [286, 25] width 31 height 12
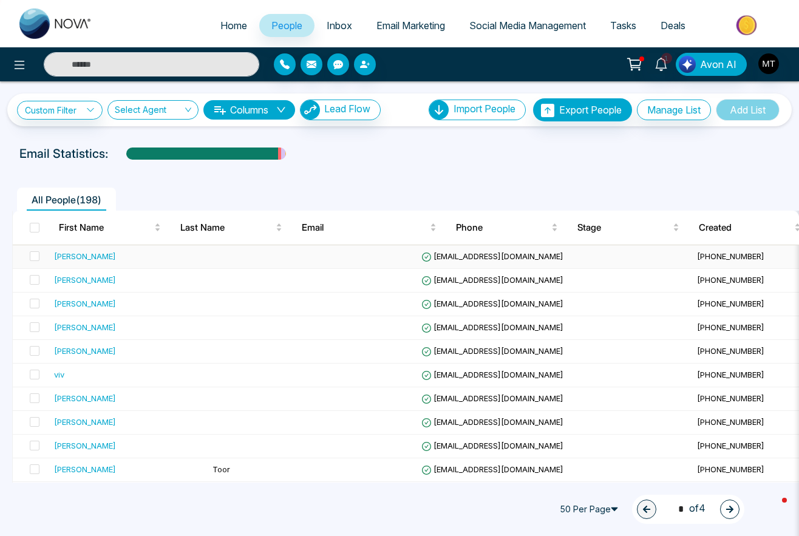
click at [105, 259] on div "[PERSON_NAME]" at bounding box center [85, 256] width 62 height 12
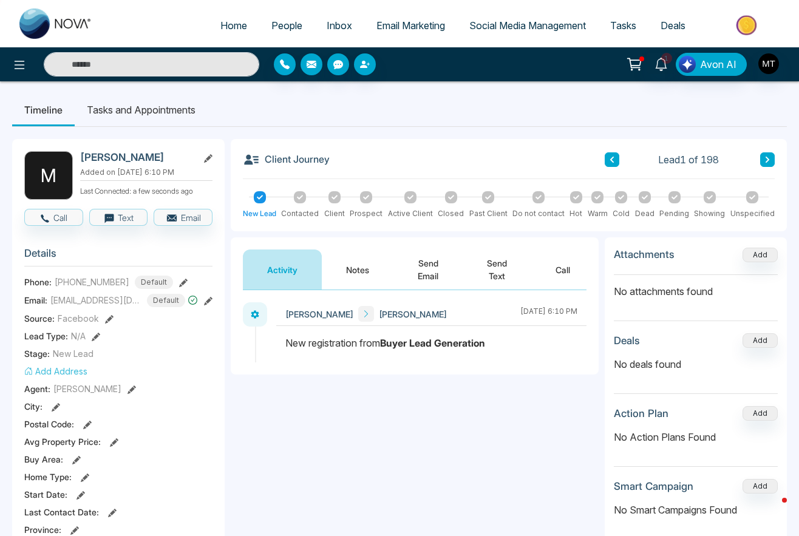
click at [293, 24] on span "People" at bounding box center [286, 25] width 31 height 12
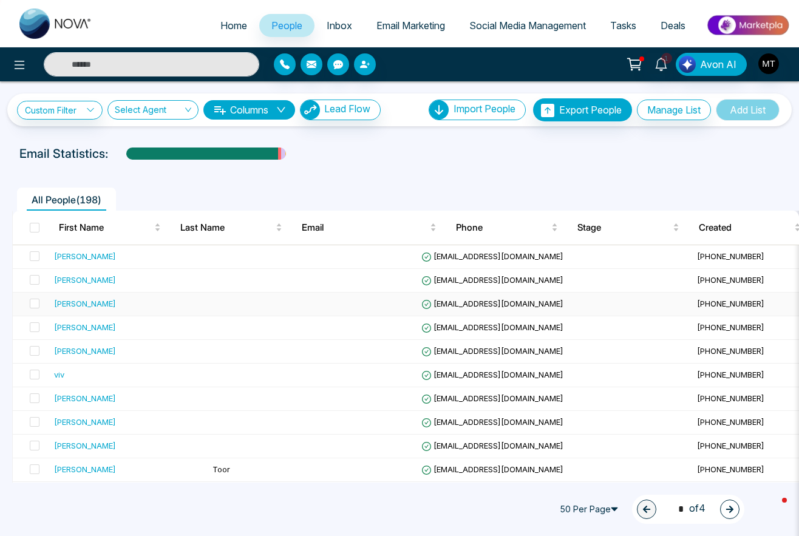
click at [76, 301] on div "[PERSON_NAME]" at bounding box center [85, 304] width 62 height 12
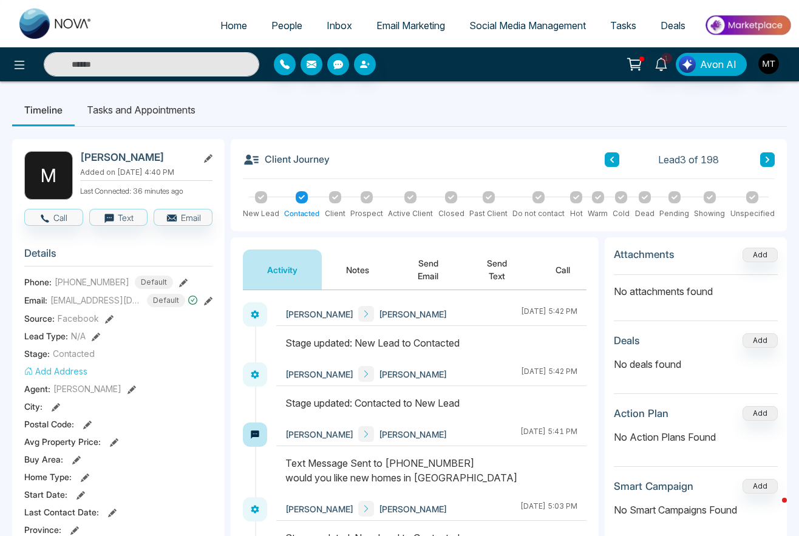
click at [427, 270] on button "Send Email" at bounding box center [427, 270] width 69 height 40
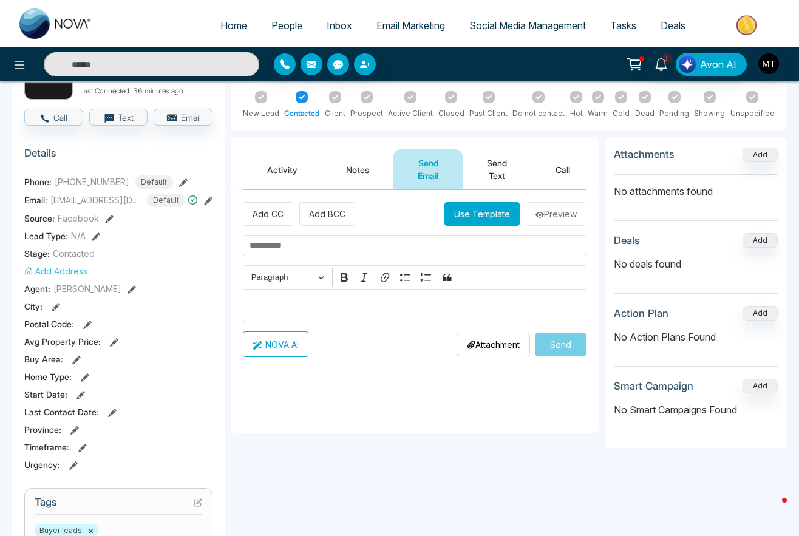
scroll to position [121, 0]
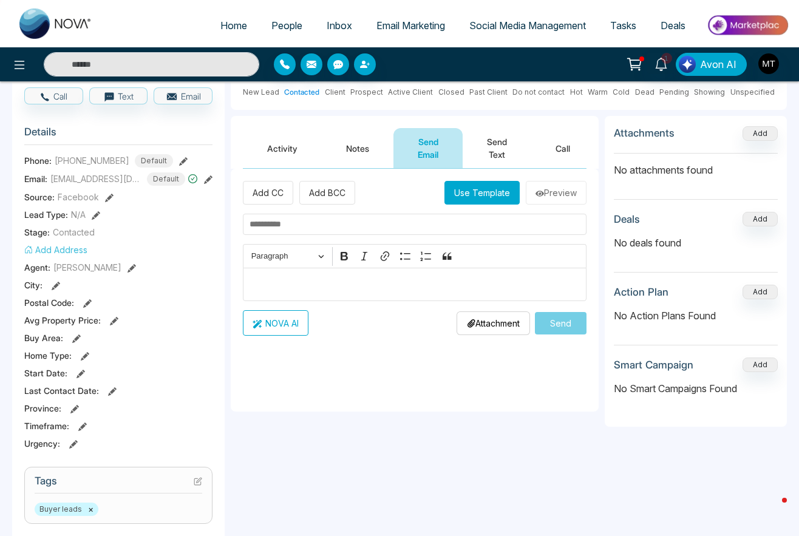
click at [483, 329] on p "Attachment" at bounding box center [493, 323] width 53 height 13
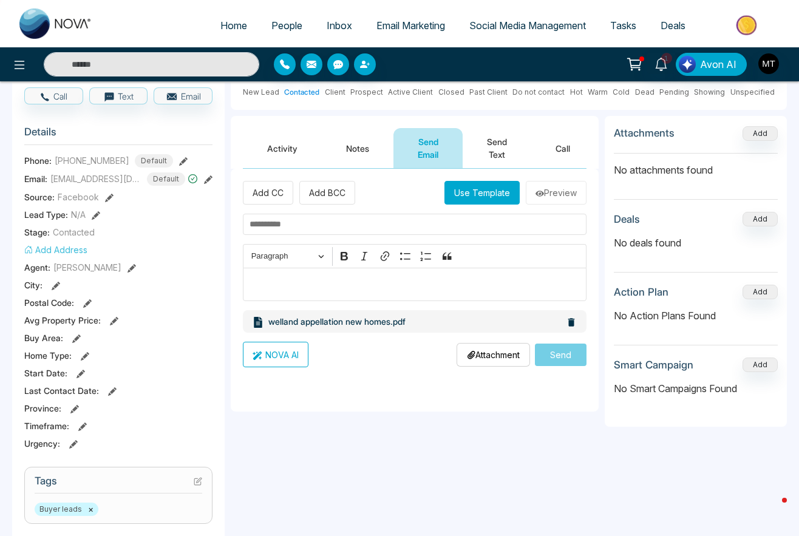
click at [307, 223] on input "text" at bounding box center [415, 224] width 344 height 21
type input "*"
type input "**********"
click at [255, 280] on p "Editor editing area: main" at bounding box center [415, 285] width 331 height 15
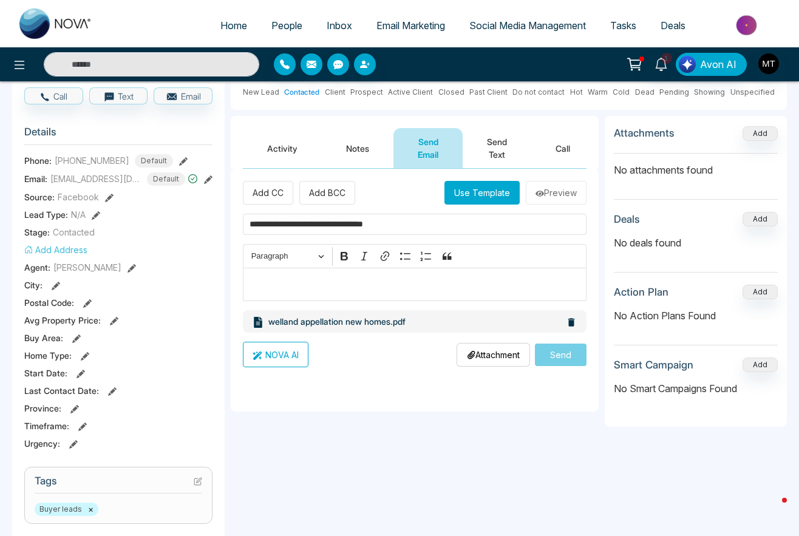
click at [474, 195] on button "Use Template" at bounding box center [482, 193] width 75 height 24
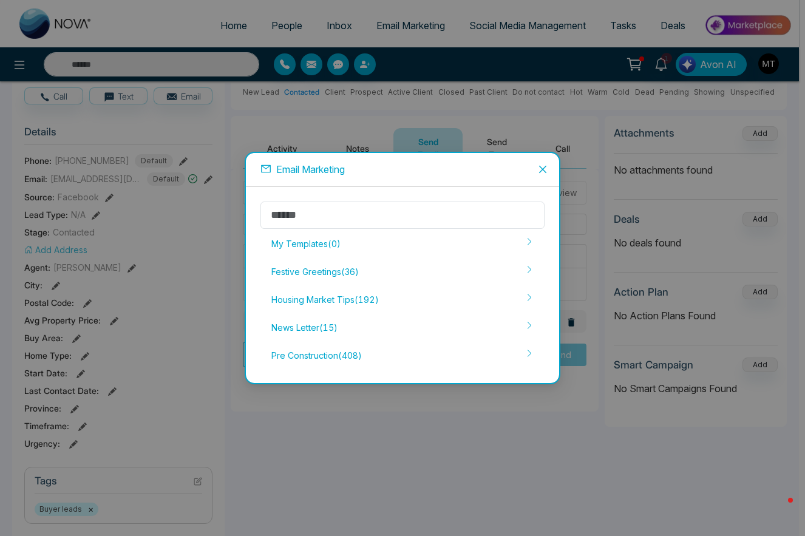
click at [542, 173] on icon "close" at bounding box center [543, 170] width 10 height 10
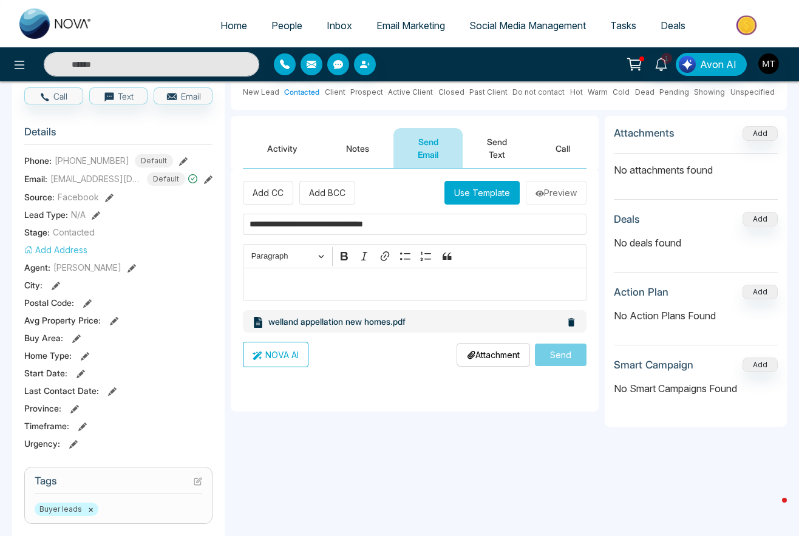
click at [283, 357] on button "NOVA AI" at bounding box center [276, 355] width 66 height 26
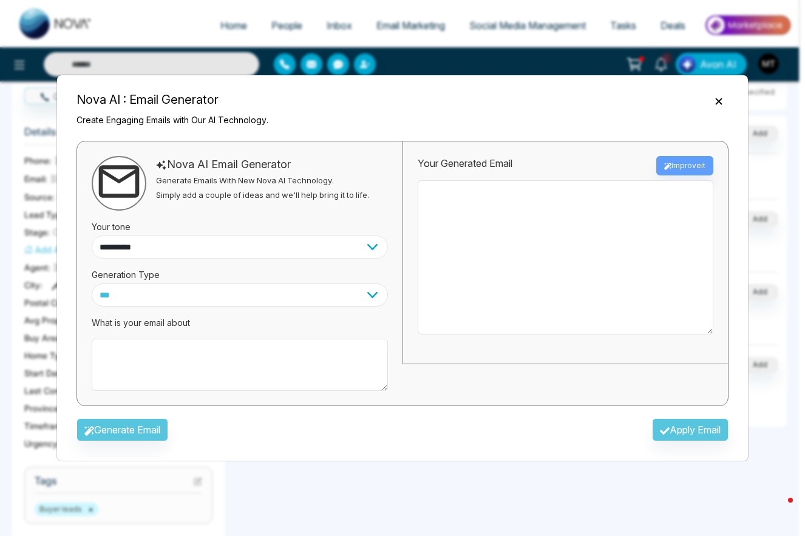
click at [369, 240] on select "**********" at bounding box center [240, 247] width 296 height 23
select select "**********"
click at [92, 236] on select "**********" at bounding box center [240, 247] width 296 height 23
click at [121, 353] on textarea at bounding box center [240, 365] width 296 height 52
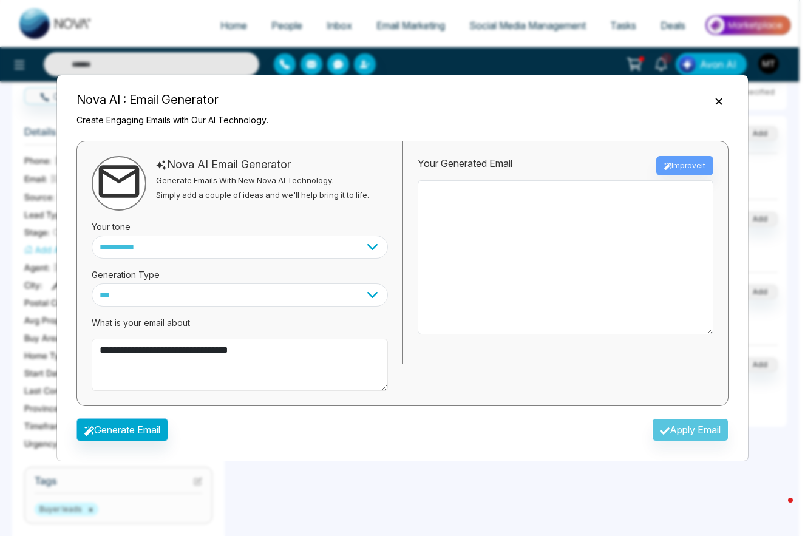
type textarea "**********"
click at [150, 432] on button "Generate Email" at bounding box center [123, 429] width 92 height 23
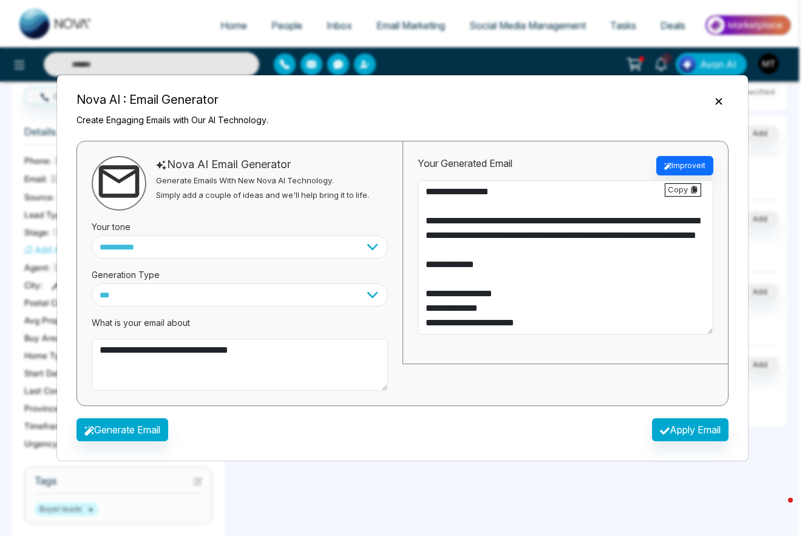
scroll to position [481, 0]
click at [541, 325] on textarea at bounding box center [566, 257] width 296 height 154
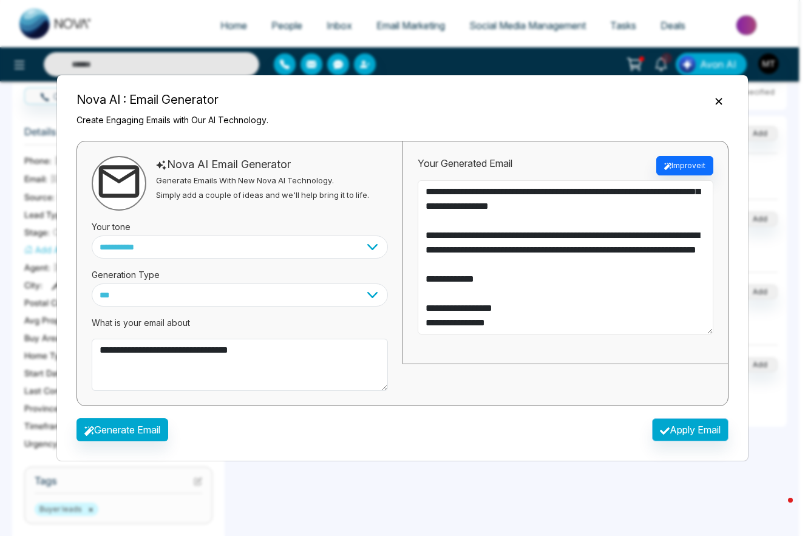
type textarea "**********"
click at [703, 432] on button "Apply Email" at bounding box center [690, 429] width 77 height 23
type textarea "**********"
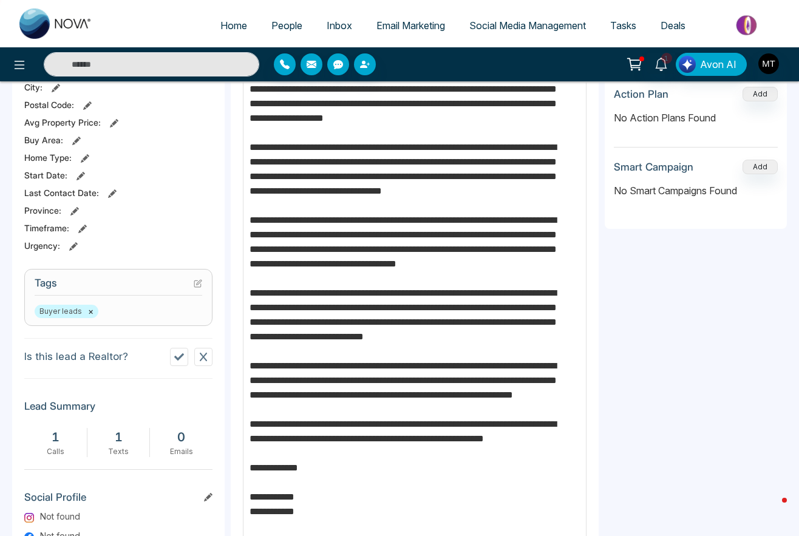
scroll to position [502, 0]
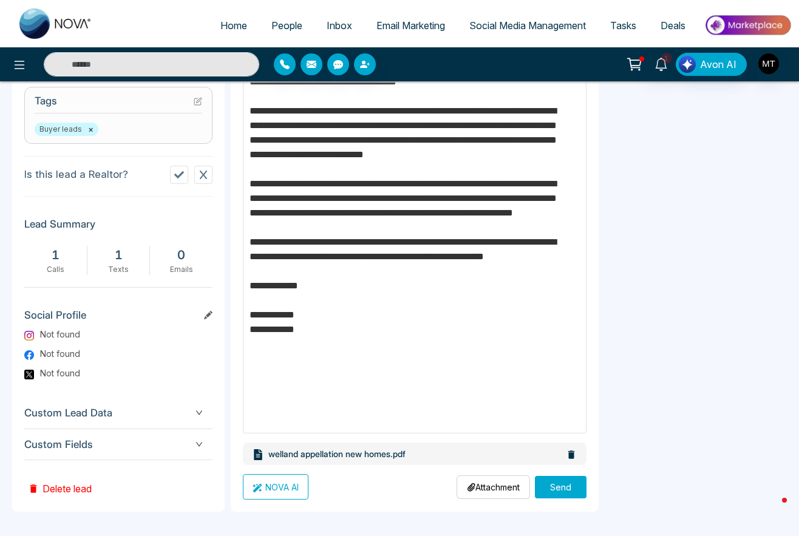
click at [568, 457] on icon at bounding box center [571, 455] width 7 height 9
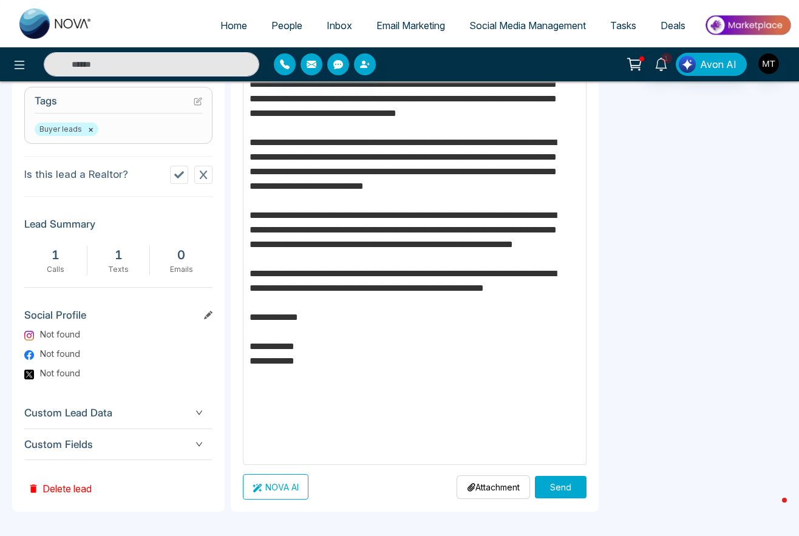
click at [487, 486] on p "Attachment" at bounding box center [493, 487] width 53 height 13
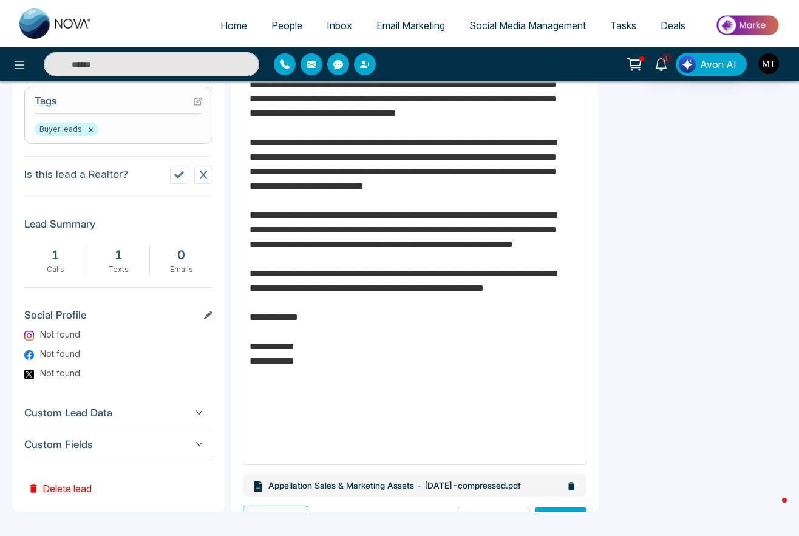
click at [568, 488] on icon at bounding box center [571, 486] width 7 height 9
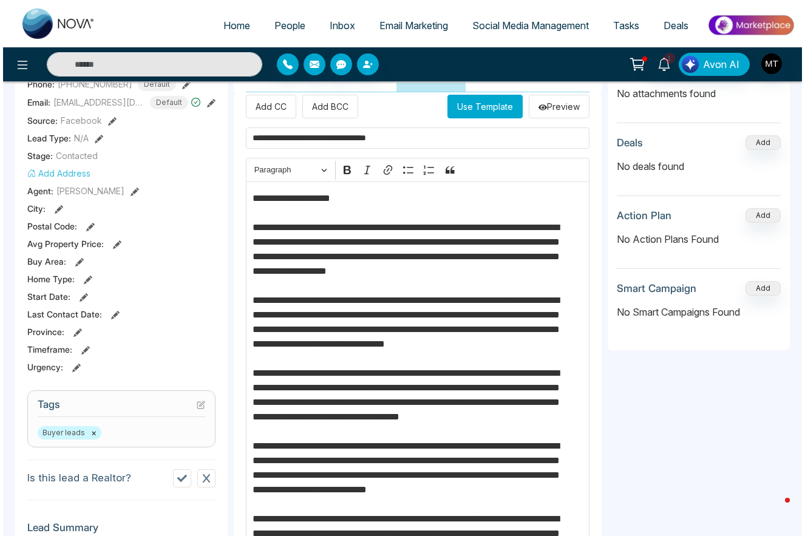
scroll to position [0, 0]
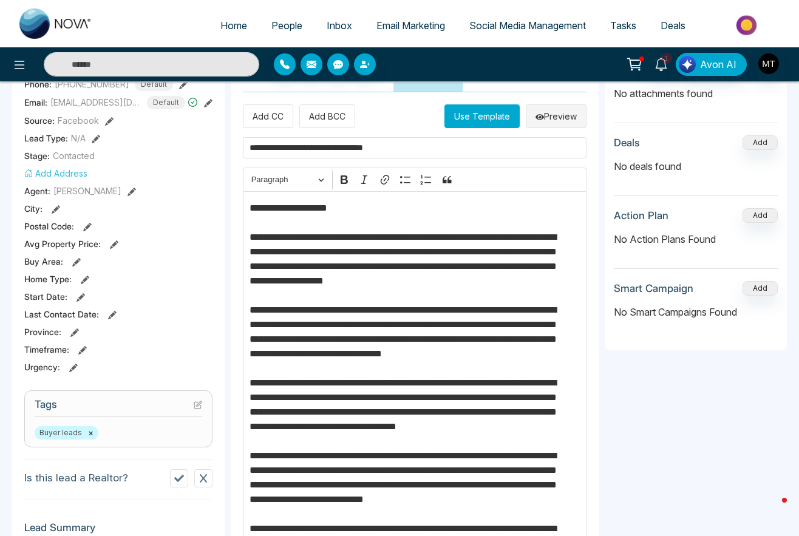
click at [543, 115] on button "Preview" at bounding box center [556, 116] width 61 height 24
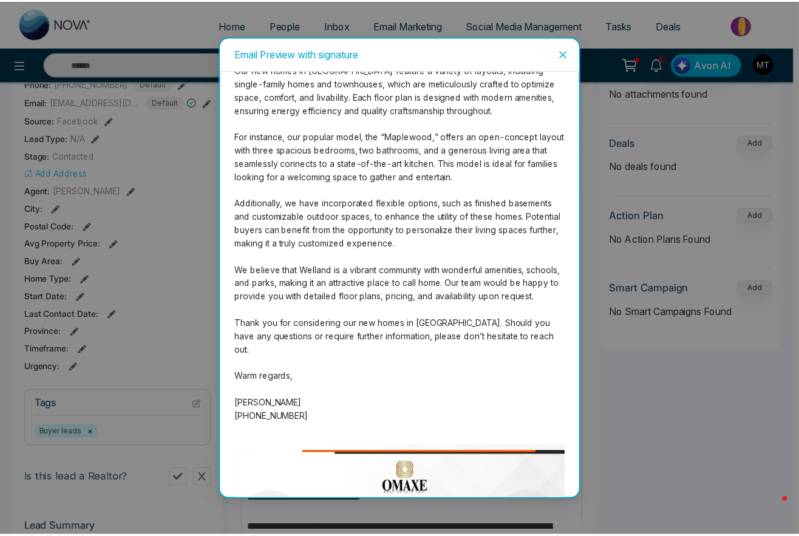
scroll to position [244, 0]
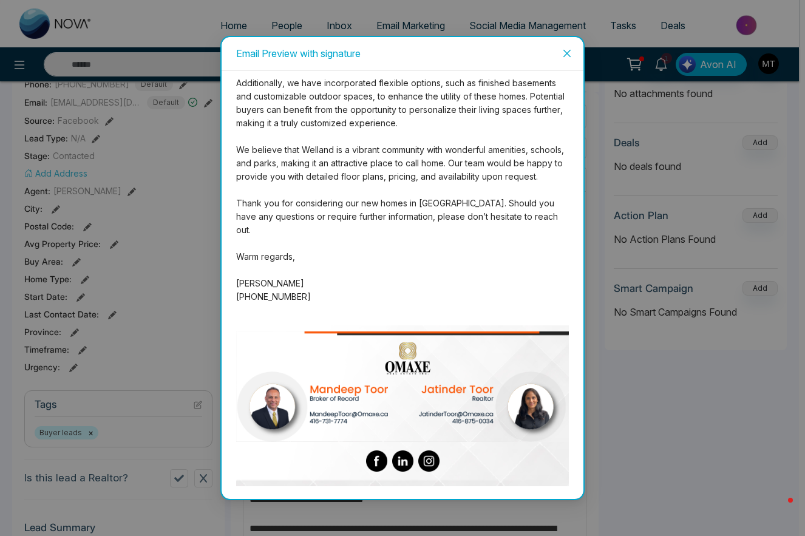
click at [564, 43] on span "Close" at bounding box center [567, 53] width 33 height 33
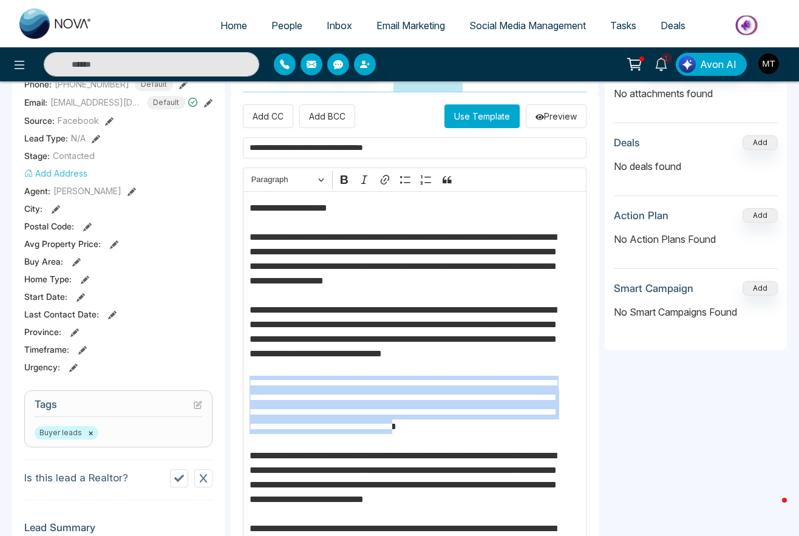
drag, startPoint x: 353, startPoint y: 461, endPoint x: 251, endPoint y: 397, distance: 120.3
click at [251, 397] on p "**********" at bounding box center [412, 485] width 325 height 568
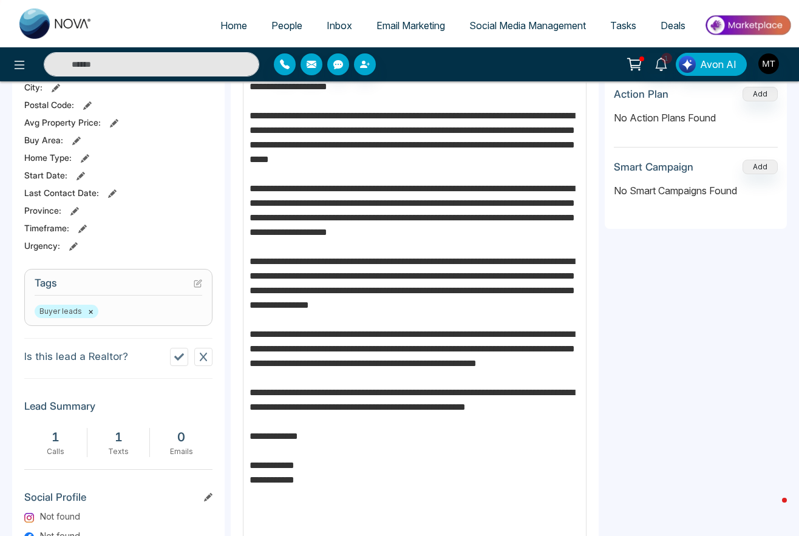
scroll to position [502, 0]
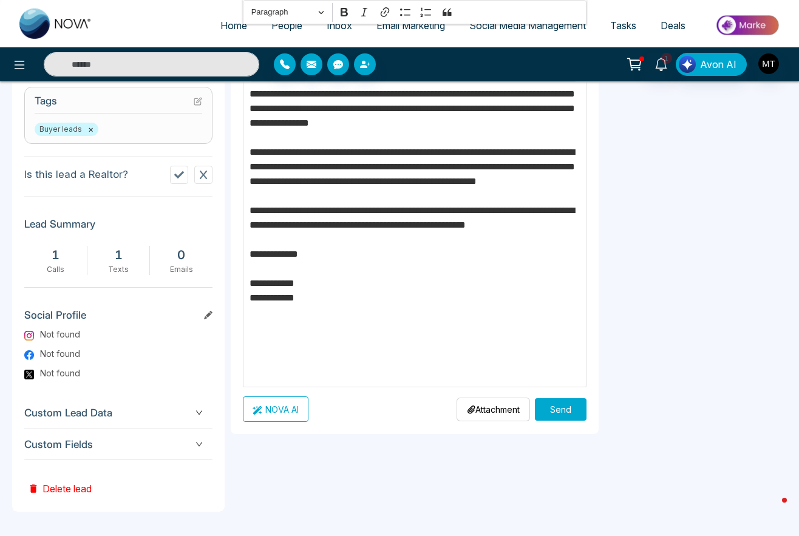
click at [500, 413] on p "Attachment" at bounding box center [493, 409] width 53 height 13
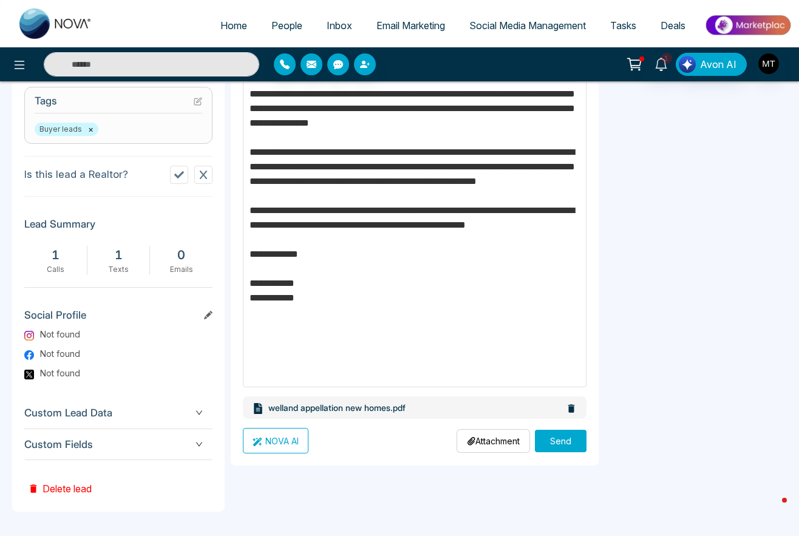
click at [426, 227] on p "**********" at bounding box center [415, 137] width 331 height 481
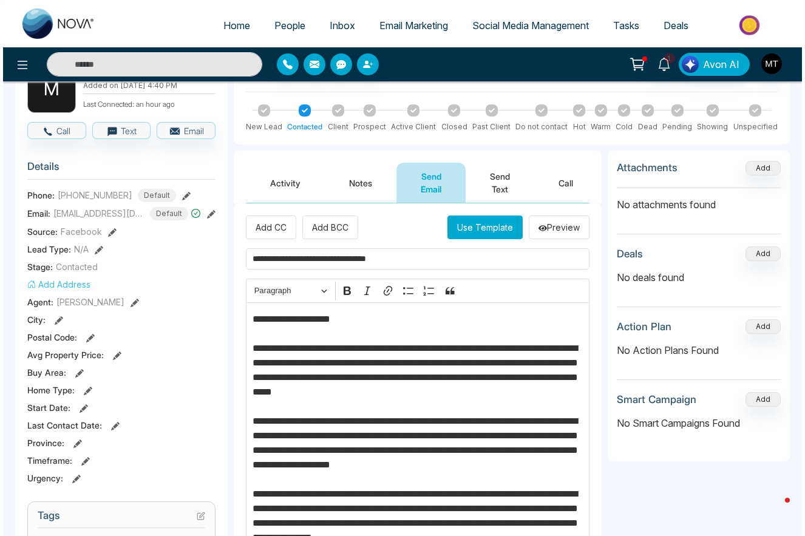
scroll to position [0, 0]
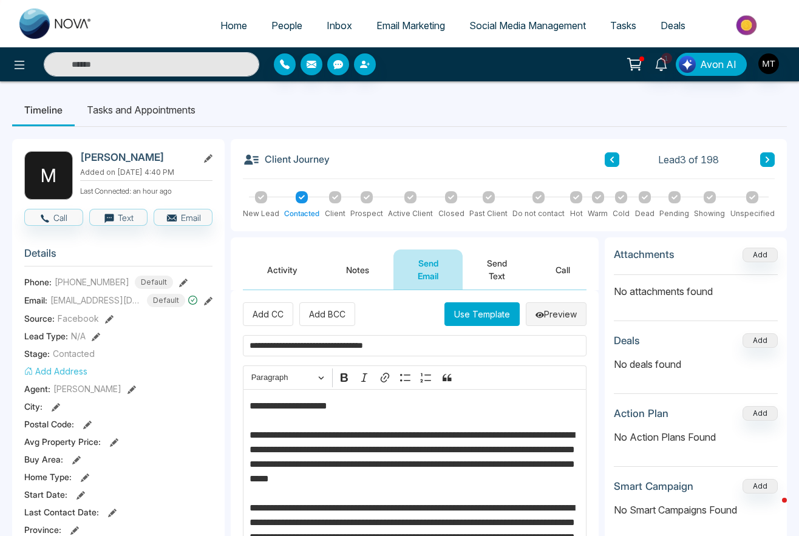
click at [552, 312] on button "Preview" at bounding box center [556, 314] width 61 height 24
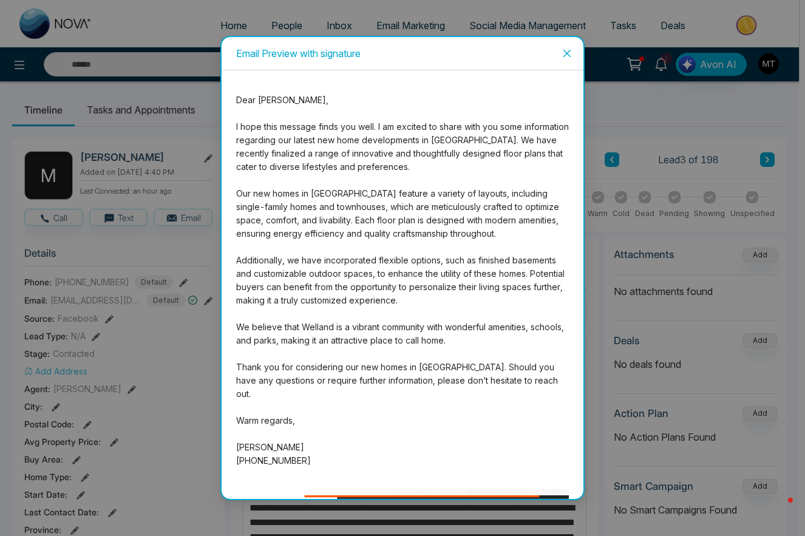
click at [564, 57] on icon "close" at bounding box center [567, 54] width 10 height 10
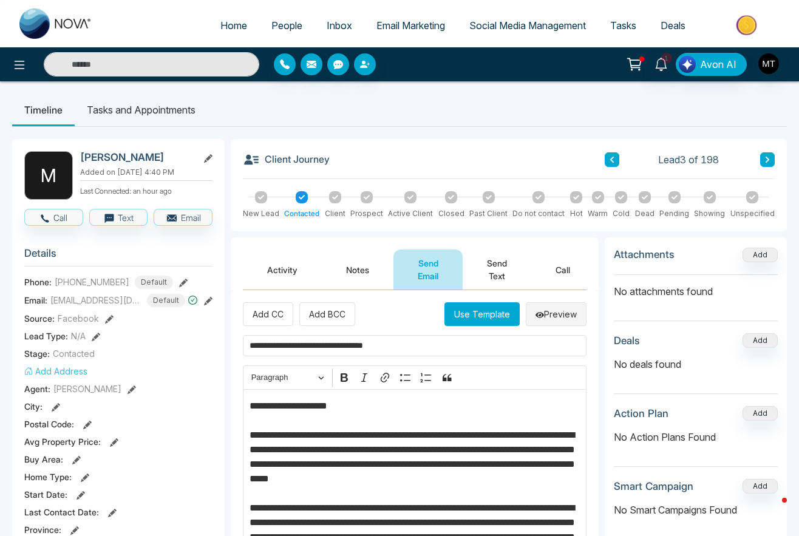
click at [567, 307] on button "Preview" at bounding box center [556, 314] width 61 height 24
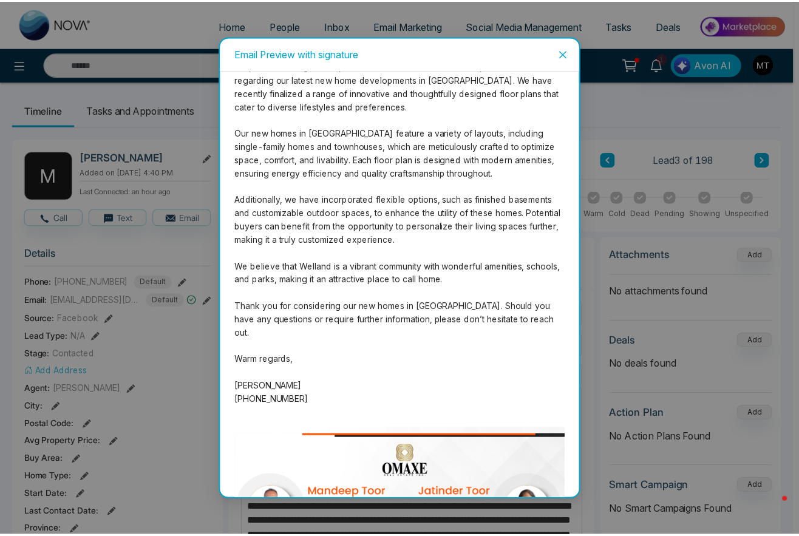
scroll to position [151, 0]
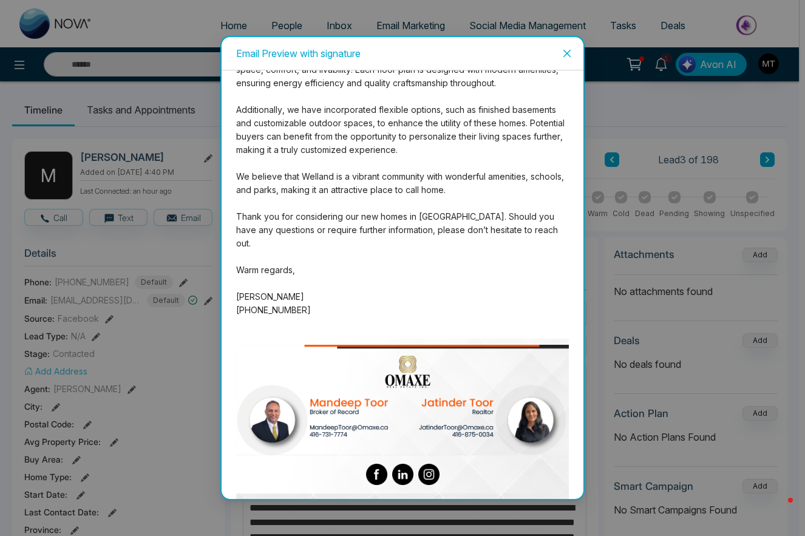
click at [565, 46] on span "Close" at bounding box center [567, 53] width 33 height 33
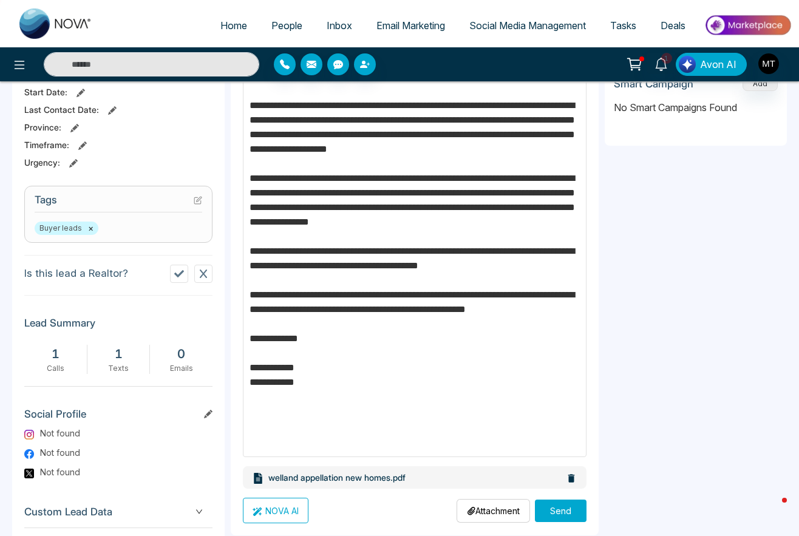
scroll to position [502, 0]
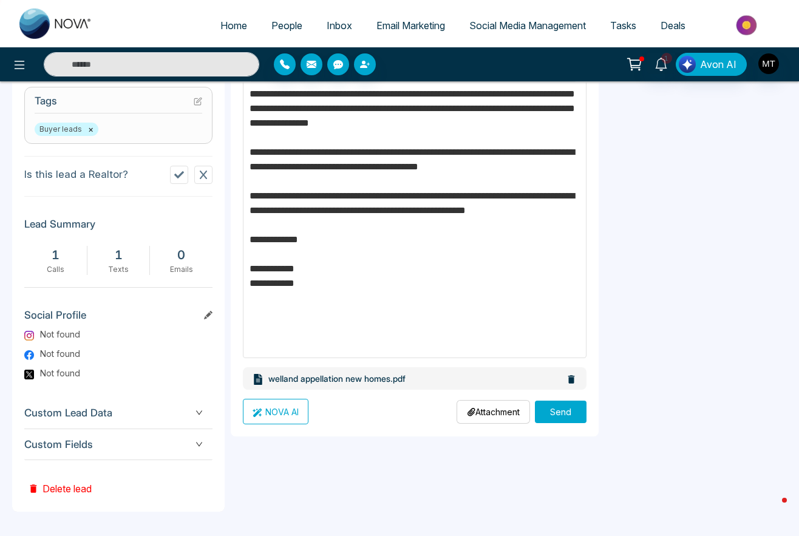
click at [554, 418] on button "Send" at bounding box center [561, 412] width 52 height 22
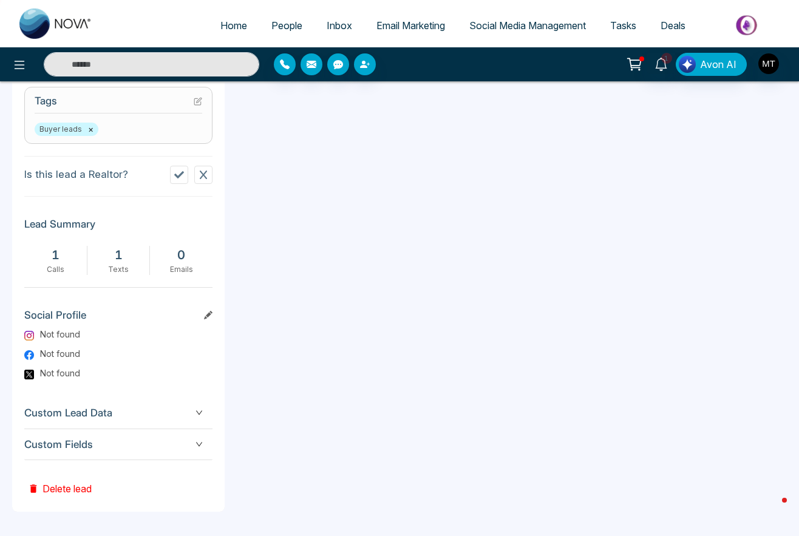
click at [411, 318] on div "**********" at bounding box center [415, 124] width 368 height 776
click at [666, 65] on icon at bounding box center [661, 64] width 13 height 13
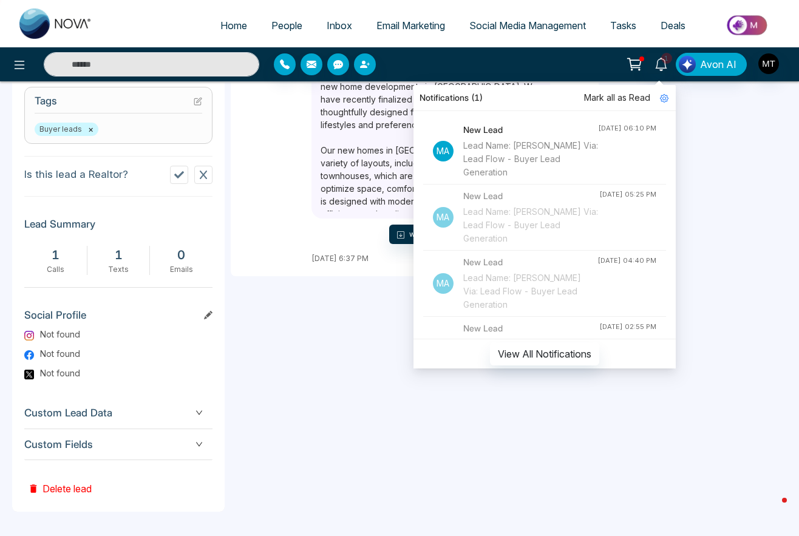
click at [393, 344] on div "**********" at bounding box center [415, 124] width 368 height 776
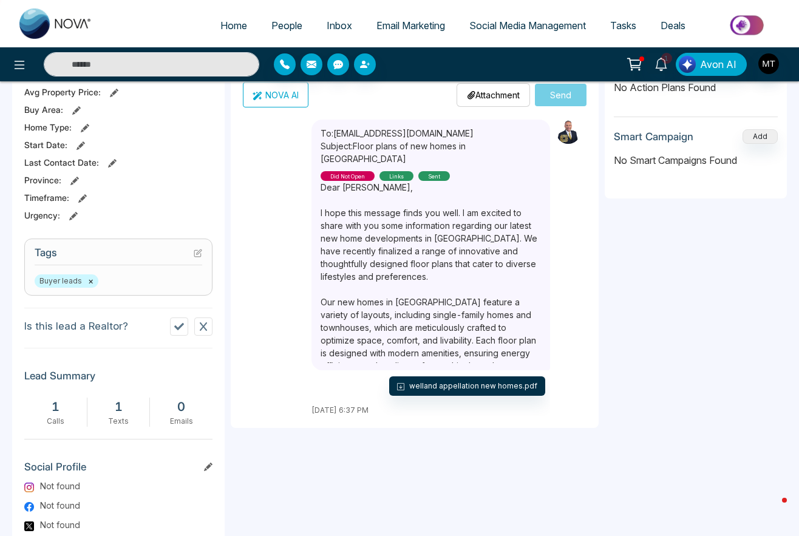
scroll to position [319, 0]
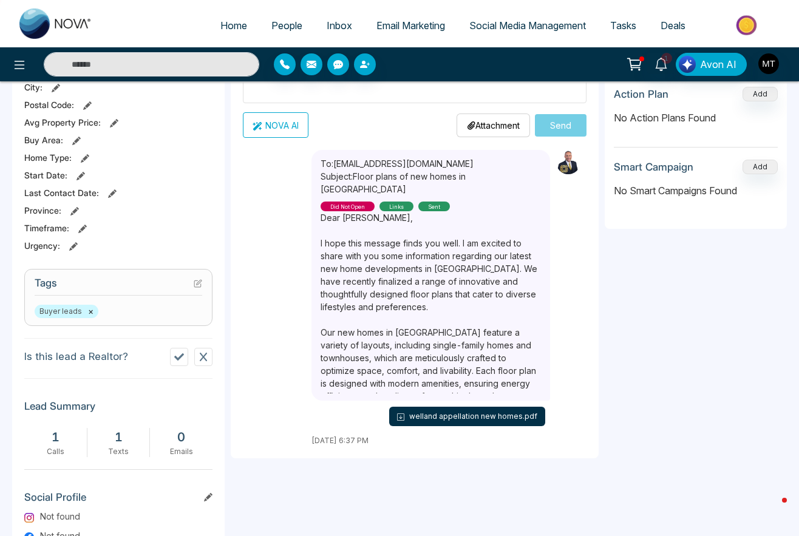
click at [482, 407] on button "welland appellation new homes.pdf" at bounding box center [467, 416] width 156 height 19
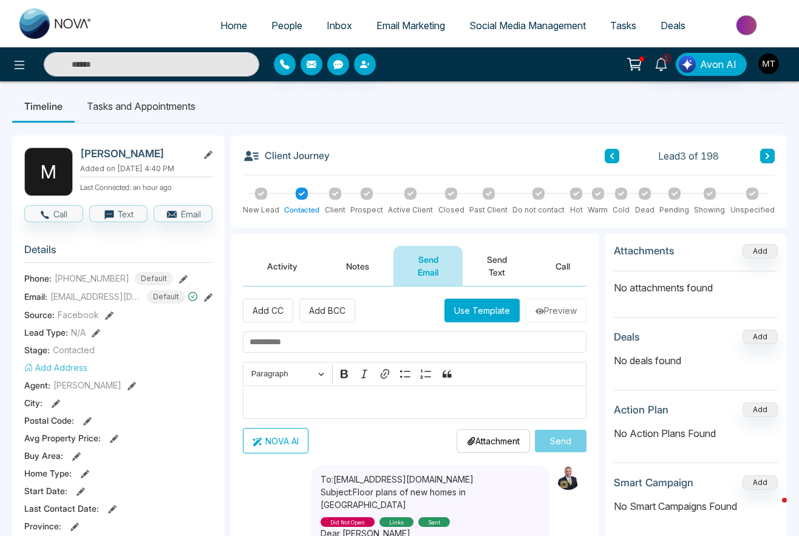
scroll to position [0, 0]
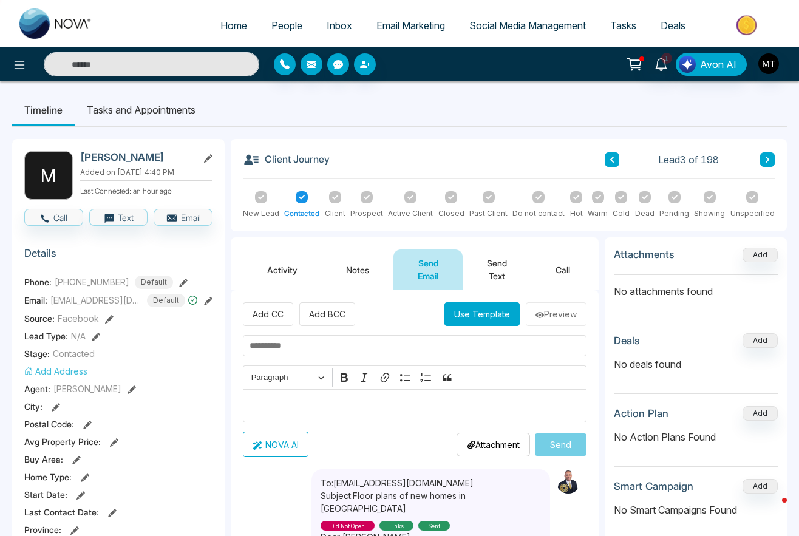
click at [356, 261] on button "Notes" at bounding box center [358, 270] width 72 height 40
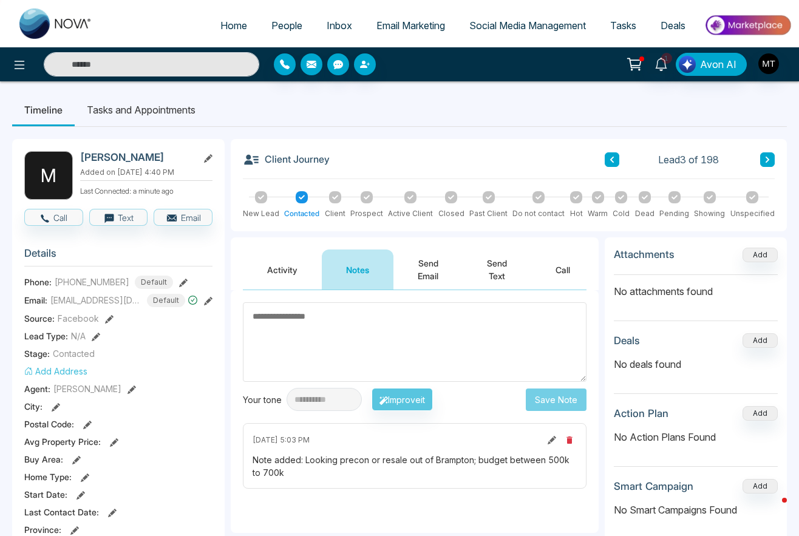
click at [425, 267] on button "Send Email" at bounding box center [427, 270] width 69 height 40
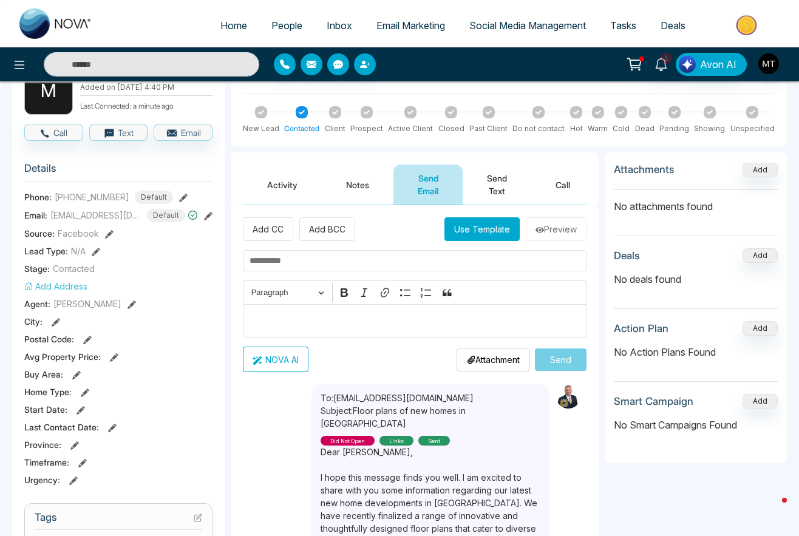
scroll to position [243, 0]
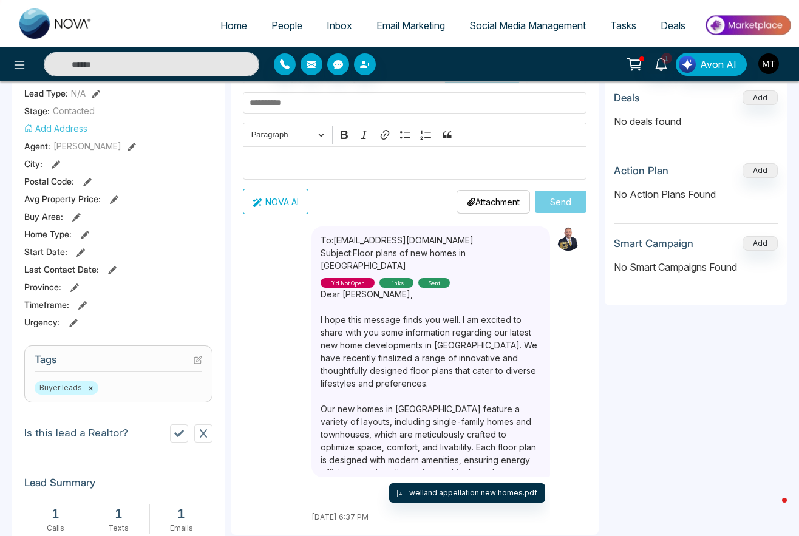
click at [774, 64] on img "button" at bounding box center [768, 63] width 21 height 21
